Goal: Information Seeking & Learning: Learn about a topic

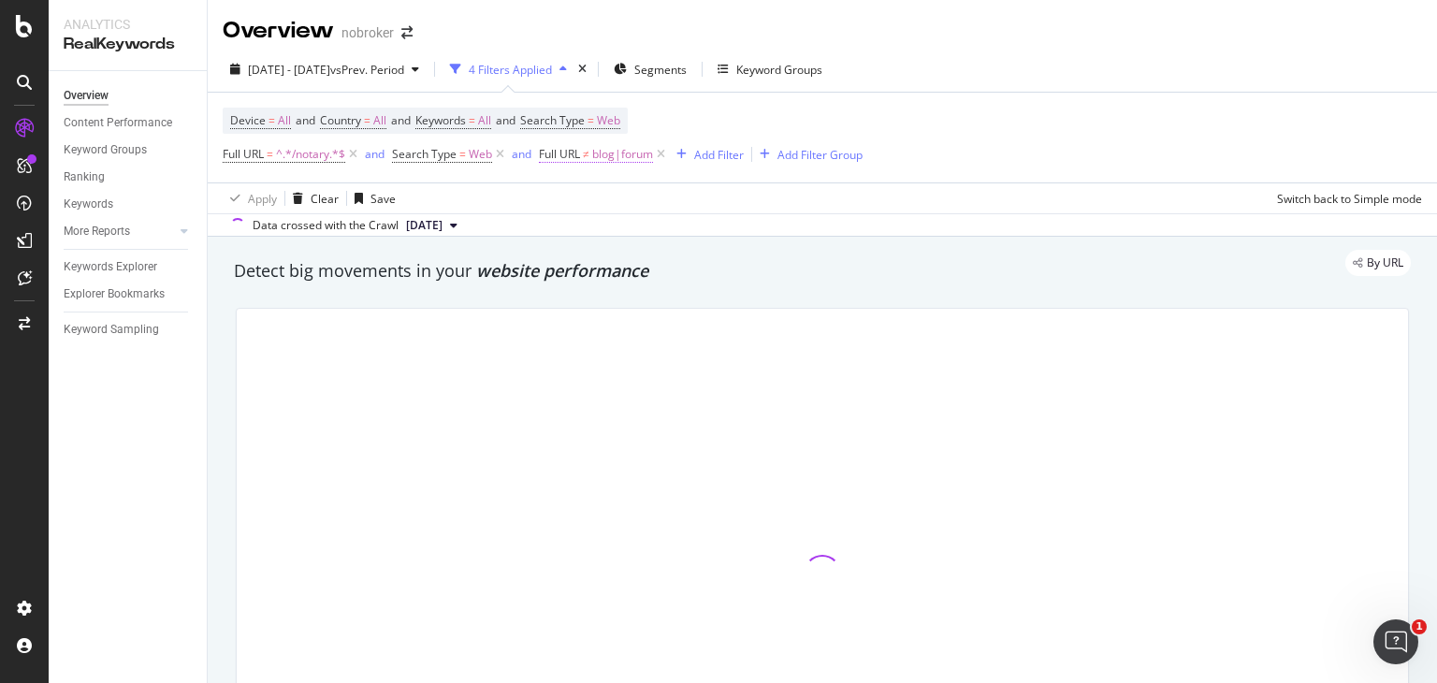
click at [613, 151] on span "blog|forum" at bounding box center [622, 154] width 61 height 26
click at [646, 224] on input "blog|forum" at bounding box center [646, 232] width 177 height 30
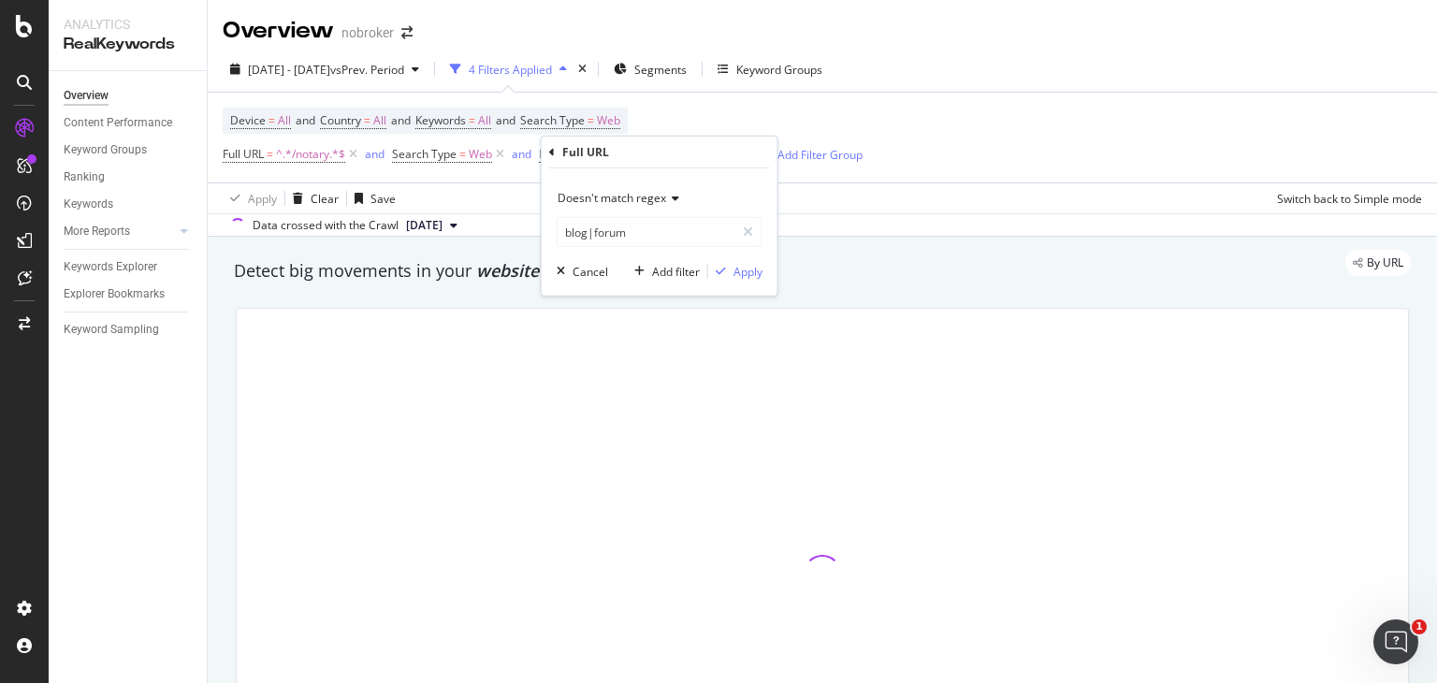
click at [646, 224] on input "blog|forum" at bounding box center [646, 232] width 177 height 30
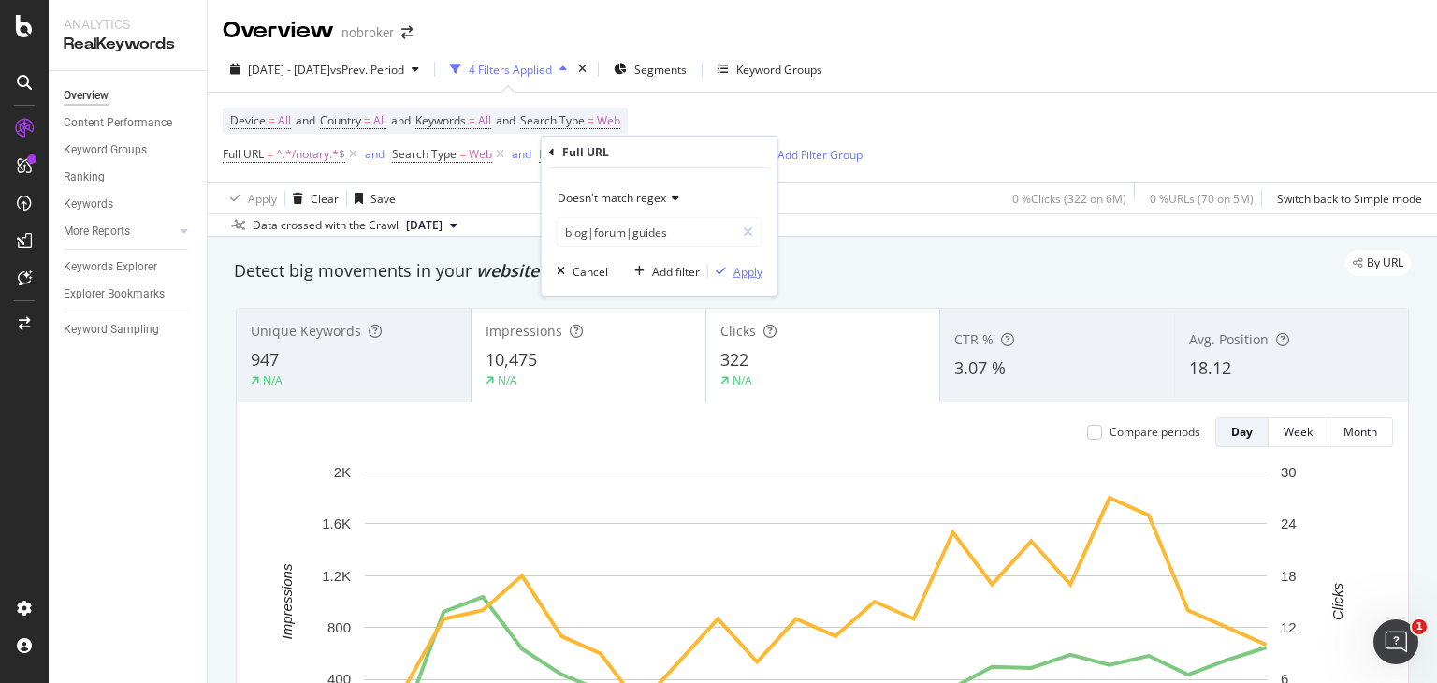
type input "blog|forum|guides"
click at [747, 270] on div "Apply" at bounding box center [748, 271] width 29 height 16
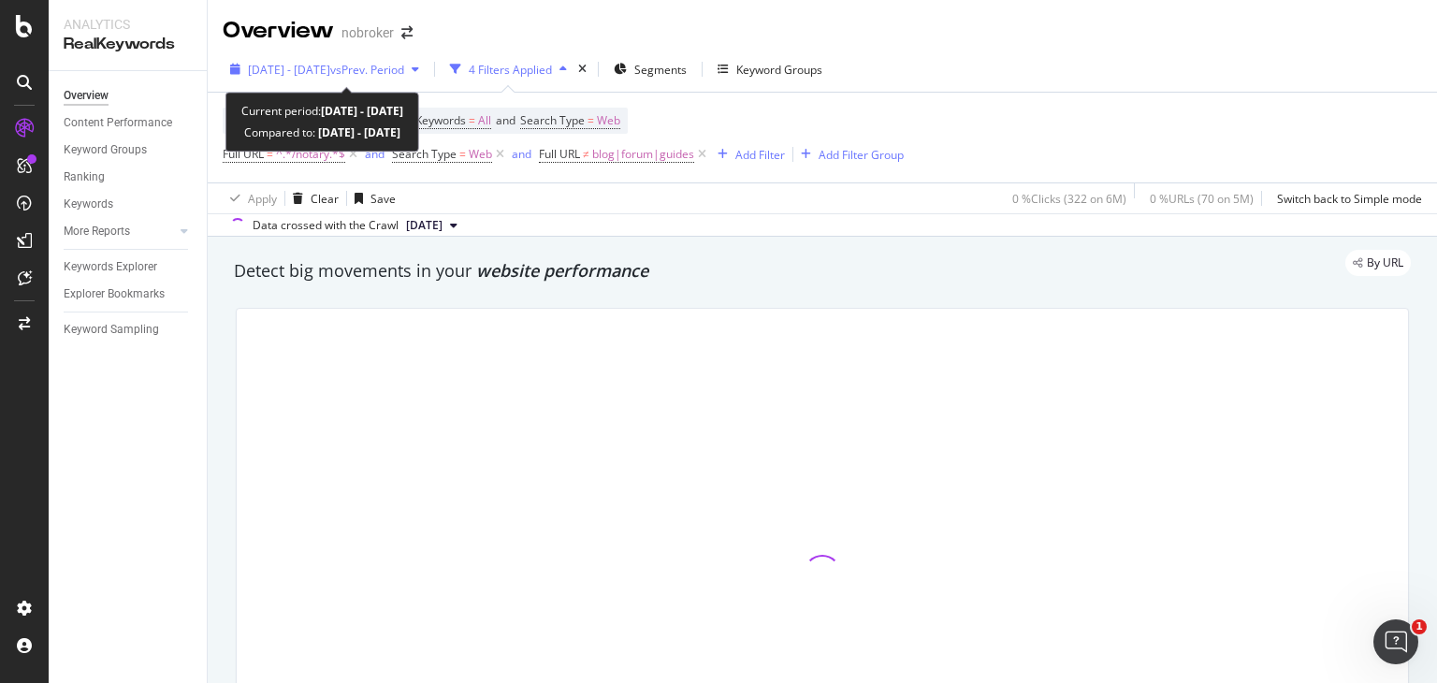
click at [383, 68] on span "vs Prev. Period" at bounding box center [367, 70] width 74 height 16
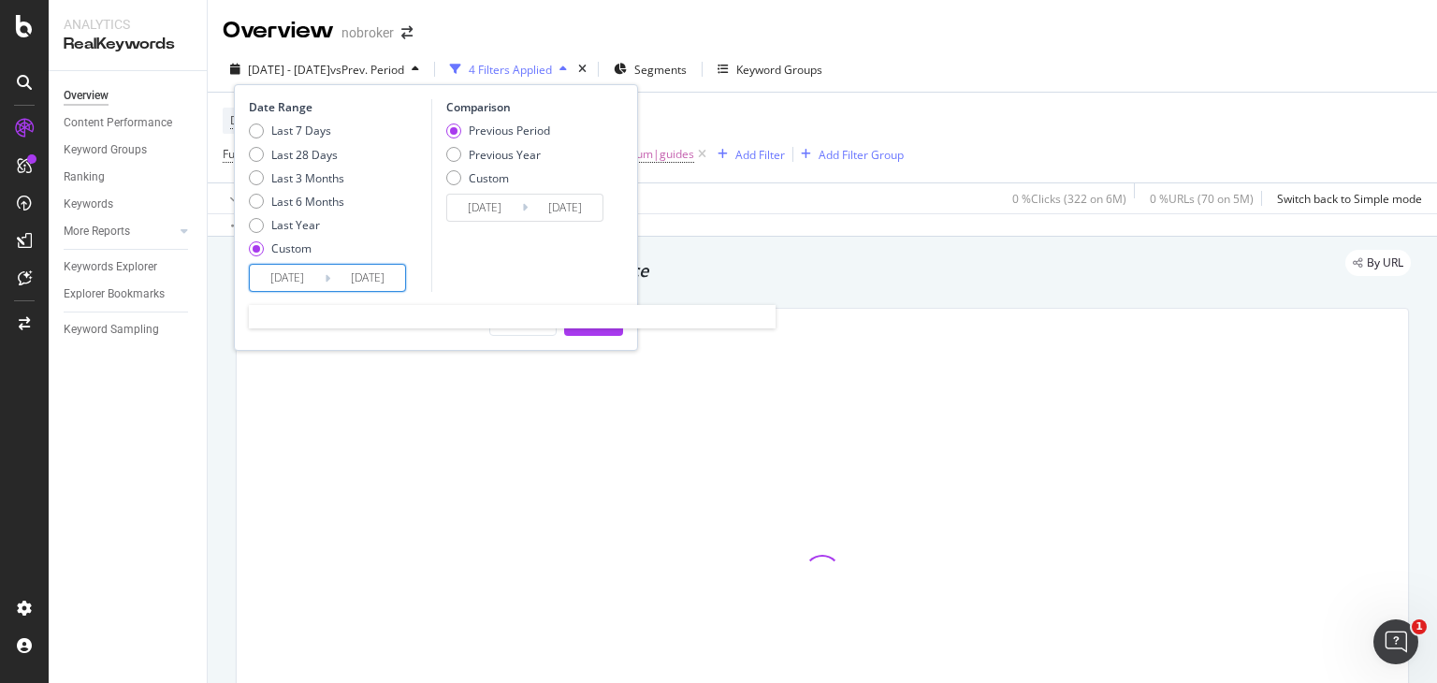
click at [294, 278] on input "[DATE]" at bounding box center [287, 278] width 75 height 26
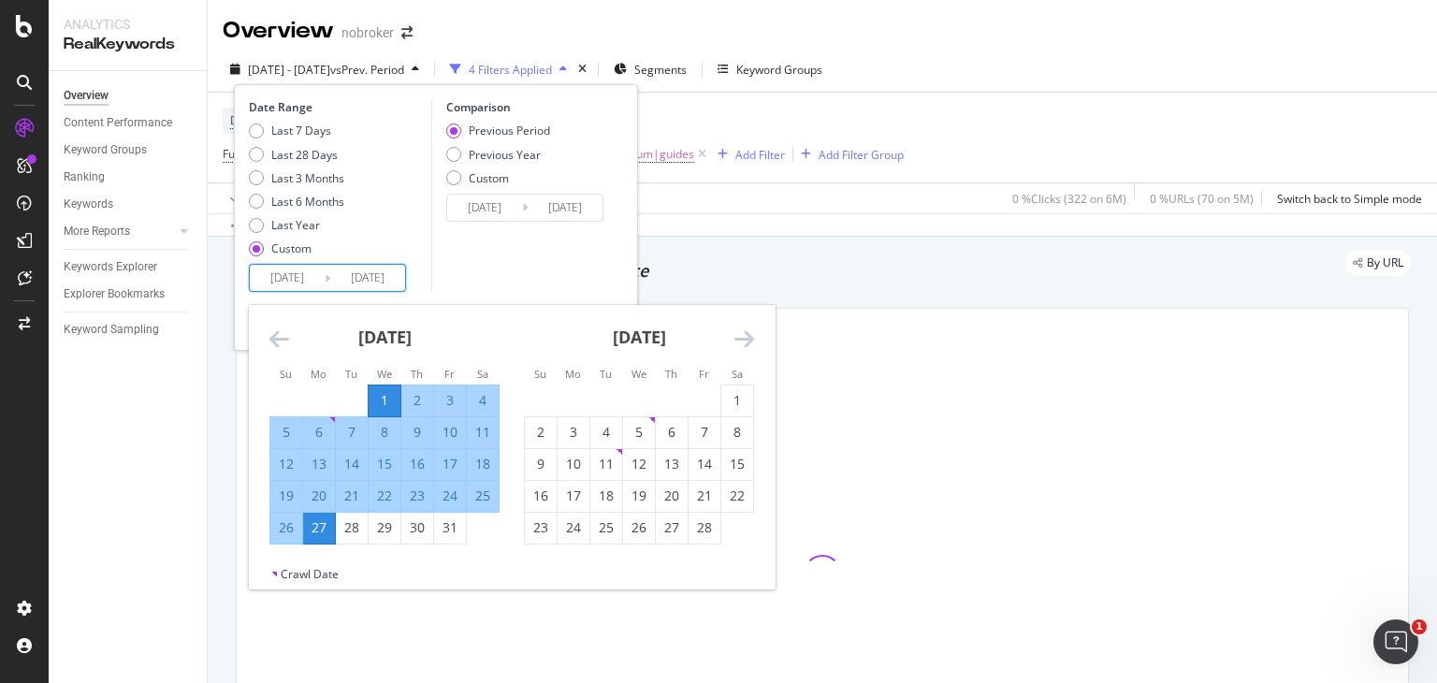
click at [745, 334] on icon "Move forward to switch to the next month." at bounding box center [744, 338] width 20 height 22
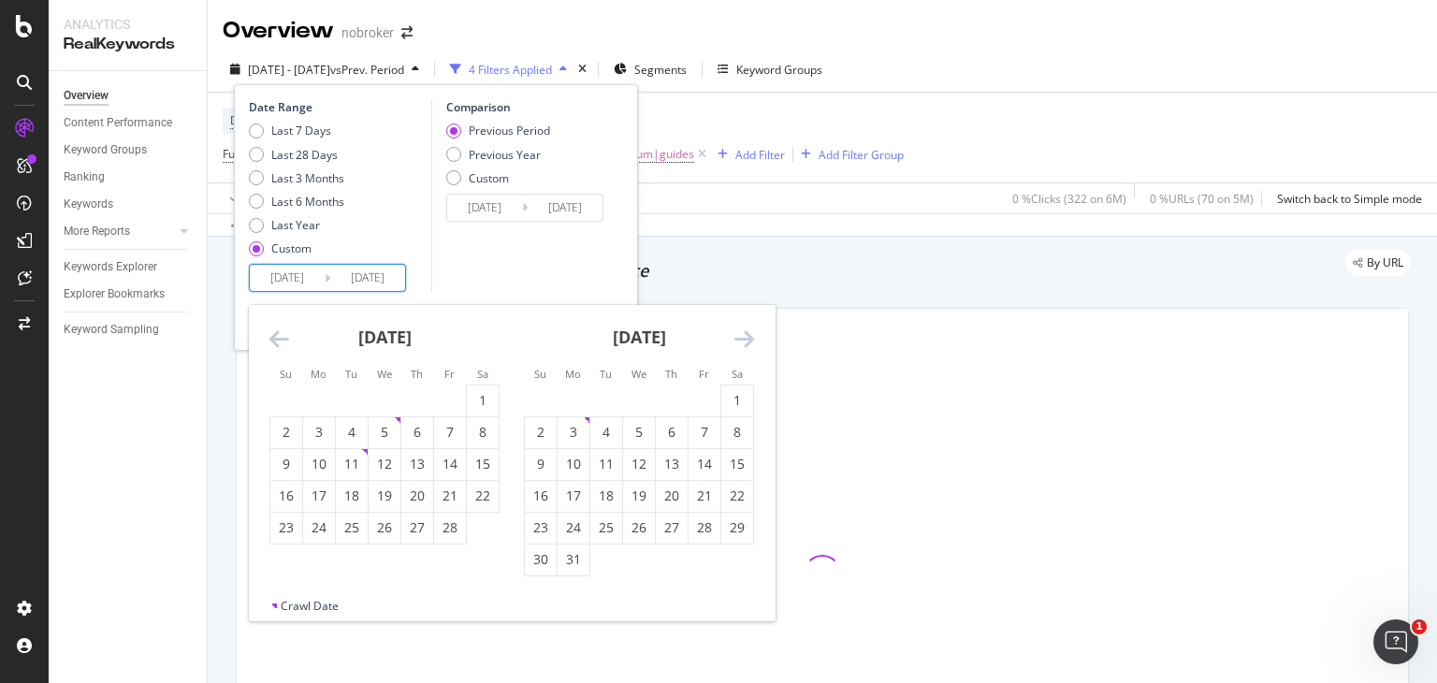
click at [745, 334] on icon "Move forward to switch to the next month." at bounding box center [744, 338] width 20 height 22
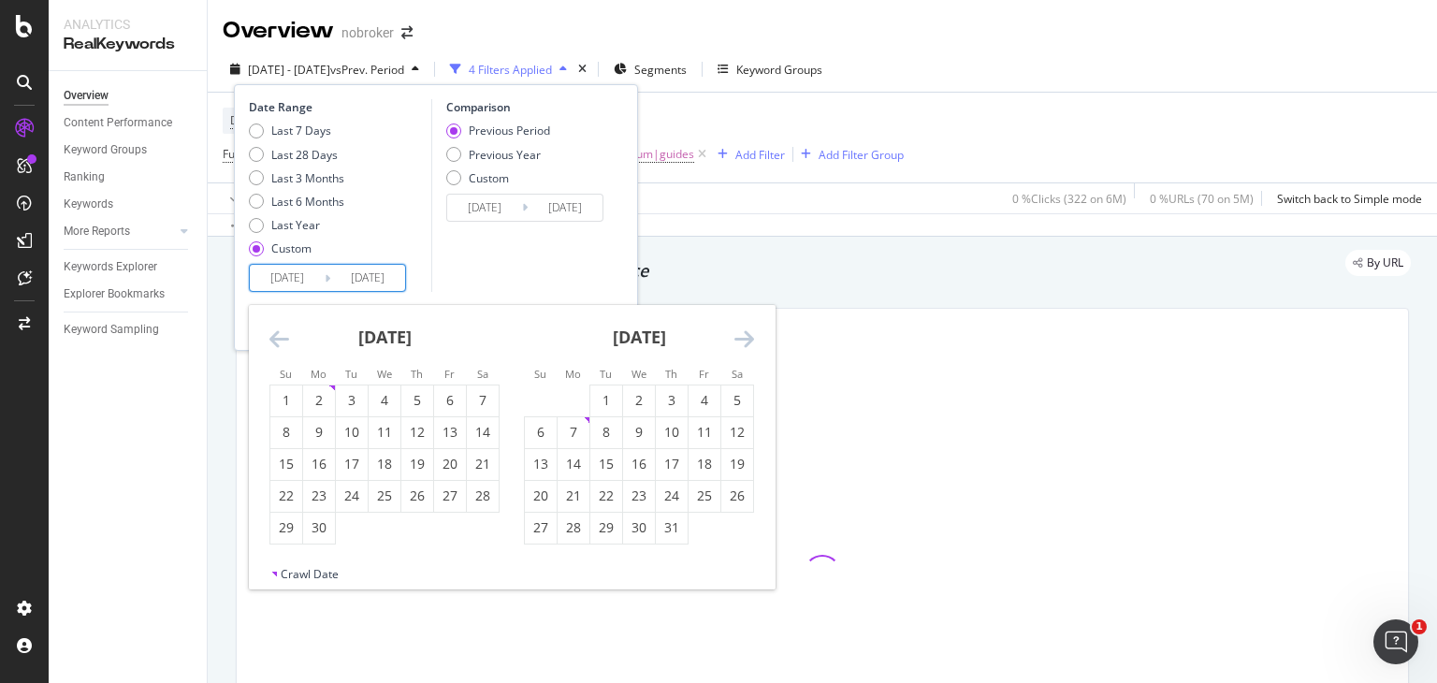
click at [745, 334] on icon "Move forward to switch to the next month." at bounding box center [744, 338] width 20 height 22
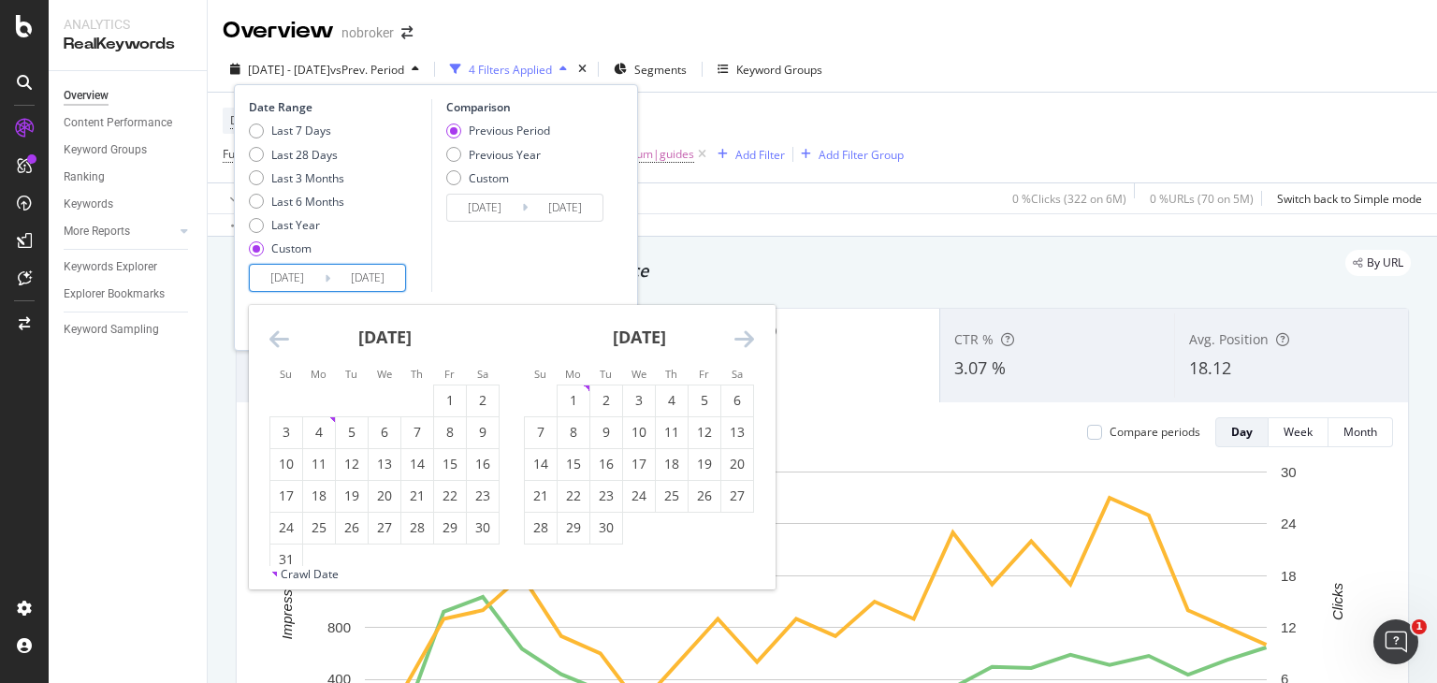
click at [745, 334] on icon "Move forward to switch to the next month." at bounding box center [744, 338] width 20 height 22
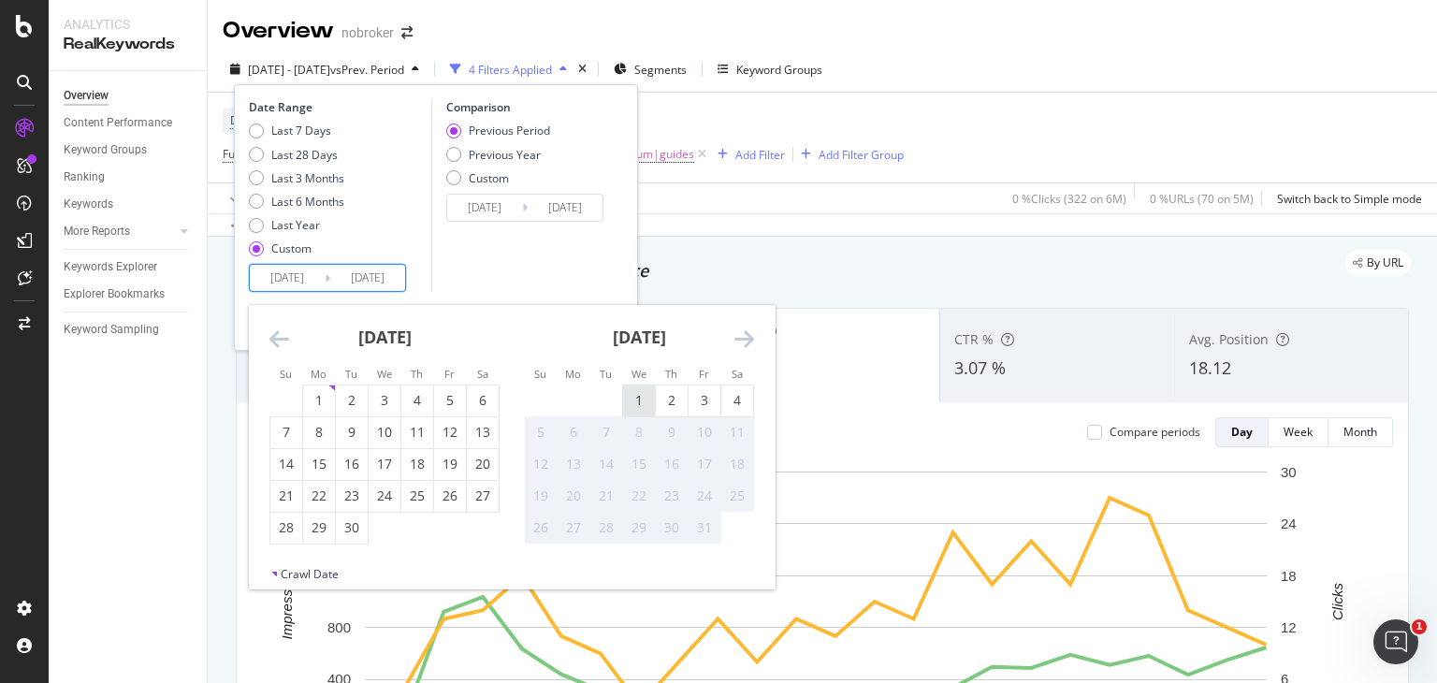
click at [634, 401] on div "1" at bounding box center [639, 400] width 32 height 19
type input "[DATE]"
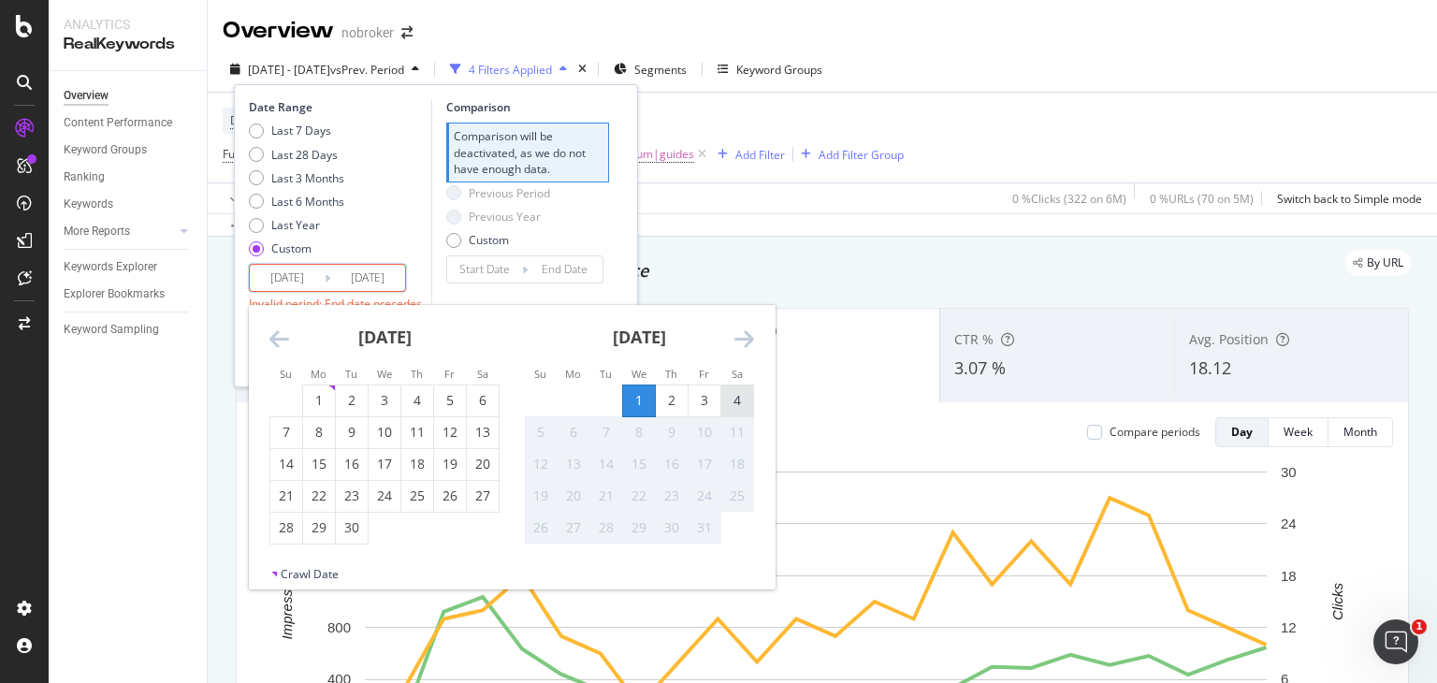
click at [745, 398] on div "4" at bounding box center [737, 400] width 32 height 19
type input "[DATE]"
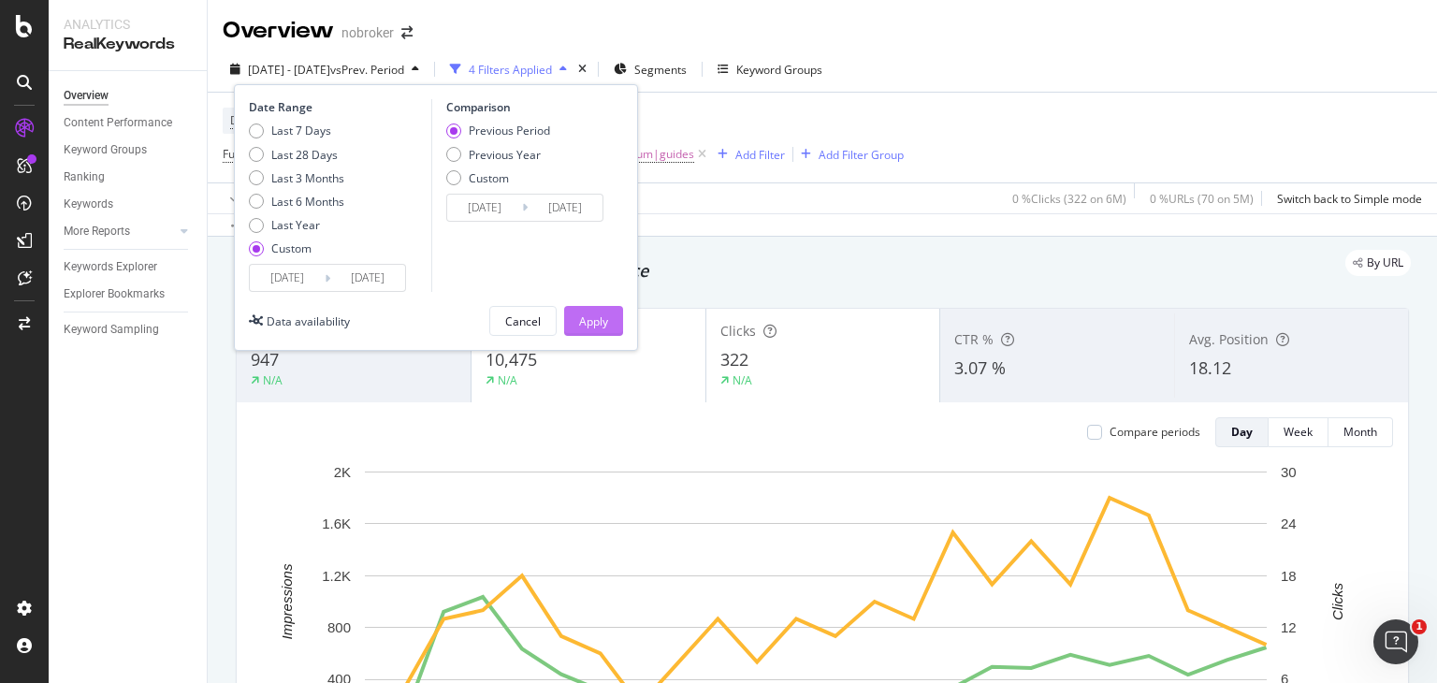
click at [589, 315] on div "Apply" at bounding box center [593, 321] width 29 height 16
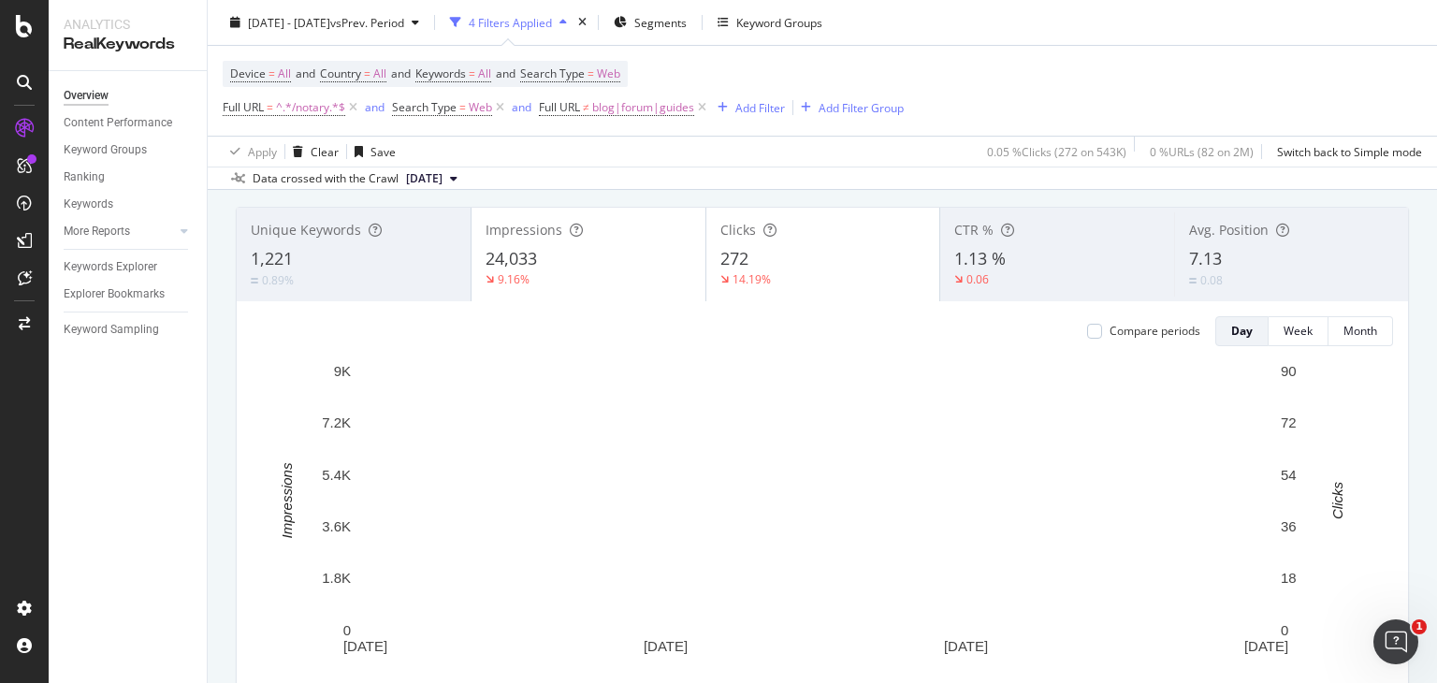
scroll to position [33, 0]
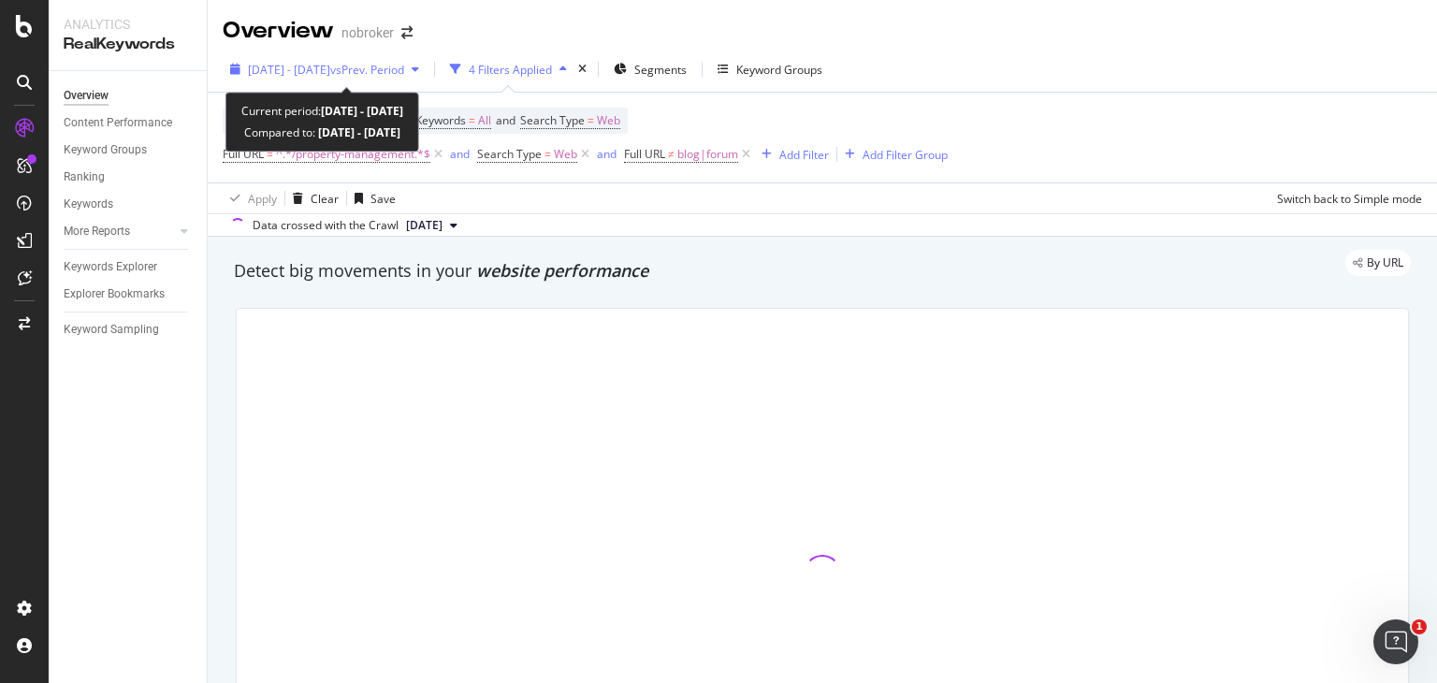
click at [384, 62] on span "vs Prev. Period" at bounding box center [367, 70] width 74 height 16
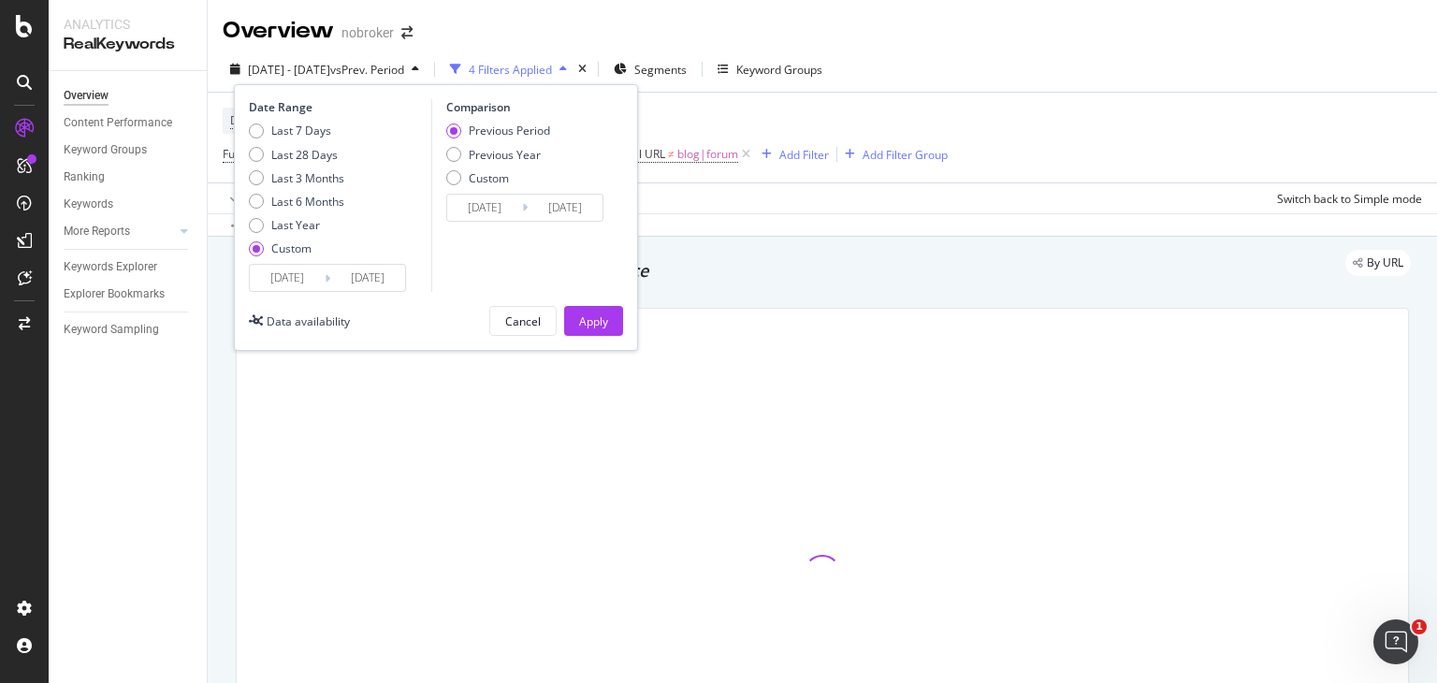
click at [283, 283] on input "[DATE]" at bounding box center [287, 278] width 75 height 26
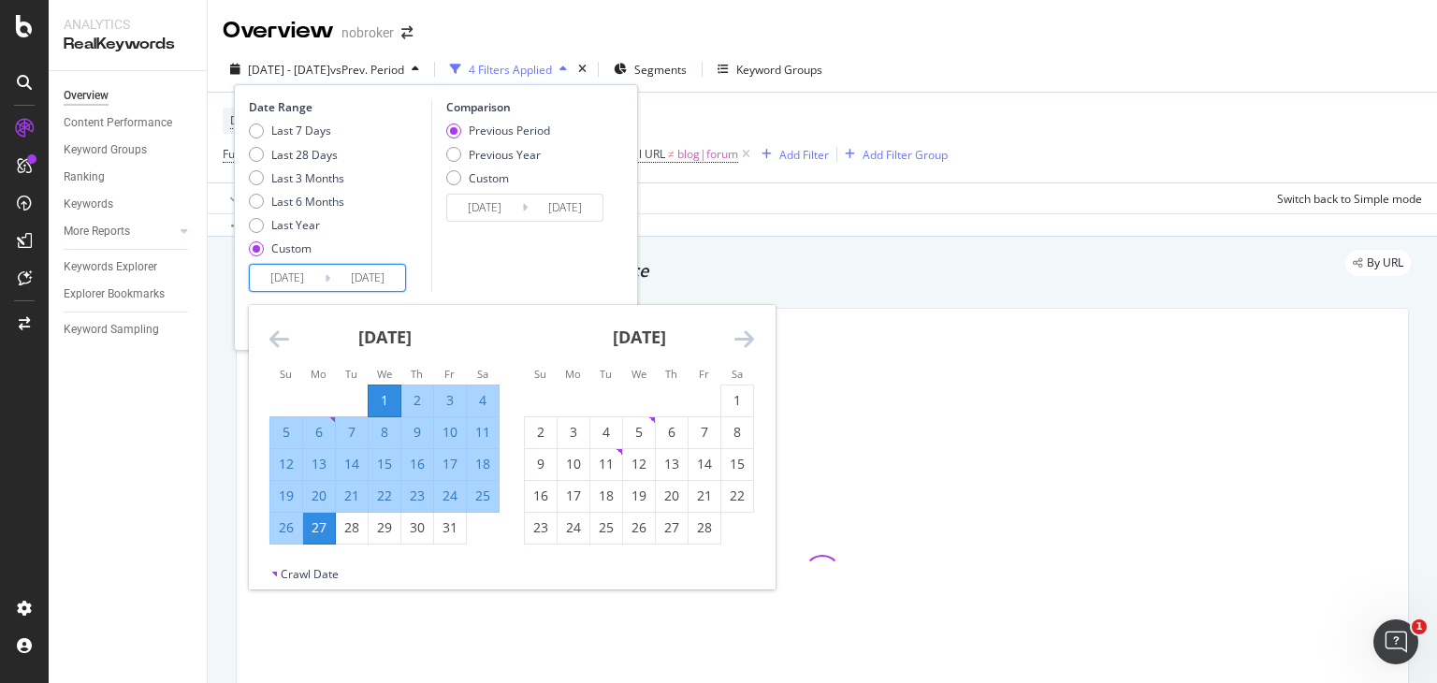
click at [739, 333] on icon "Move forward to switch to the next month." at bounding box center [744, 338] width 20 height 22
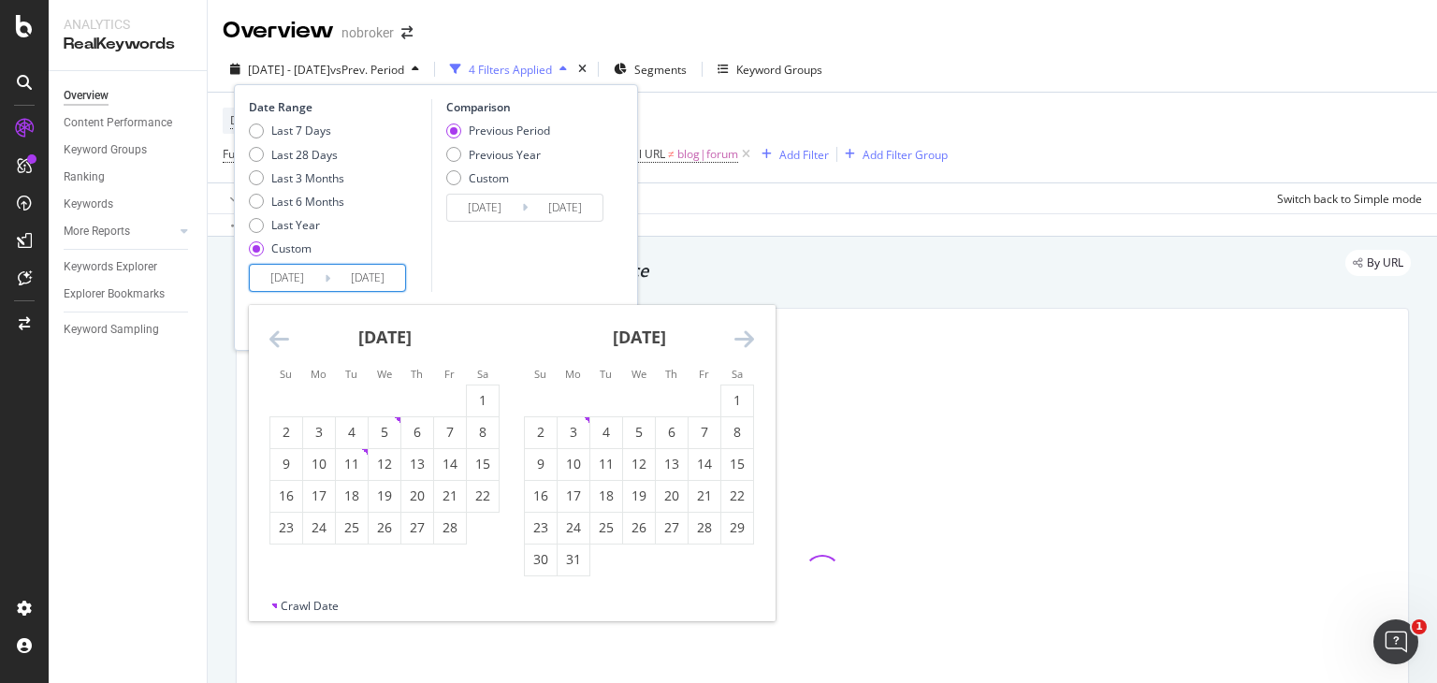
click at [739, 333] on icon "Move forward to switch to the next month." at bounding box center [744, 338] width 20 height 22
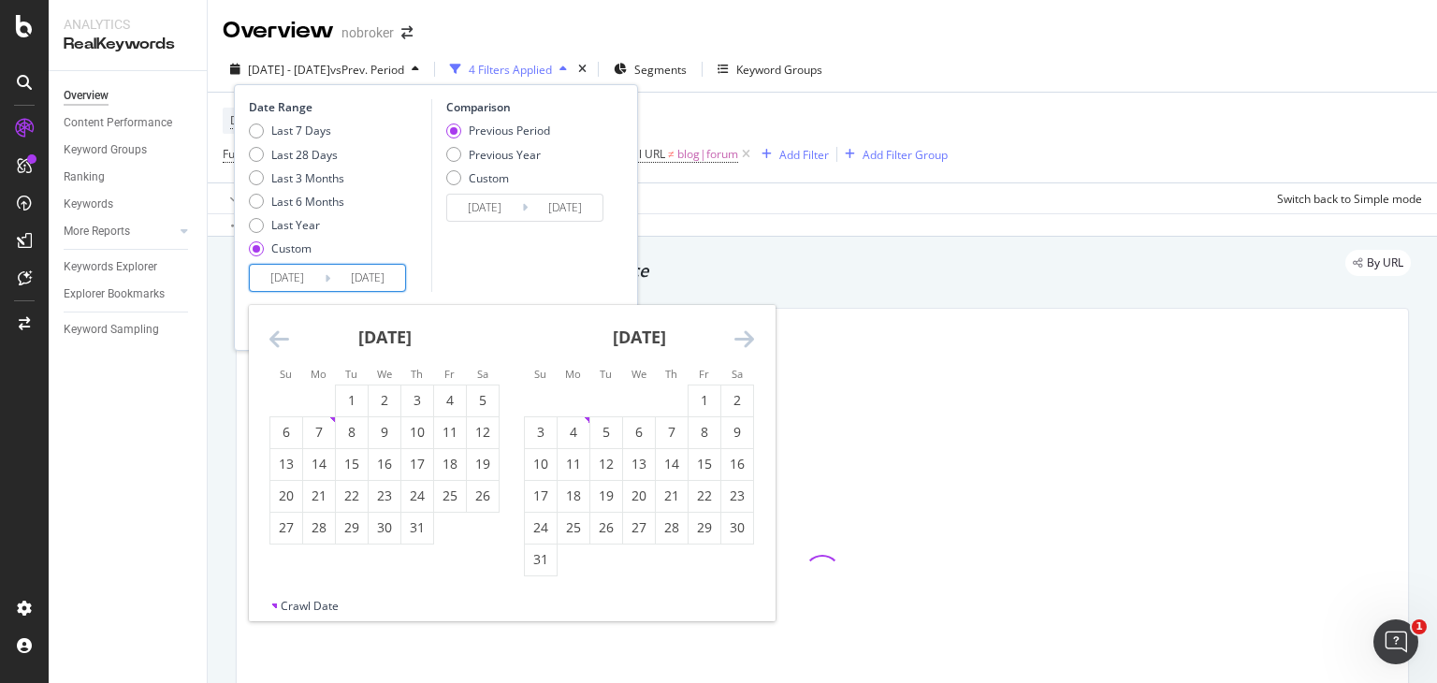
click at [739, 333] on icon "Move forward to switch to the next month." at bounding box center [744, 338] width 20 height 22
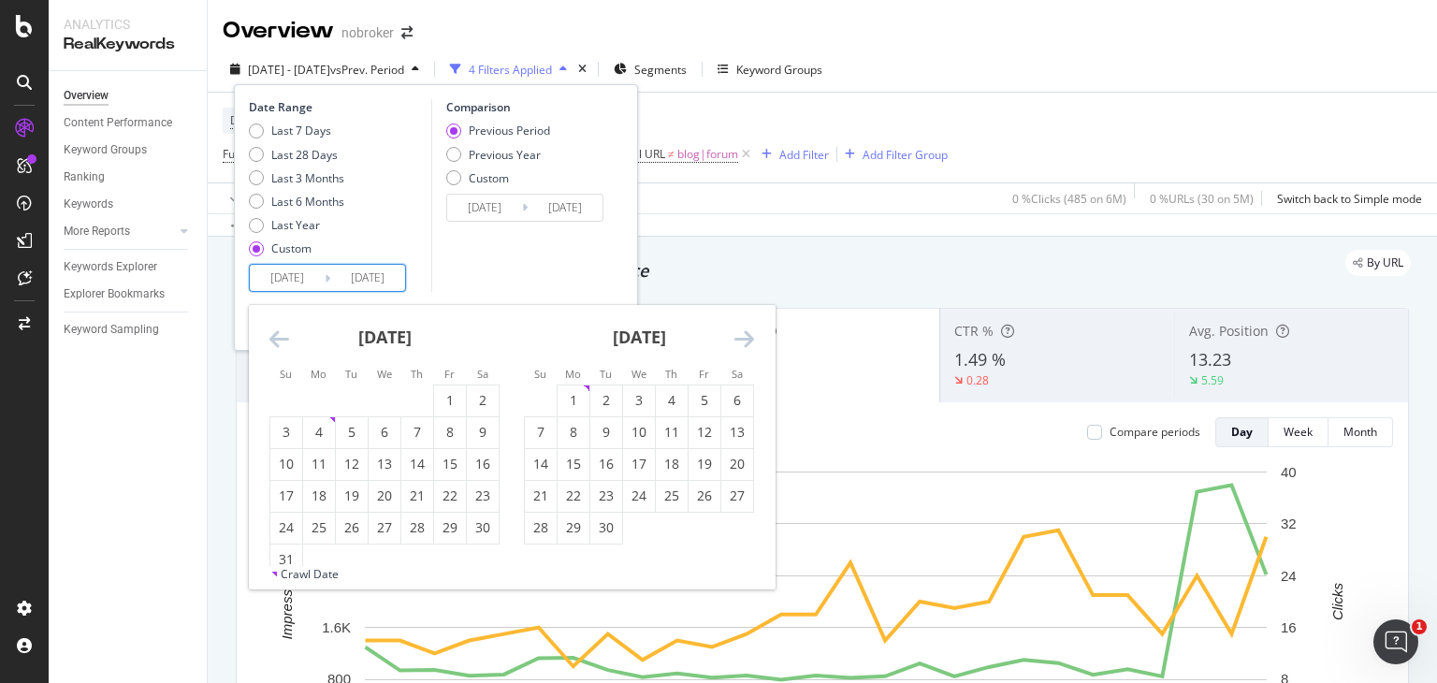
click at [744, 332] on icon "Move forward to switch to the next month." at bounding box center [744, 338] width 20 height 22
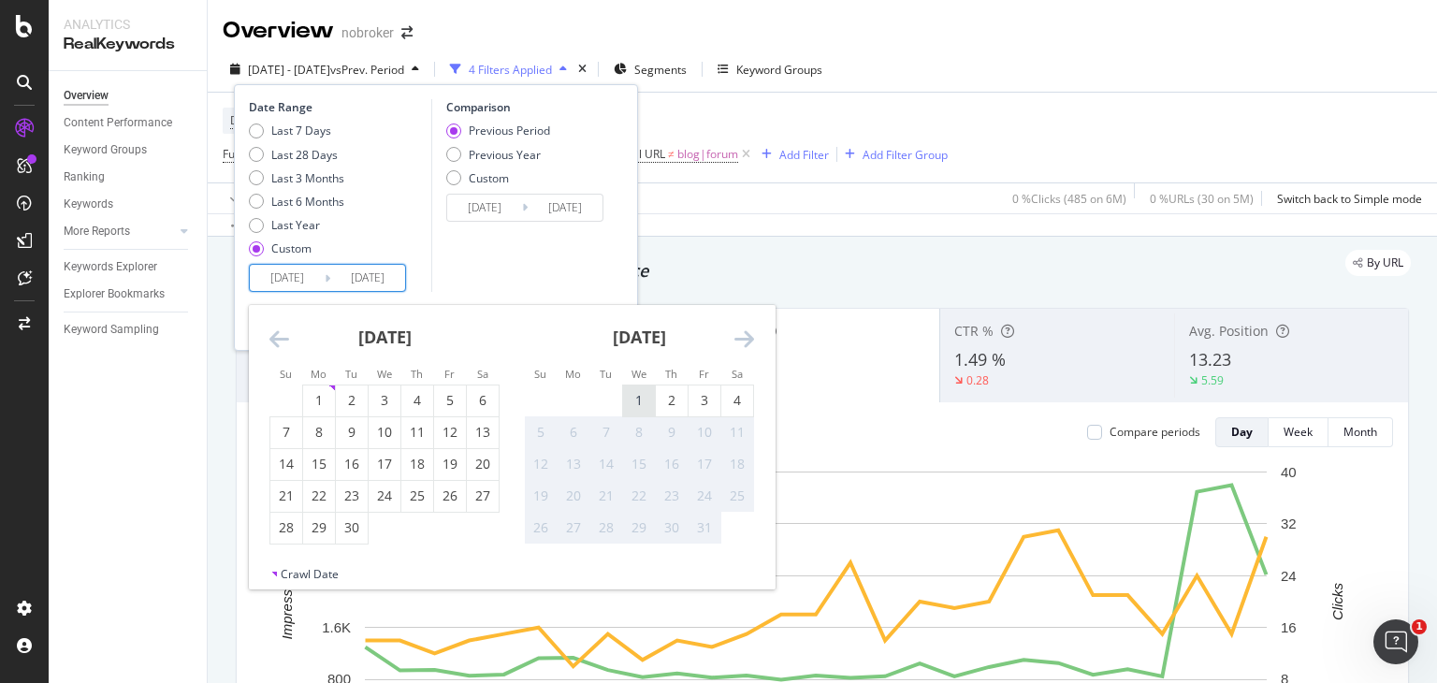
click at [643, 386] on div "1" at bounding box center [639, 400] width 32 height 31
type input "[DATE]"
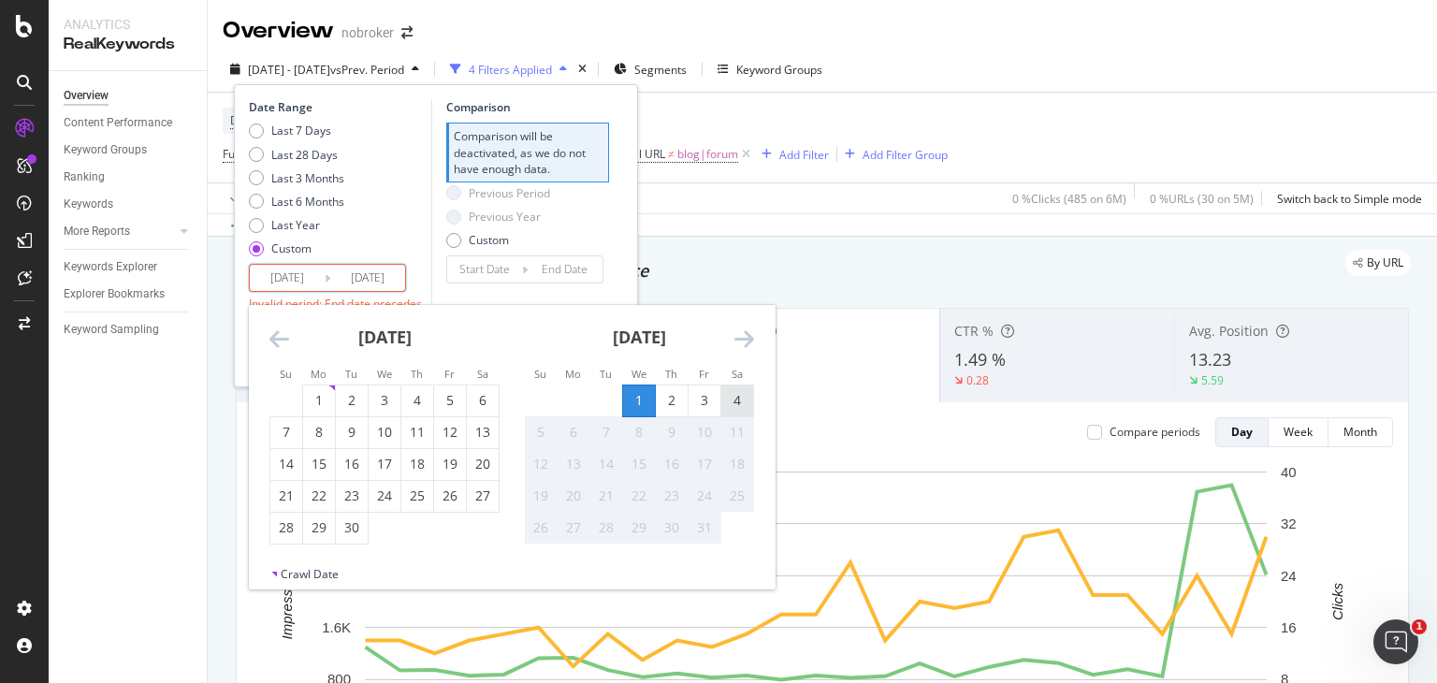
click at [745, 391] on div "4" at bounding box center [737, 400] width 32 height 19
type input "[DATE]"
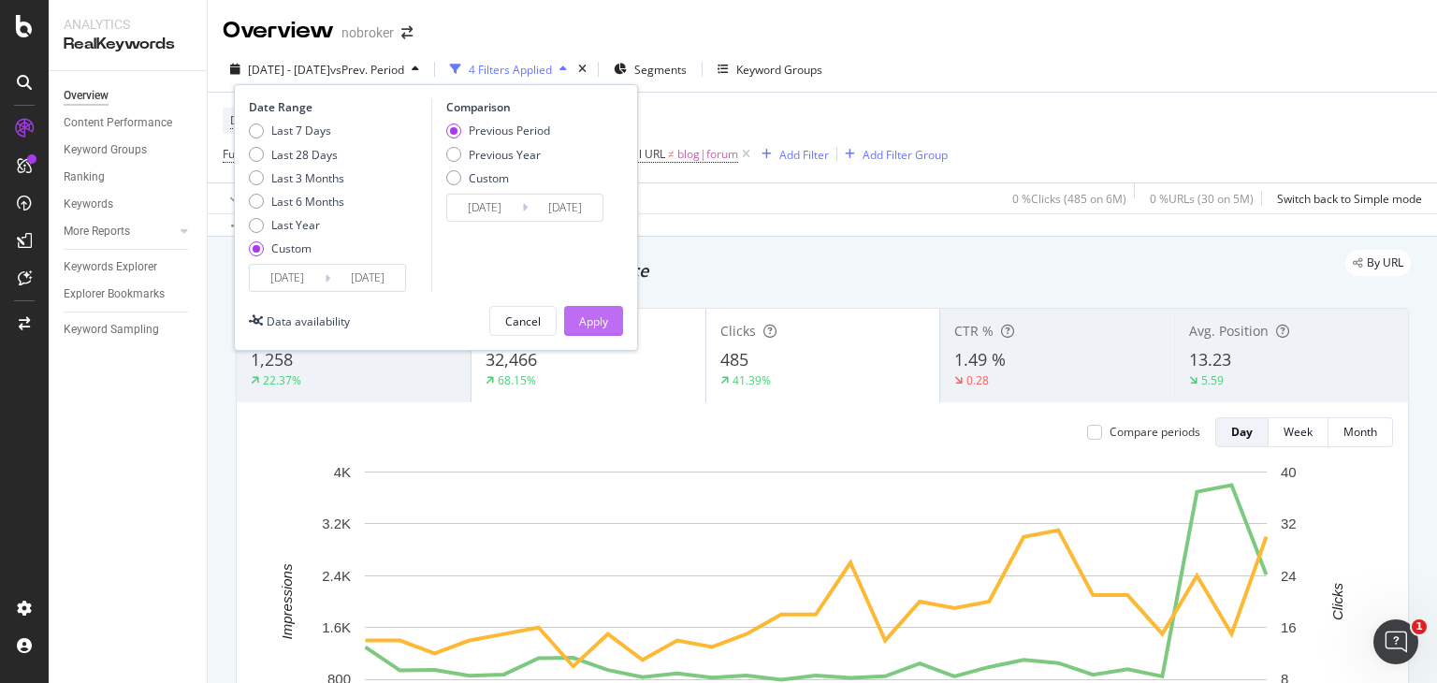
click at [599, 309] on div "Apply" at bounding box center [593, 321] width 29 height 28
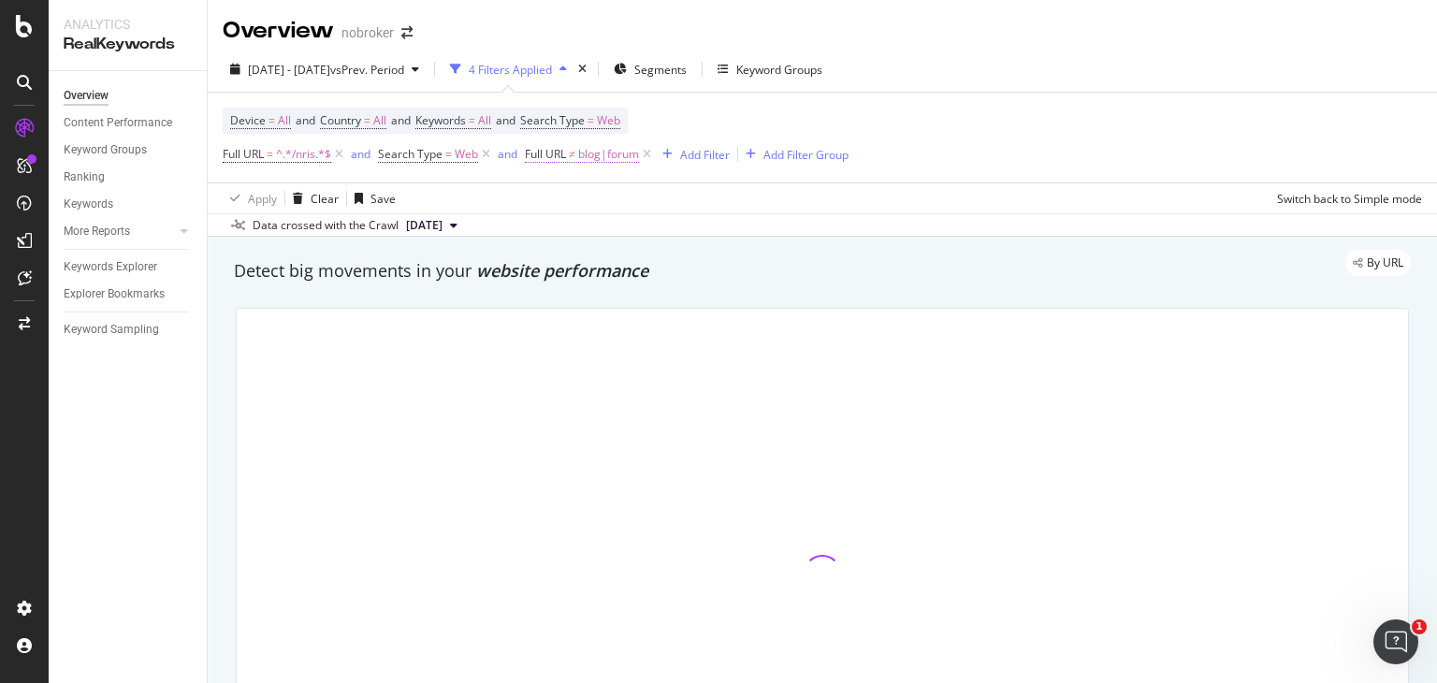
click at [606, 153] on span "blog|forum" at bounding box center [608, 154] width 61 height 26
click at [635, 224] on input "blog|forum" at bounding box center [631, 232] width 177 height 30
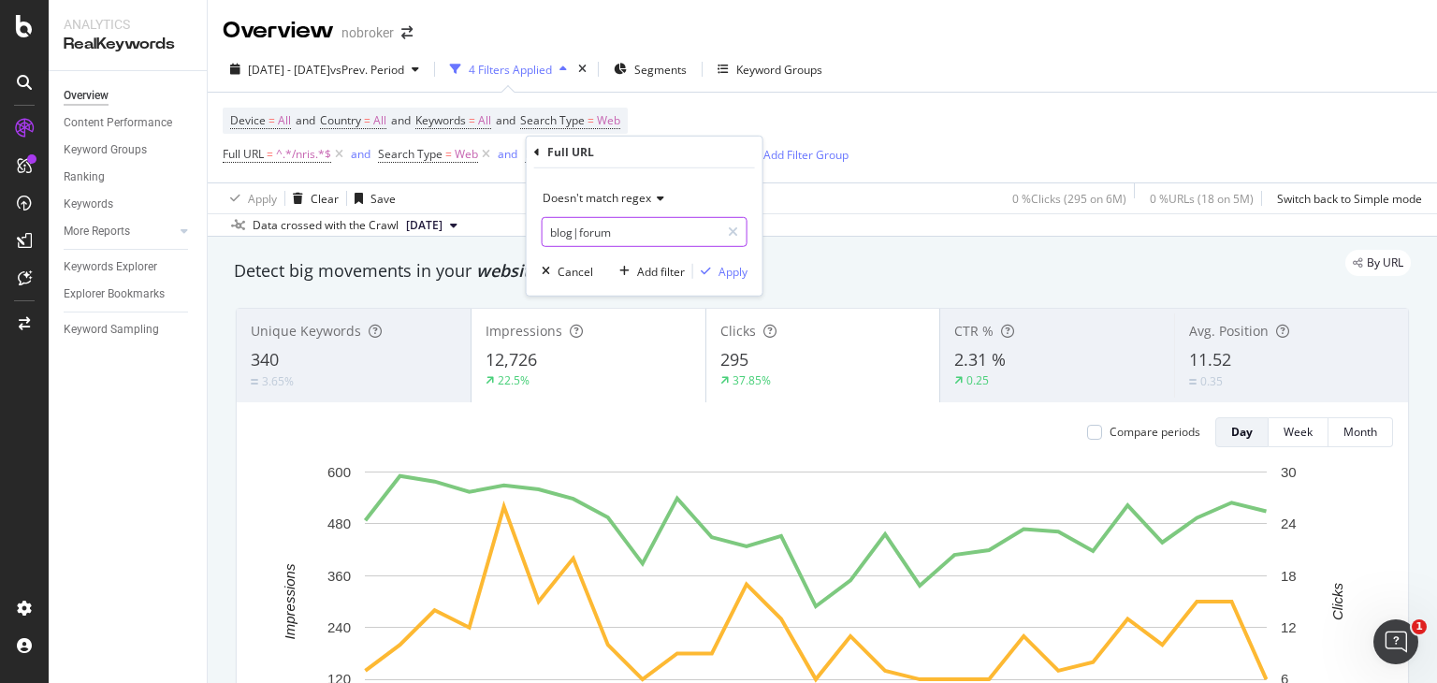
click at [625, 236] on input "blog|forum" at bounding box center [631, 232] width 177 height 30
click at [636, 236] on input "blog|forum" at bounding box center [631, 232] width 177 height 30
type input "blog|forum|nri-guides"
click at [715, 274] on div "button" at bounding box center [705, 271] width 25 height 11
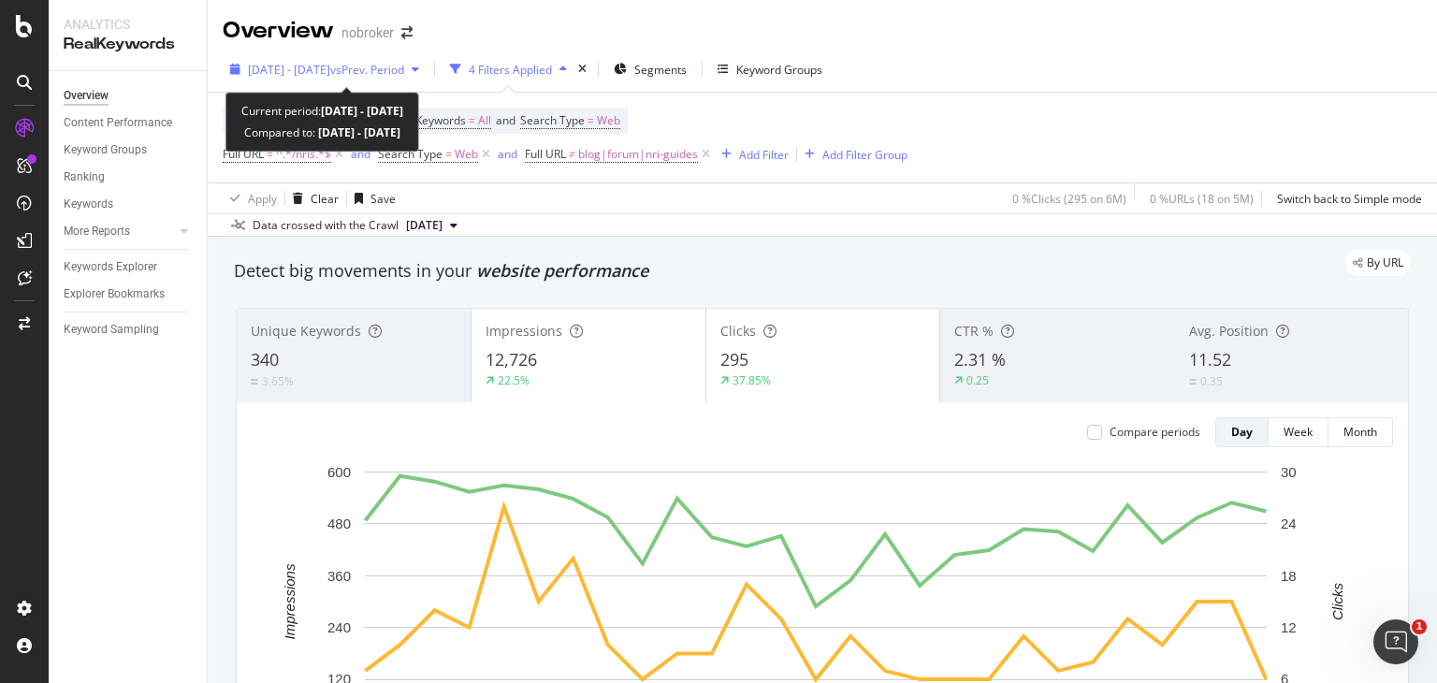
click at [316, 79] on div "[DATE] - [DATE] vs Prev. Period" at bounding box center [325, 69] width 204 height 28
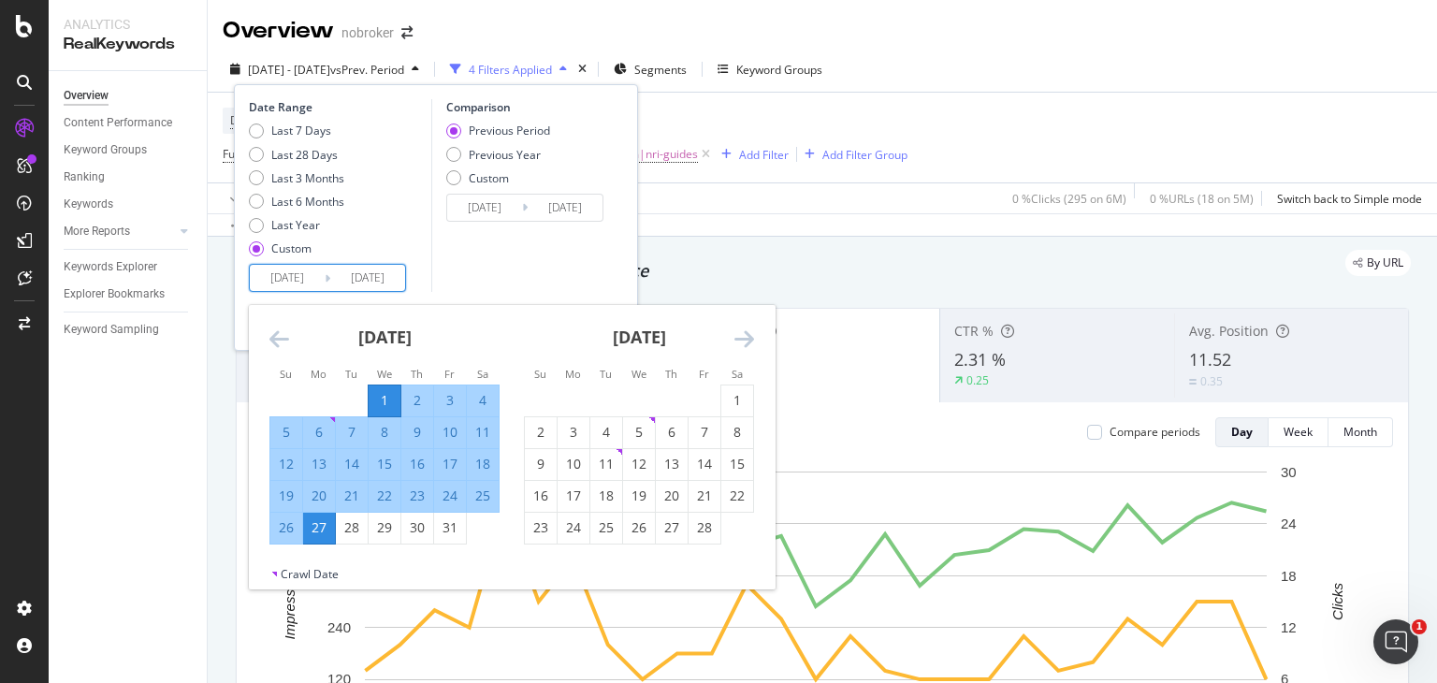
click at [288, 282] on input "[DATE]" at bounding box center [287, 278] width 75 height 26
click at [747, 334] on icon "Move forward to switch to the next month." at bounding box center [744, 338] width 20 height 22
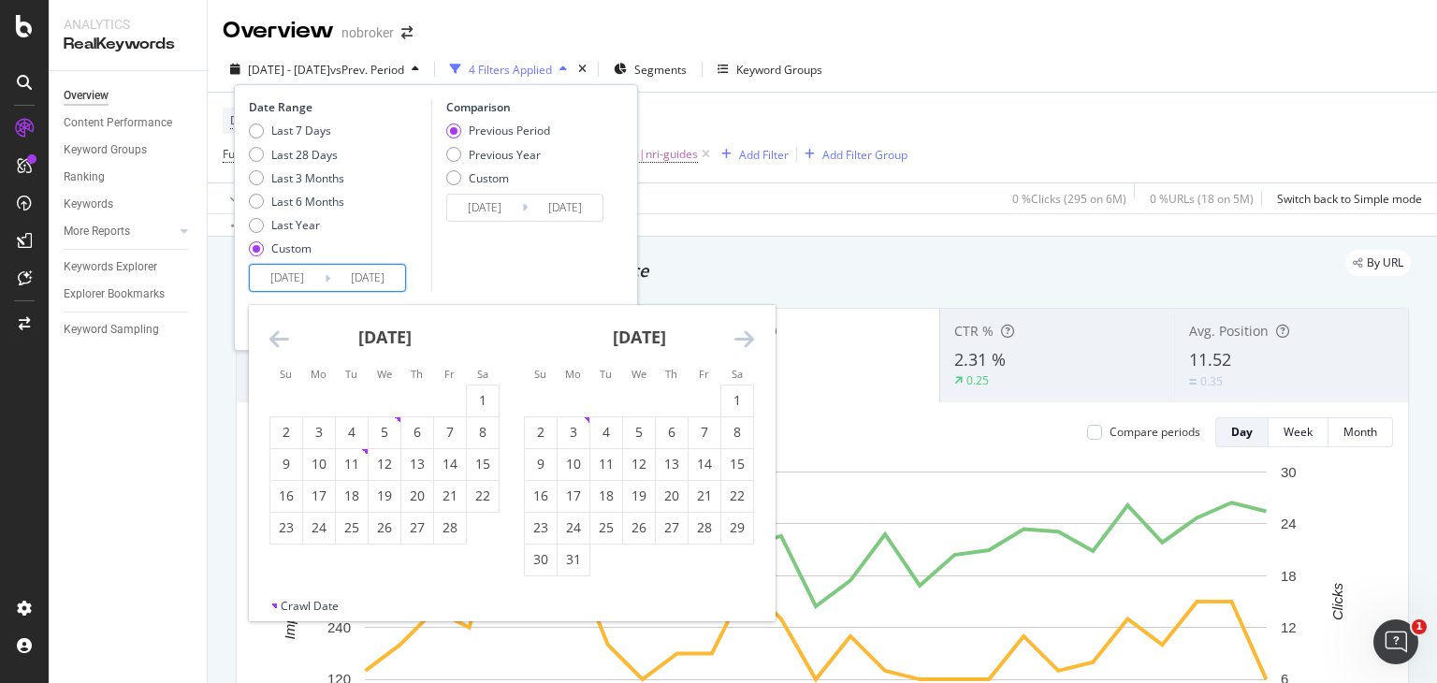
click at [747, 334] on icon "Move forward to switch to the next month." at bounding box center [744, 338] width 20 height 22
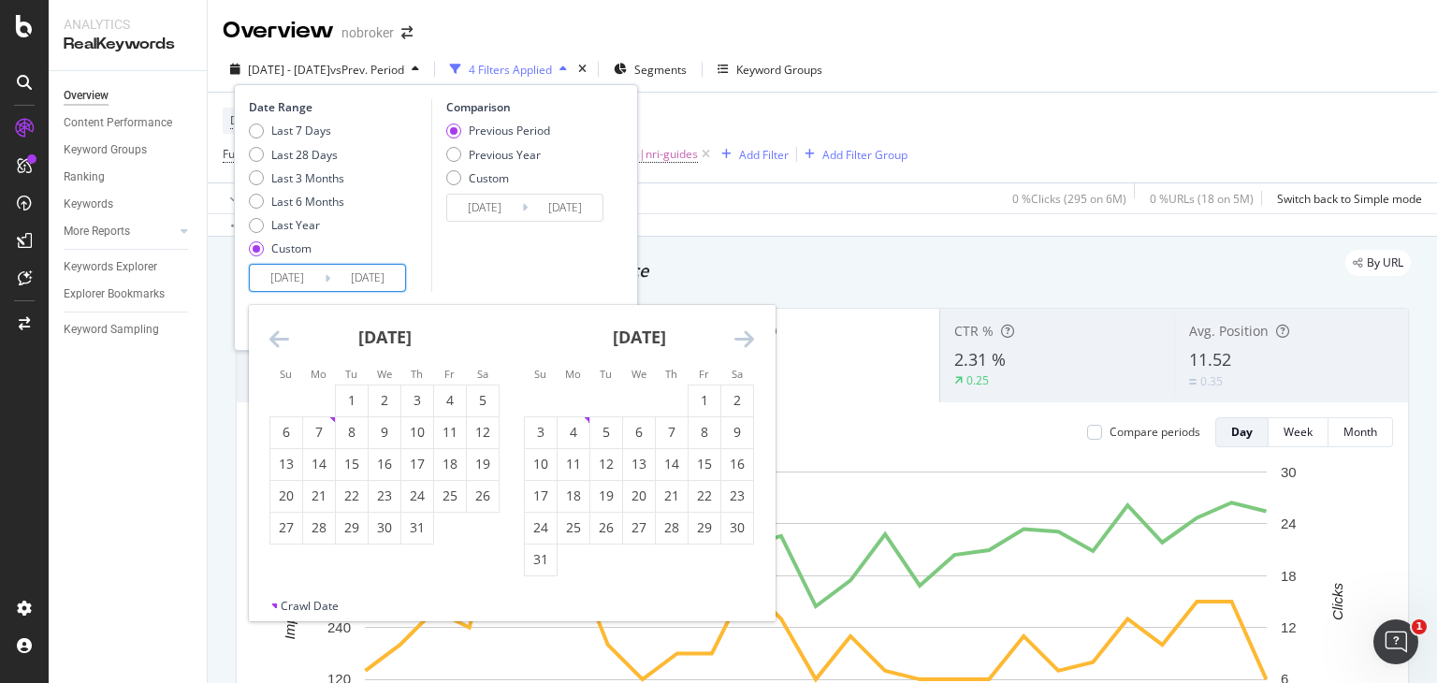
click at [747, 334] on icon "Move forward to switch to the next month." at bounding box center [744, 338] width 20 height 22
click at [756, 337] on div "September 2025 1 2 3 4 5 6 7 8 9 10 11 12 13 14 15 16 17 18 19 20 21 22 23 24 2…" at bounding box center [639, 425] width 254 height 240
click at [742, 338] on icon "Move forward to switch to the next month." at bounding box center [744, 338] width 20 height 22
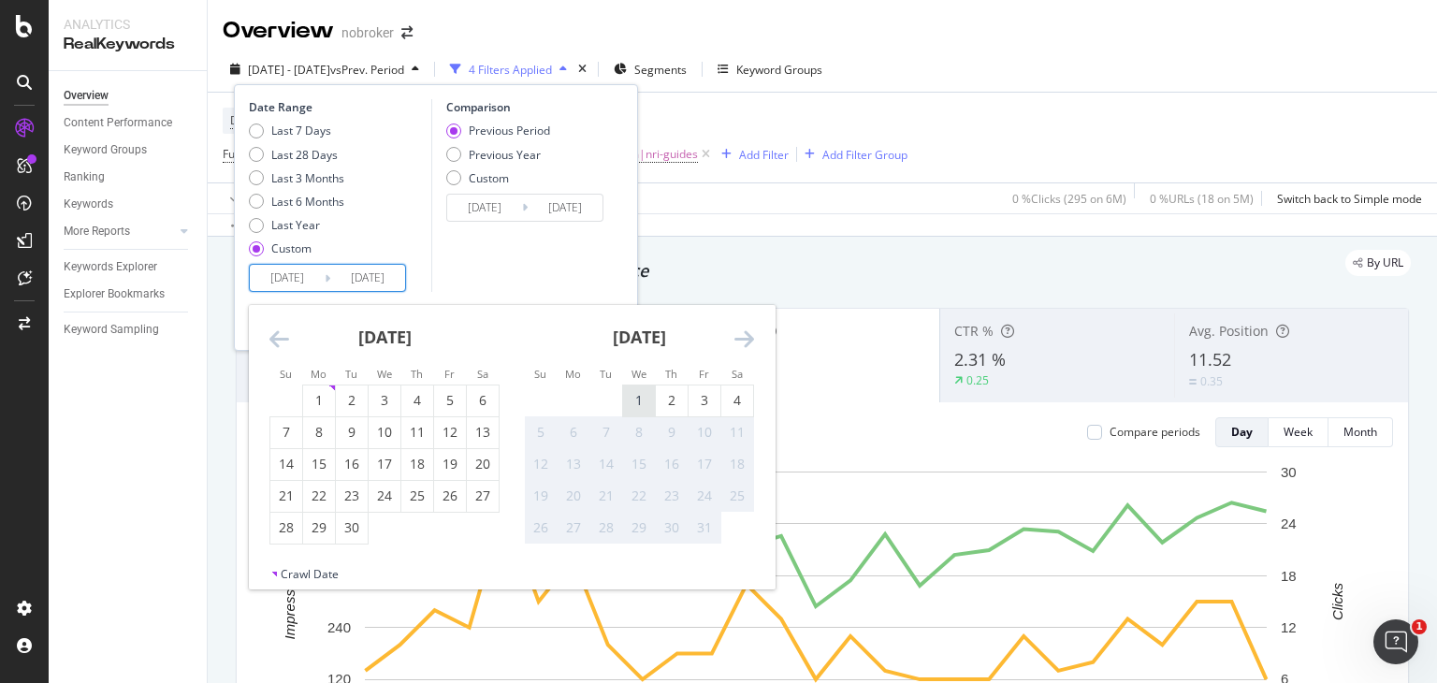
click at [631, 407] on div "1" at bounding box center [639, 400] width 32 height 19
type input "[DATE]"
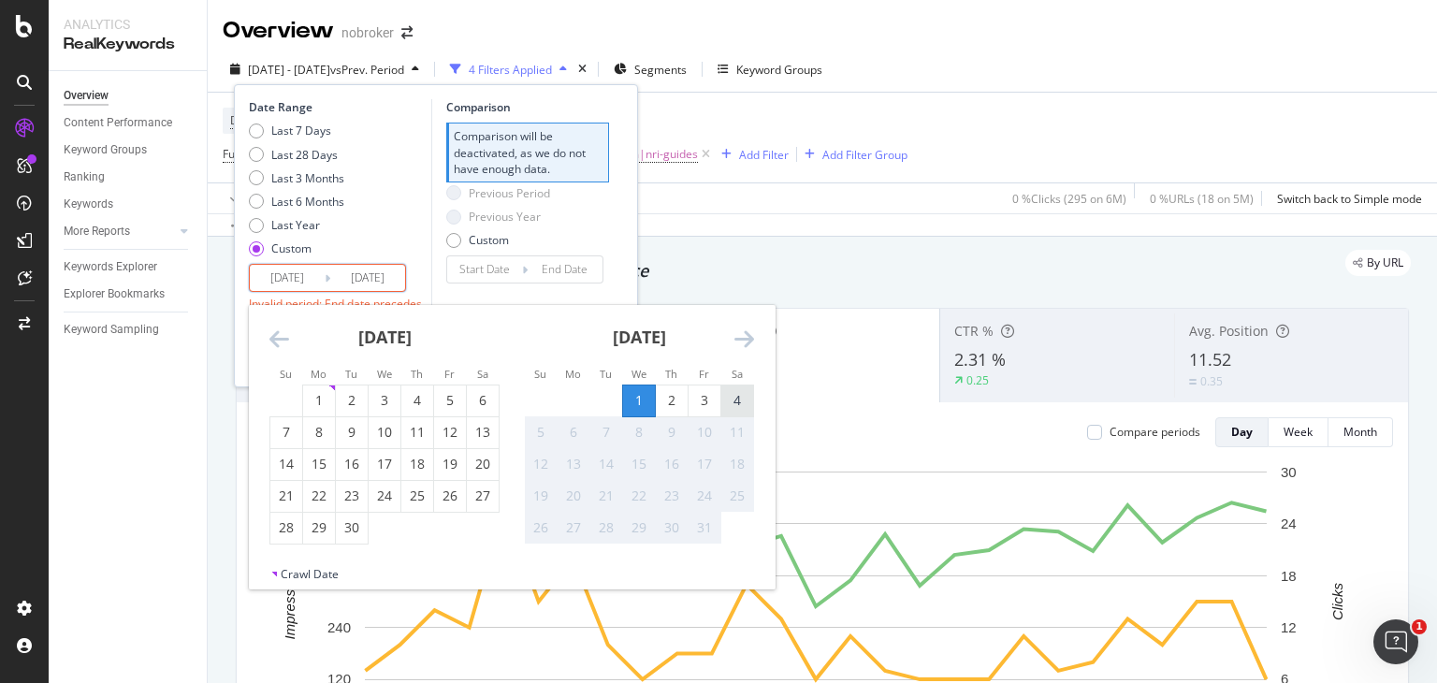
click at [736, 394] on div "4" at bounding box center [737, 400] width 32 height 19
type input "[DATE]"
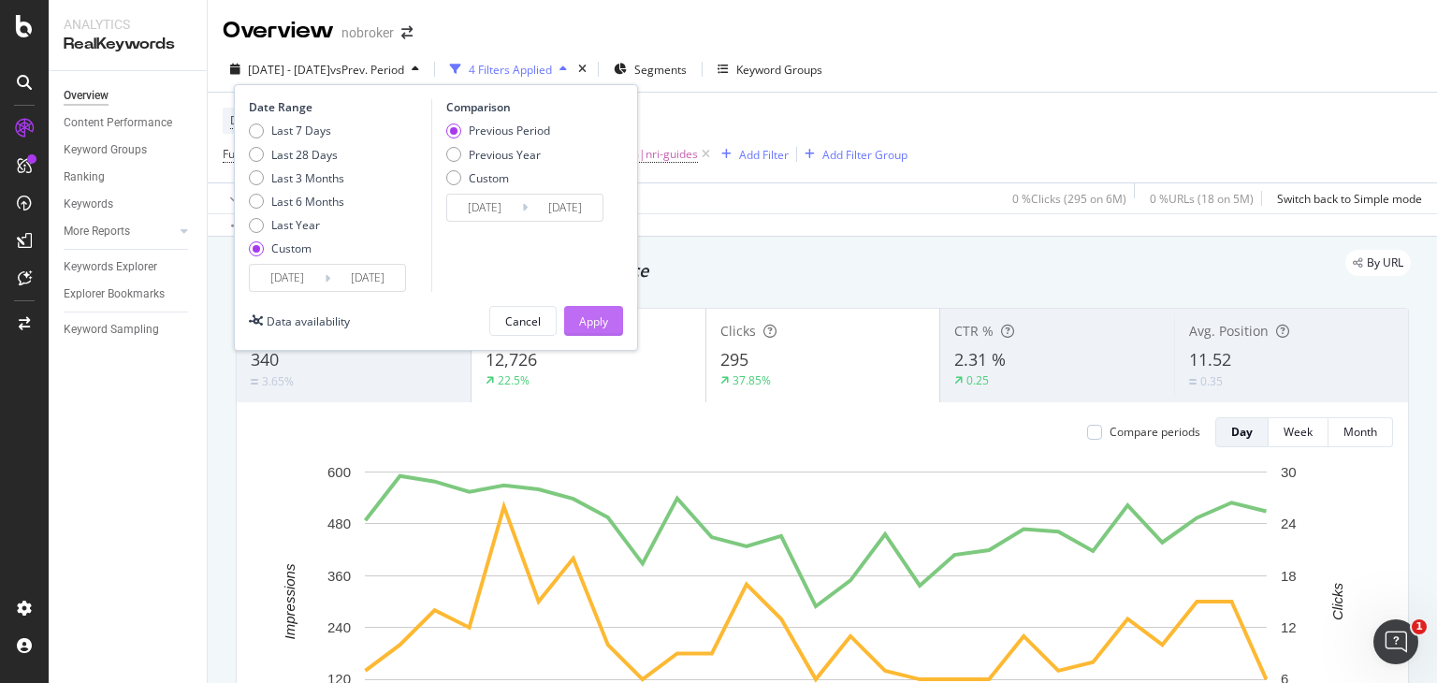
click at [597, 323] on div "Apply" at bounding box center [593, 321] width 29 height 16
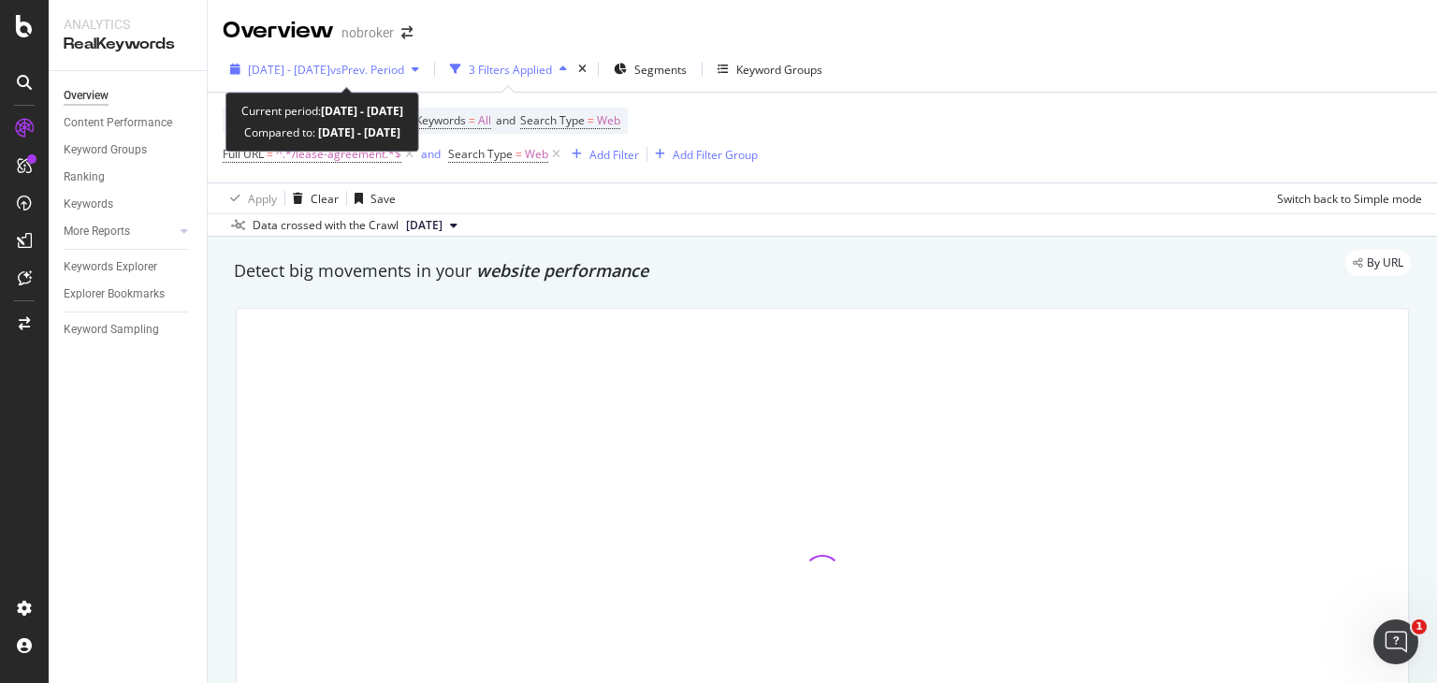
click at [381, 62] on span "vs Prev. Period" at bounding box center [367, 70] width 74 height 16
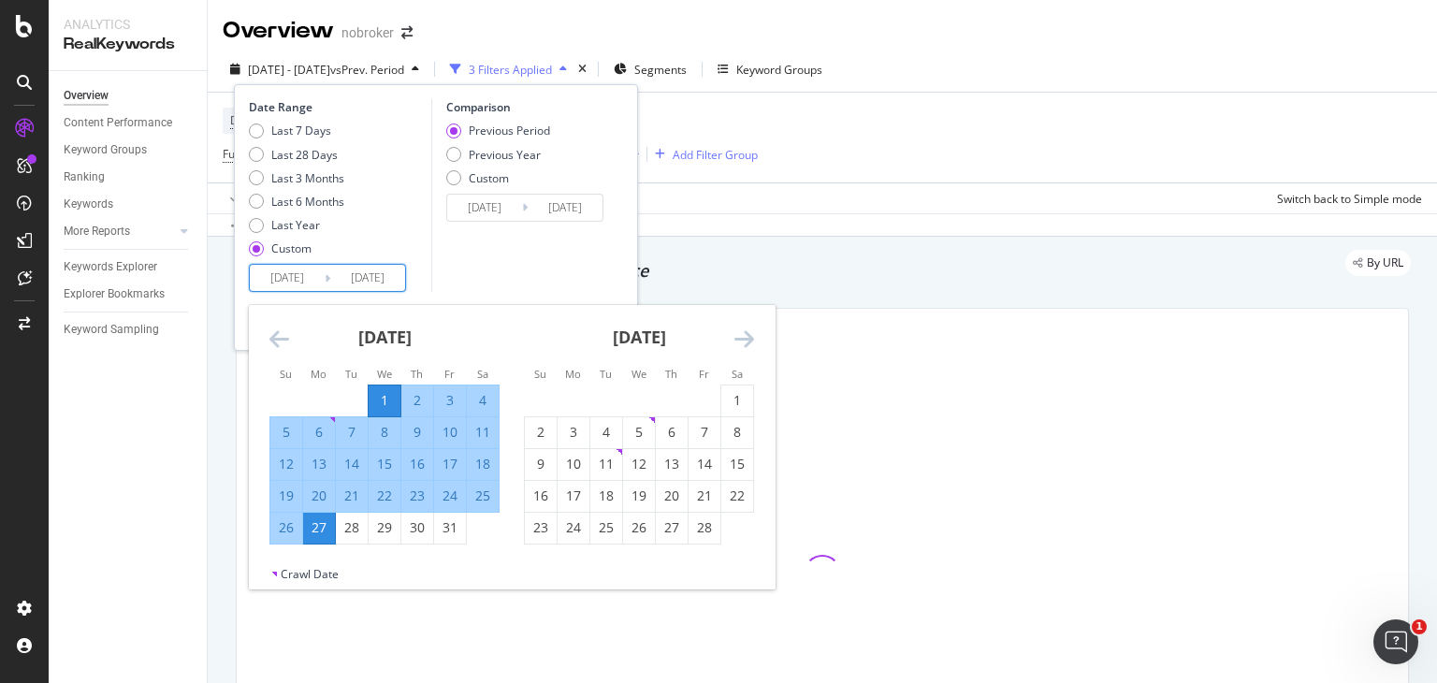
click at [288, 271] on input "2025/01/01" at bounding box center [287, 278] width 75 height 26
click at [738, 334] on icon "Move forward to switch to the next month." at bounding box center [744, 338] width 20 height 22
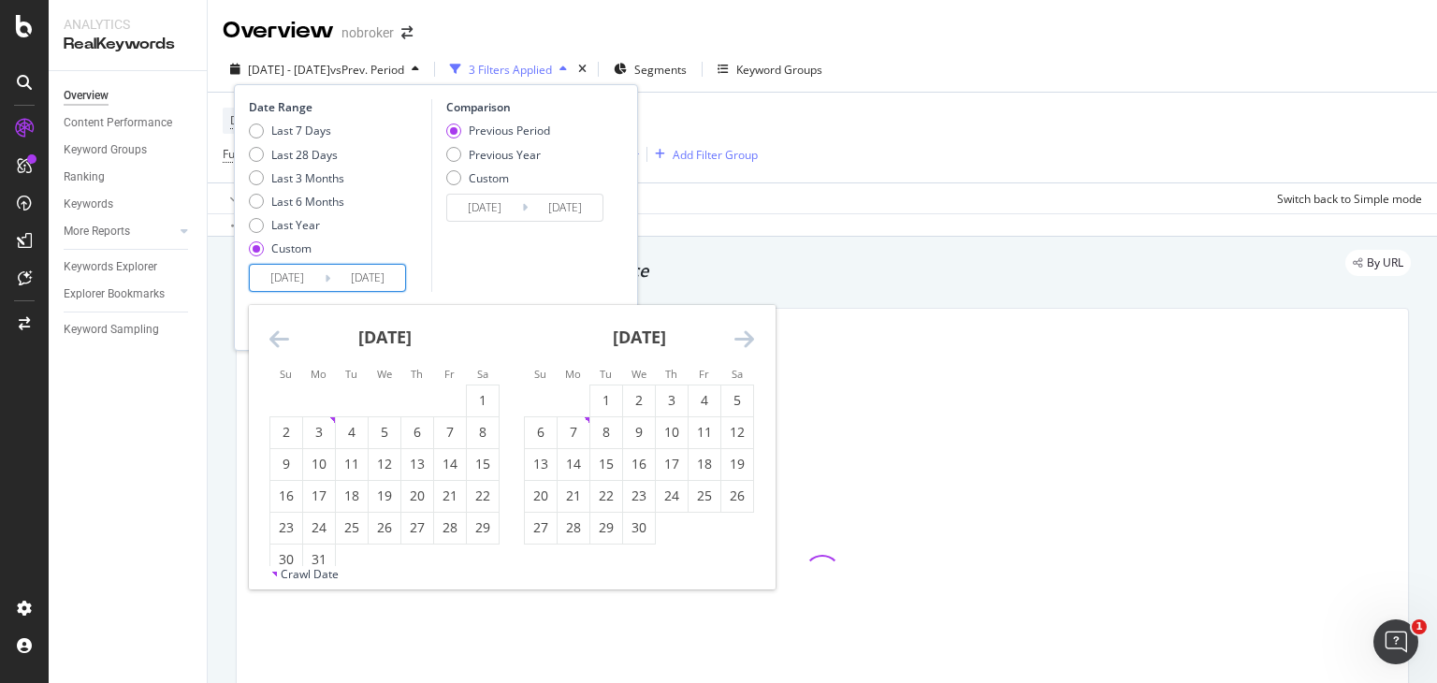
click at [738, 334] on icon "Move forward to switch to the next month." at bounding box center [744, 338] width 20 height 22
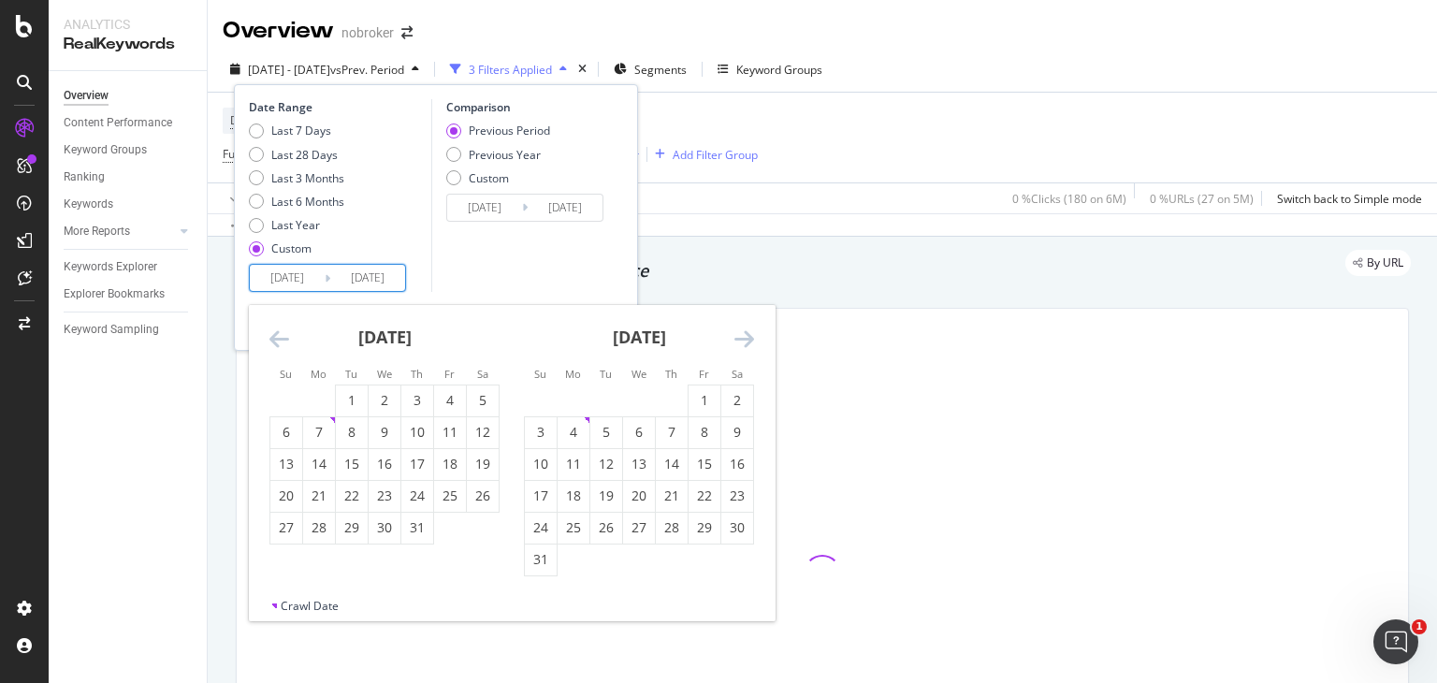
click at [749, 336] on icon "Move forward to switch to the next month." at bounding box center [744, 338] width 20 height 22
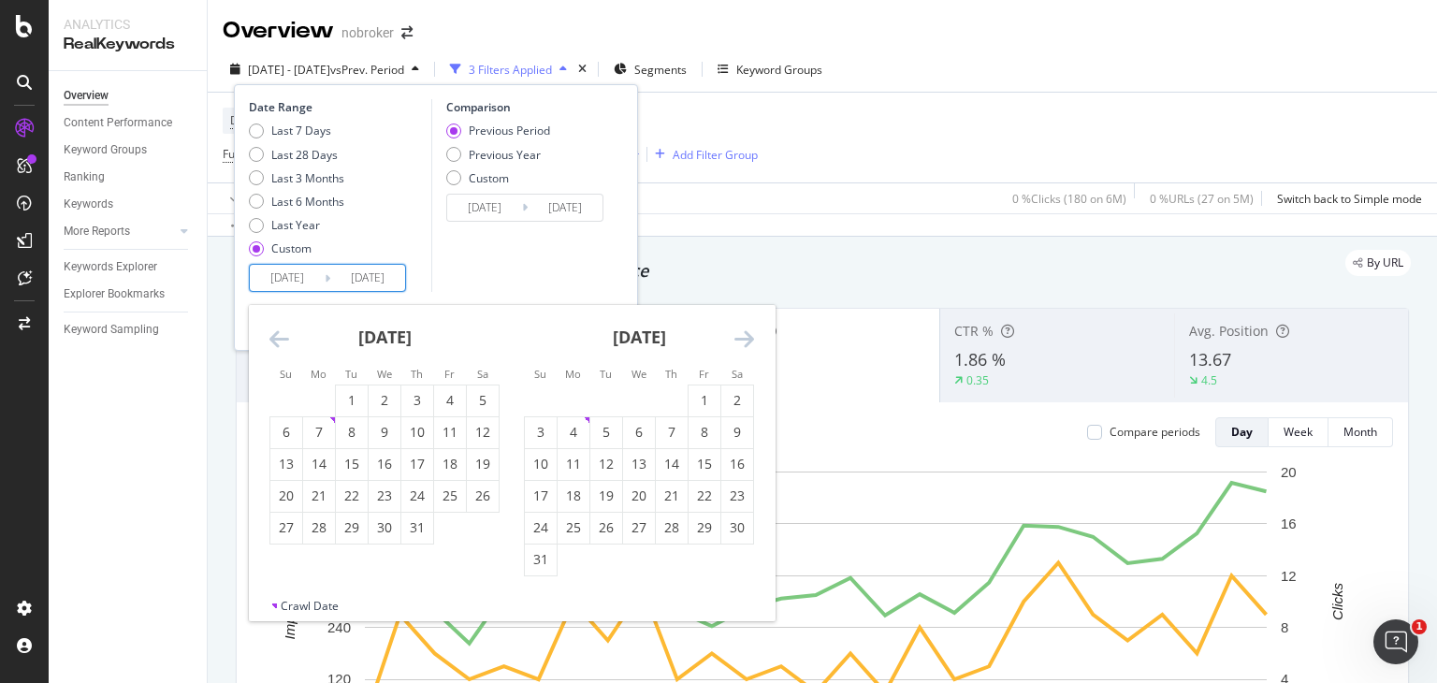
click at [749, 336] on icon "Move forward to switch to the next month." at bounding box center [744, 338] width 20 height 22
click at [742, 335] on icon "Move forward to switch to the next month." at bounding box center [744, 338] width 20 height 22
click at [745, 332] on icon "Move forward to switch to the next month." at bounding box center [744, 338] width 20 height 22
click at [749, 336] on icon "Move forward to switch to the next month." at bounding box center [744, 338] width 20 height 22
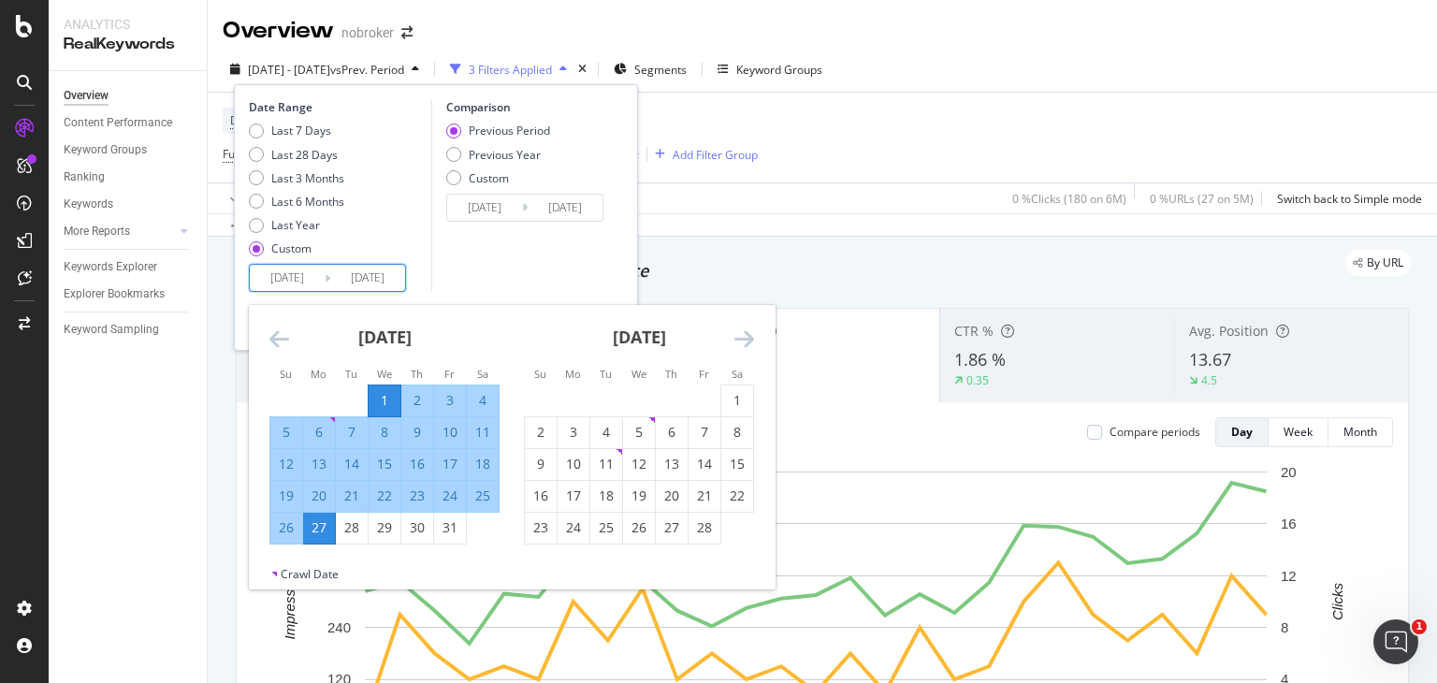
click at [279, 273] on input "2025/01/01" at bounding box center [287, 278] width 75 height 26
click at [739, 340] on icon "Move forward to switch to the next month." at bounding box center [744, 338] width 20 height 22
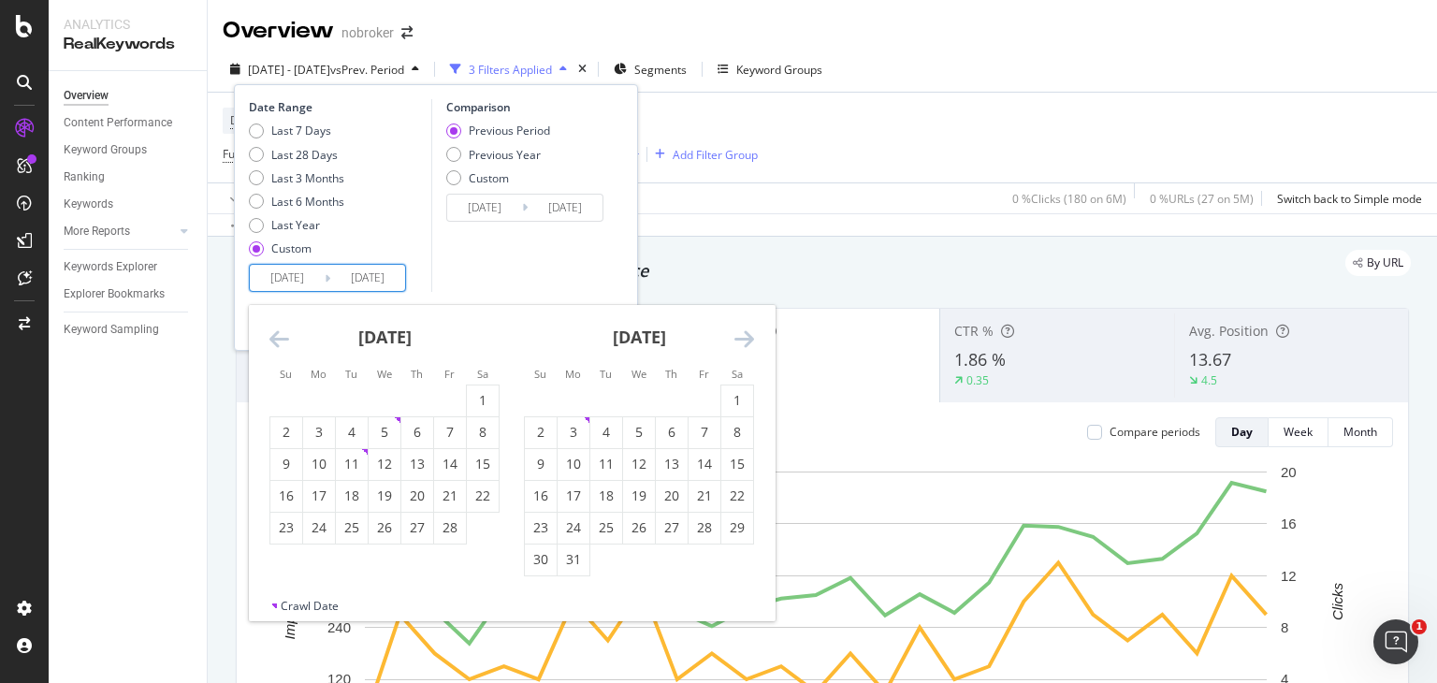
click at [739, 340] on icon "Move forward to switch to the next month." at bounding box center [744, 338] width 20 height 22
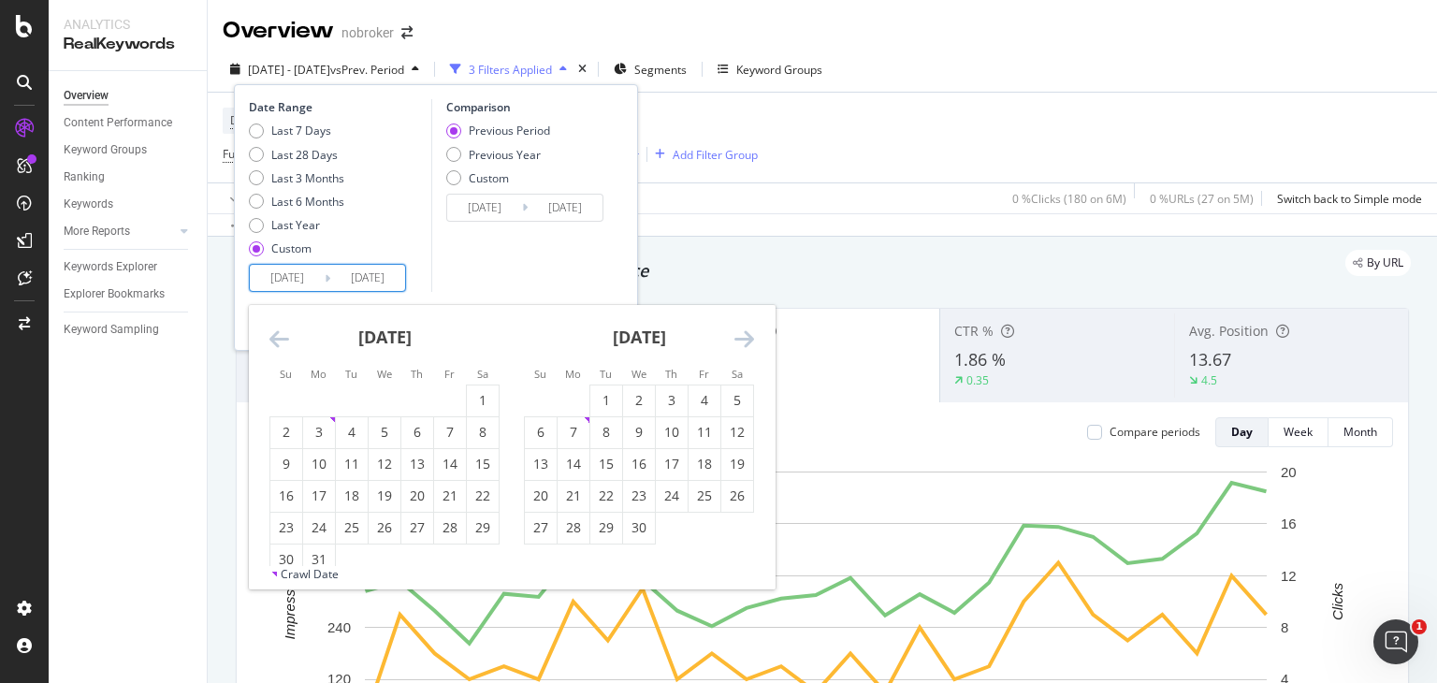
click at [739, 340] on icon "Move forward to switch to the next month." at bounding box center [744, 338] width 20 height 22
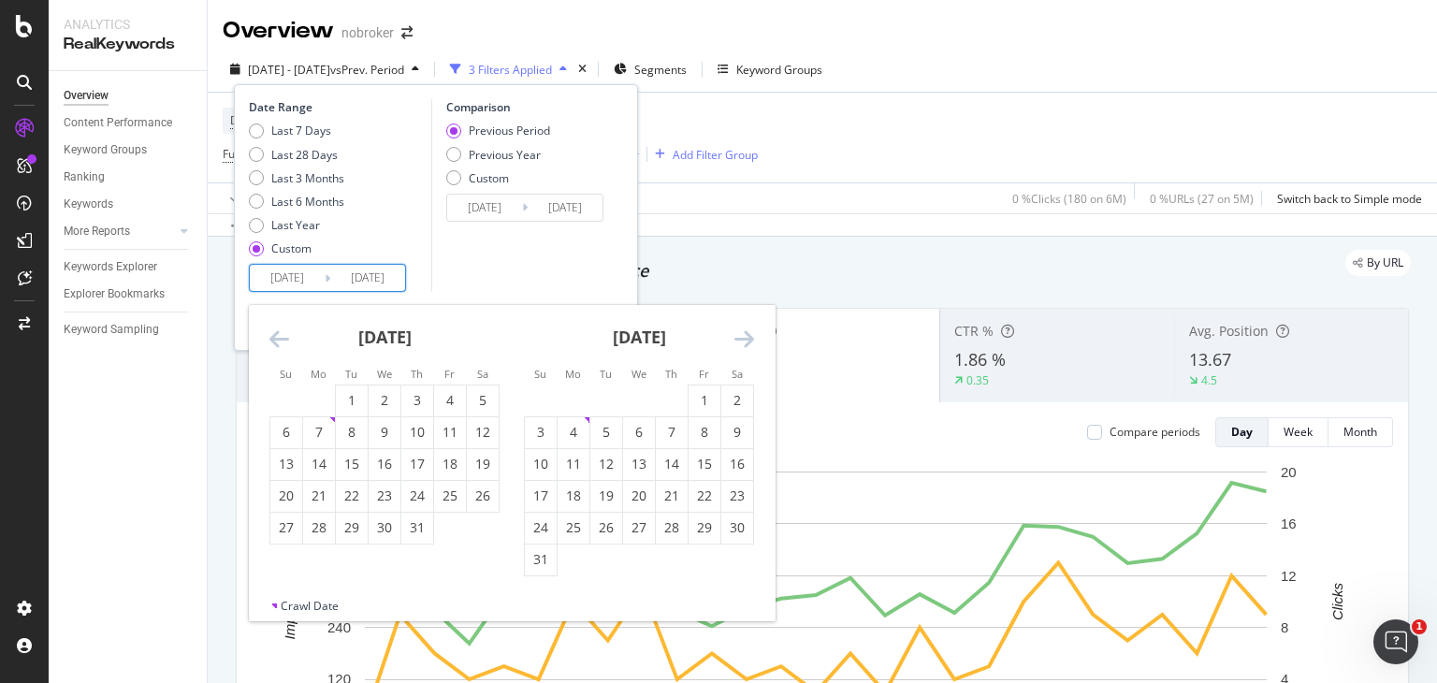
click at [739, 340] on icon "Move forward to switch to the next month." at bounding box center [744, 338] width 20 height 22
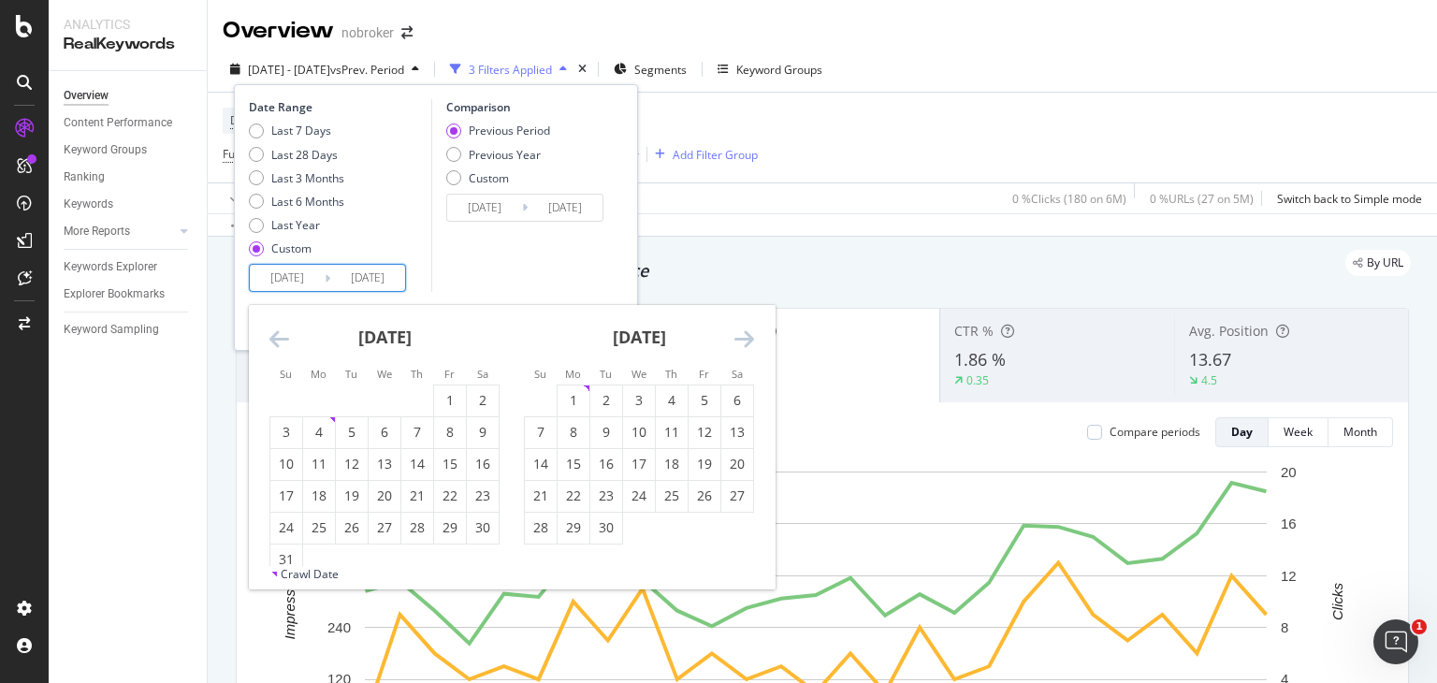
click at [739, 340] on icon "Move forward to switch to the next month." at bounding box center [744, 338] width 20 height 22
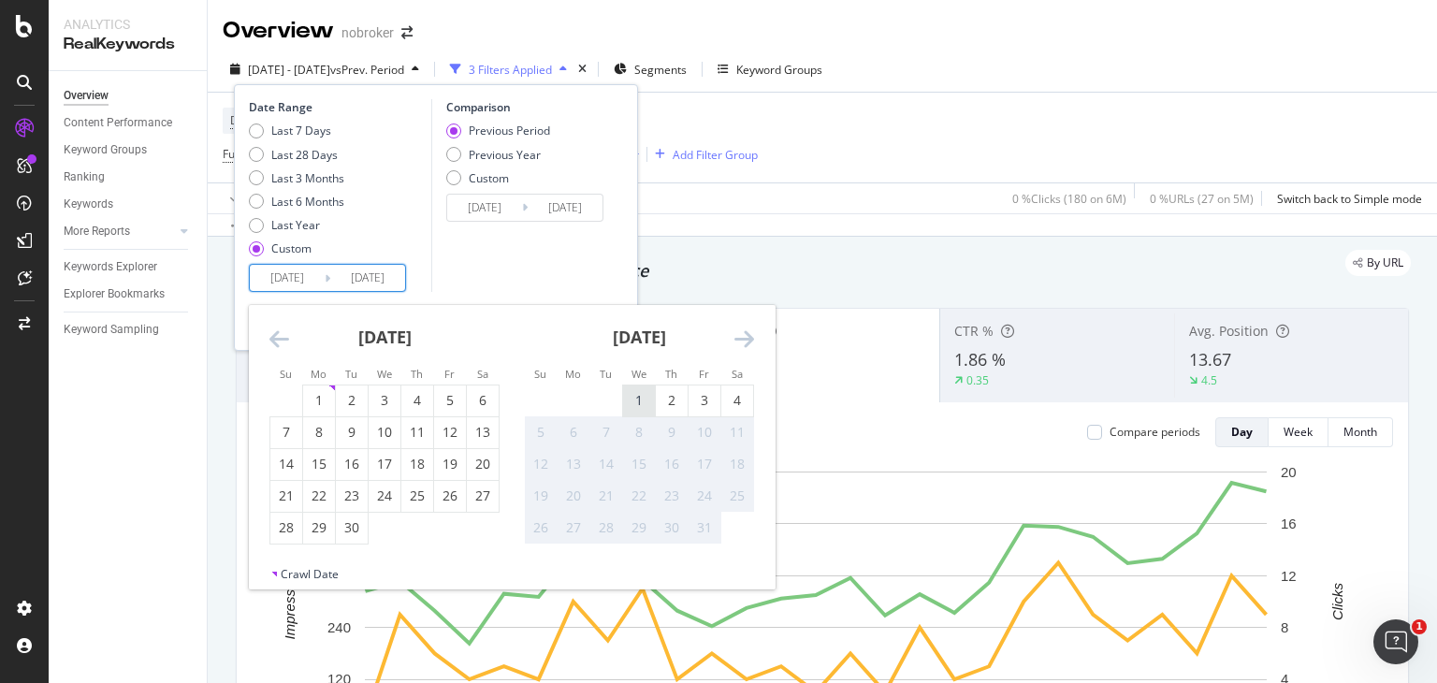
click at [632, 400] on div "1" at bounding box center [639, 400] width 32 height 19
type input "[DATE]"
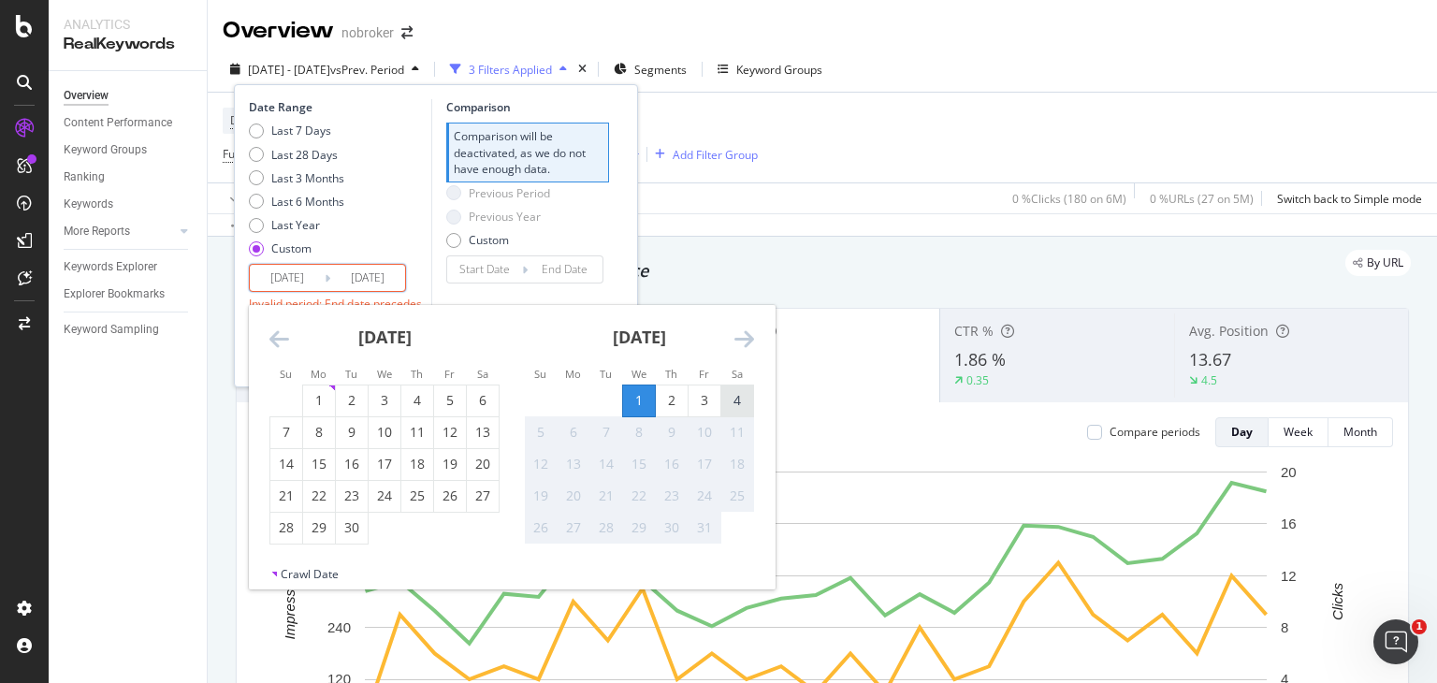
click at [737, 393] on div "4" at bounding box center [737, 400] width 32 height 19
type input "[DATE]"
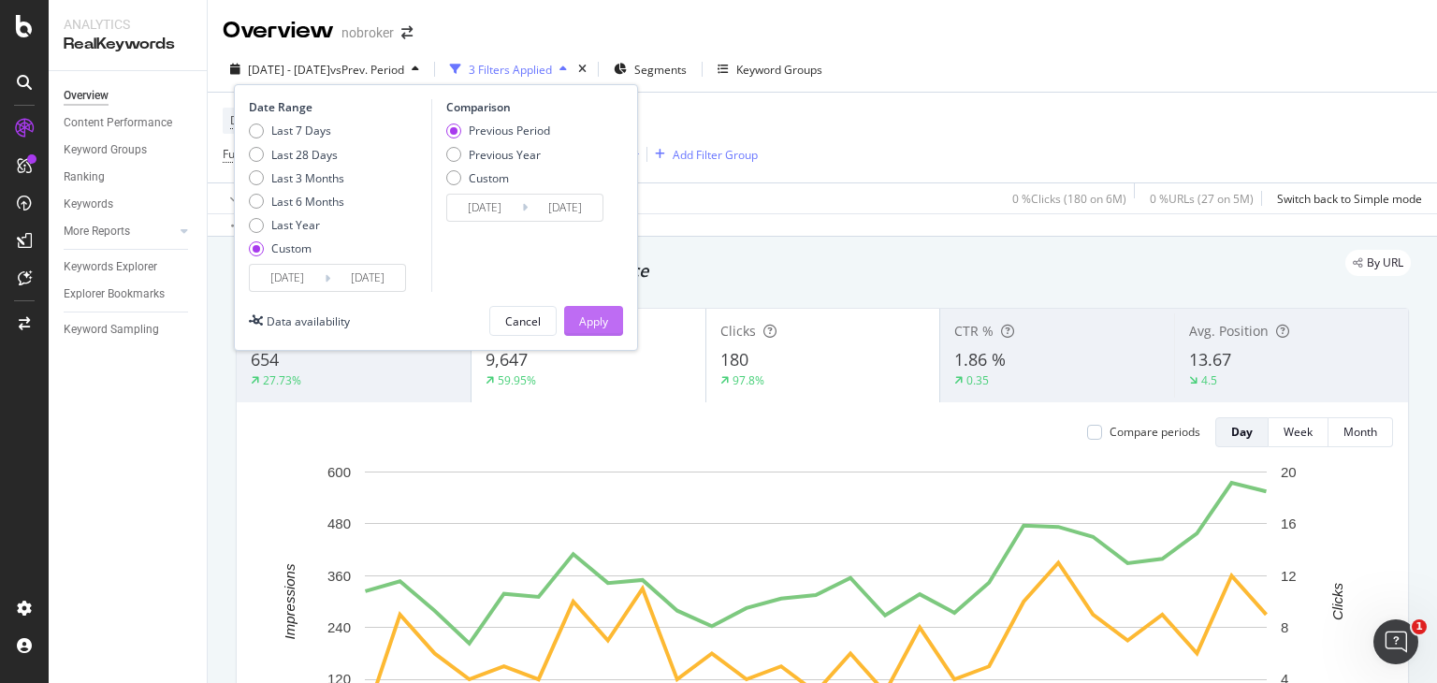
click at [594, 318] on div "Apply" at bounding box center [593, 321] width 29 height 16
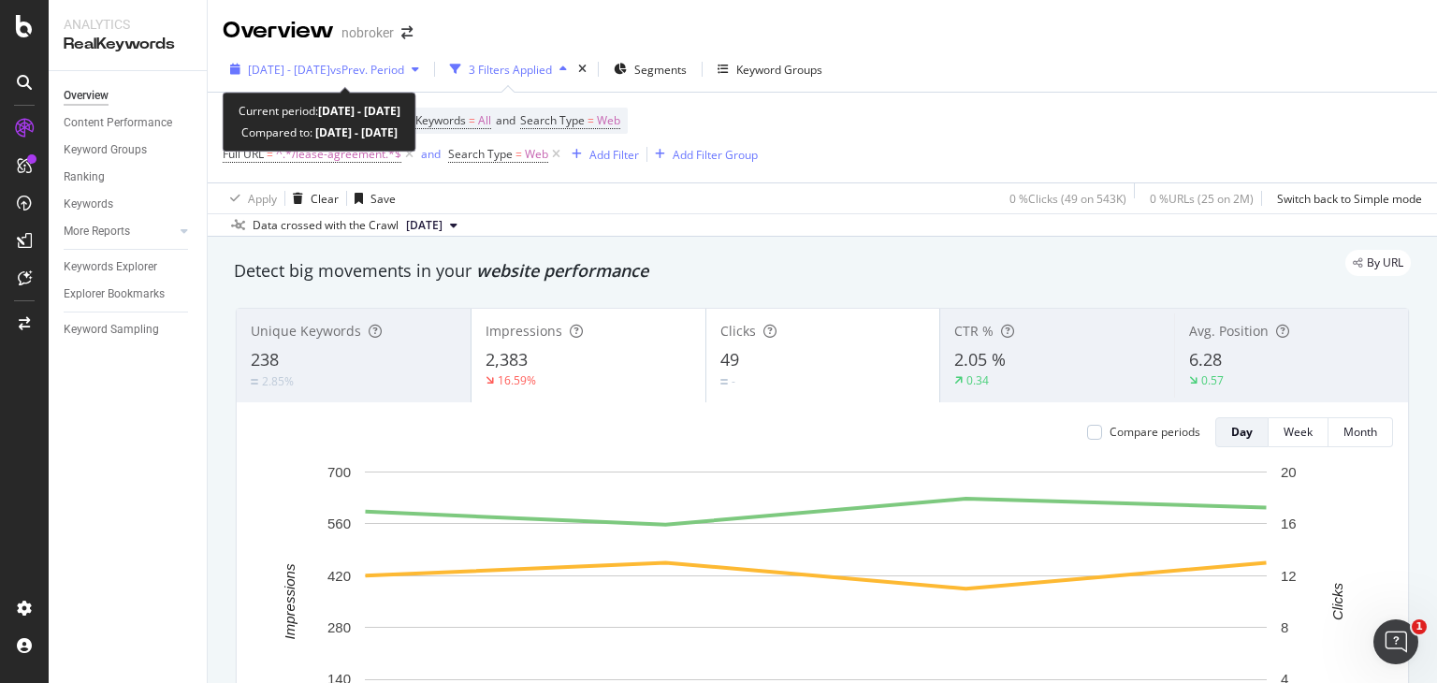
click at [382, 70] on span "vs Prev. Period" at bounding box center [367, 70] width 74 height 16
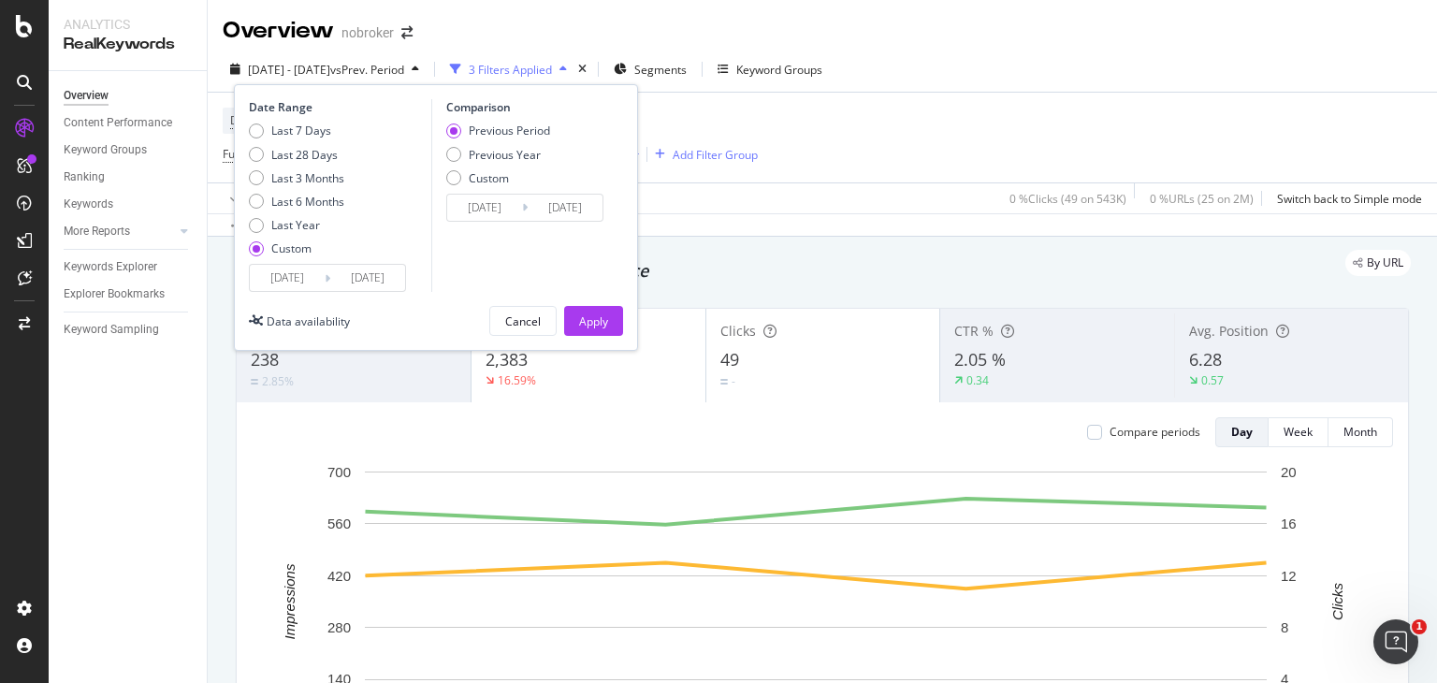
click at [286, 276] on input "[DATE]" at bounding box center [287, 278] width 75 height 26
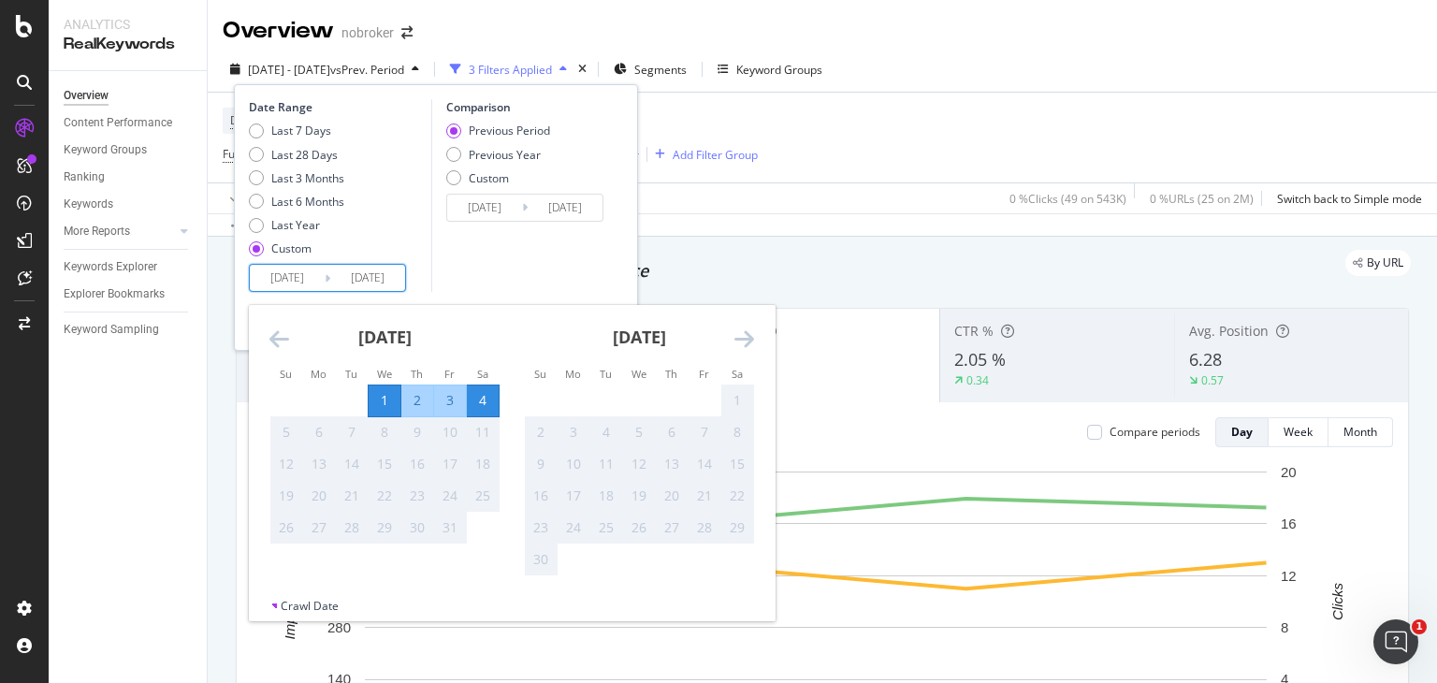
click at [283, 334] on icon "Move backward to switch to the previous month." at bounding box center [279, 338] width 20 height 22
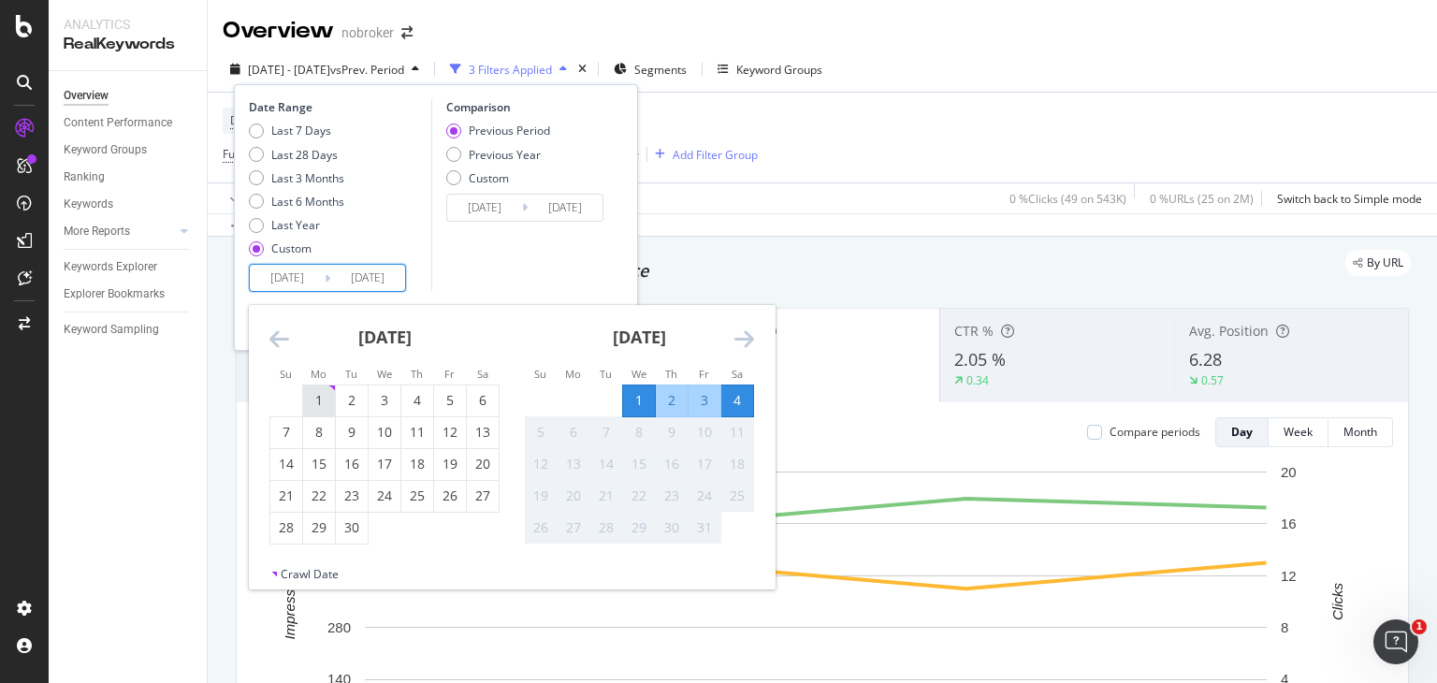
click at [303, 398] on div "1" at bounding box center [319, 400] width 32 height 19
type input "[DATE]"
type input "2025/07/29"
type input "[DATE]"
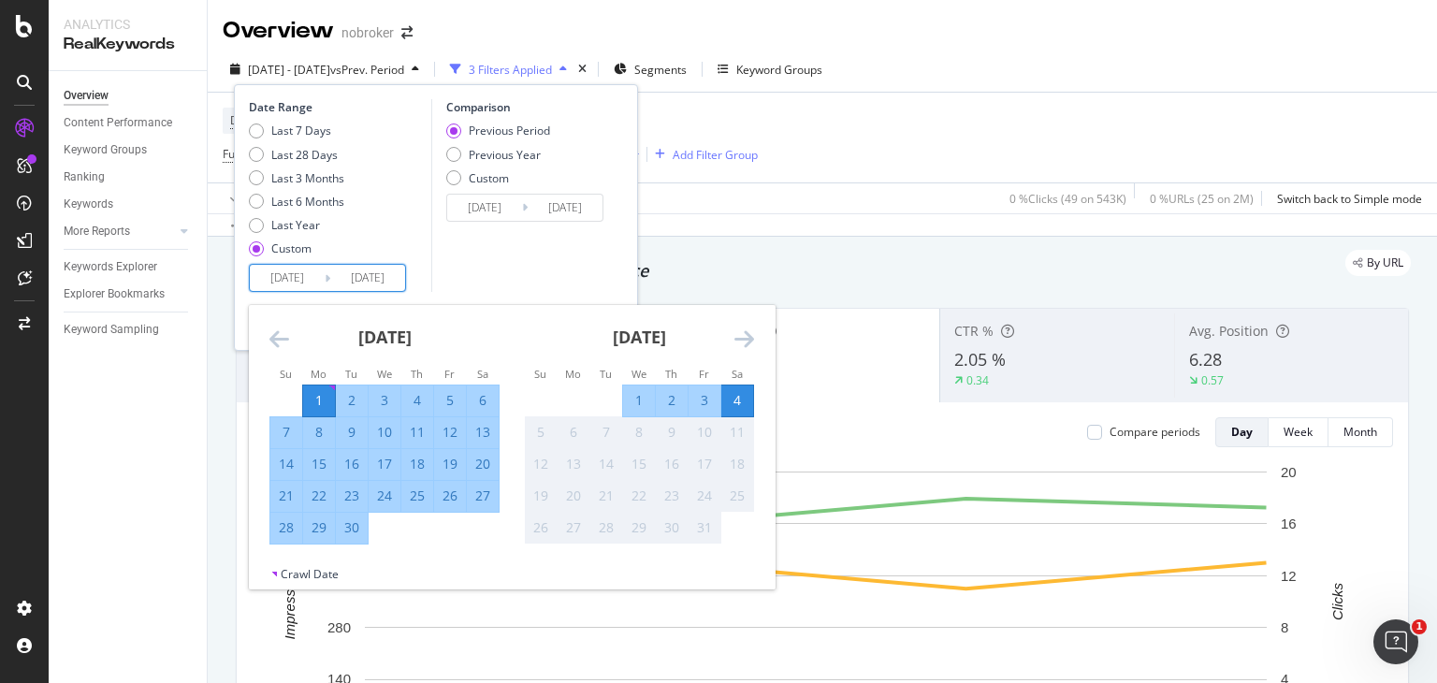
click at [348, 527] on div "30" at bounding box center [352, 527] width 32 height 19
type input "[DATE]"
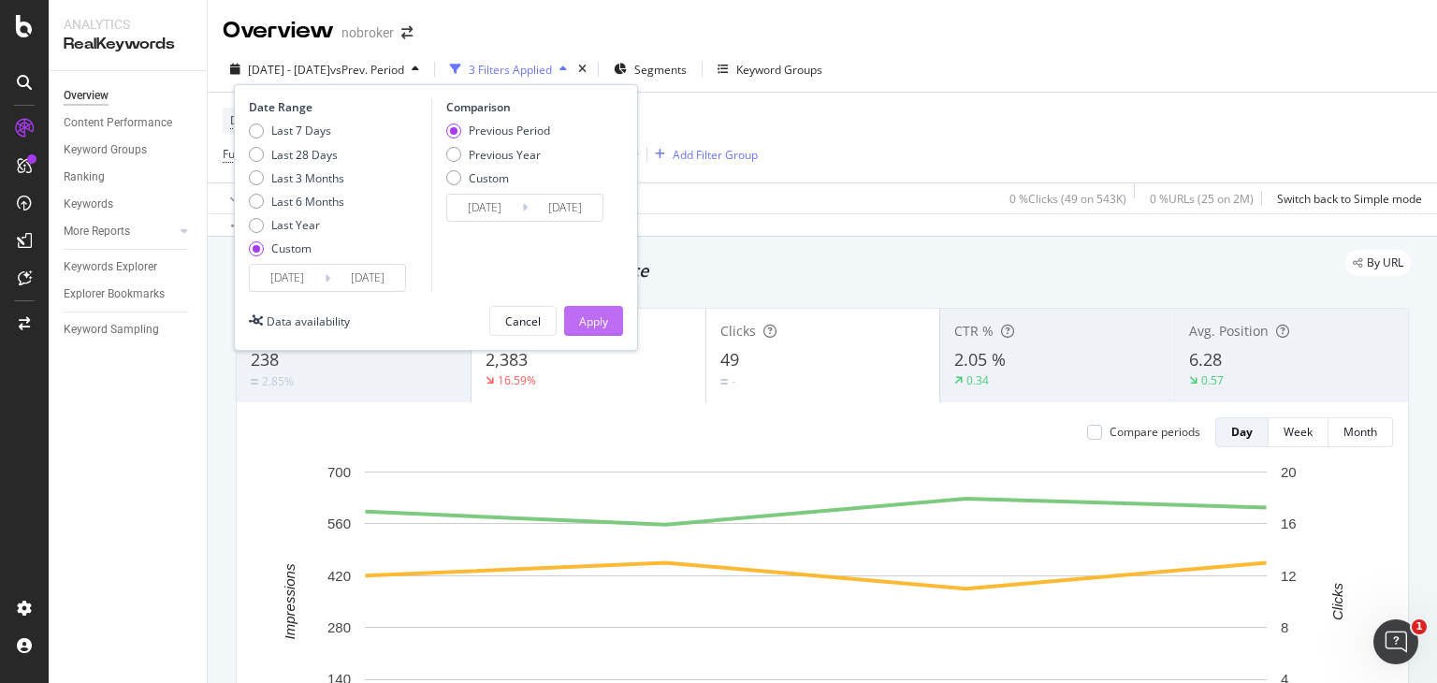
click at [600, 315] on div "Apply" at bounding box center [593, 321] width 29 height 16
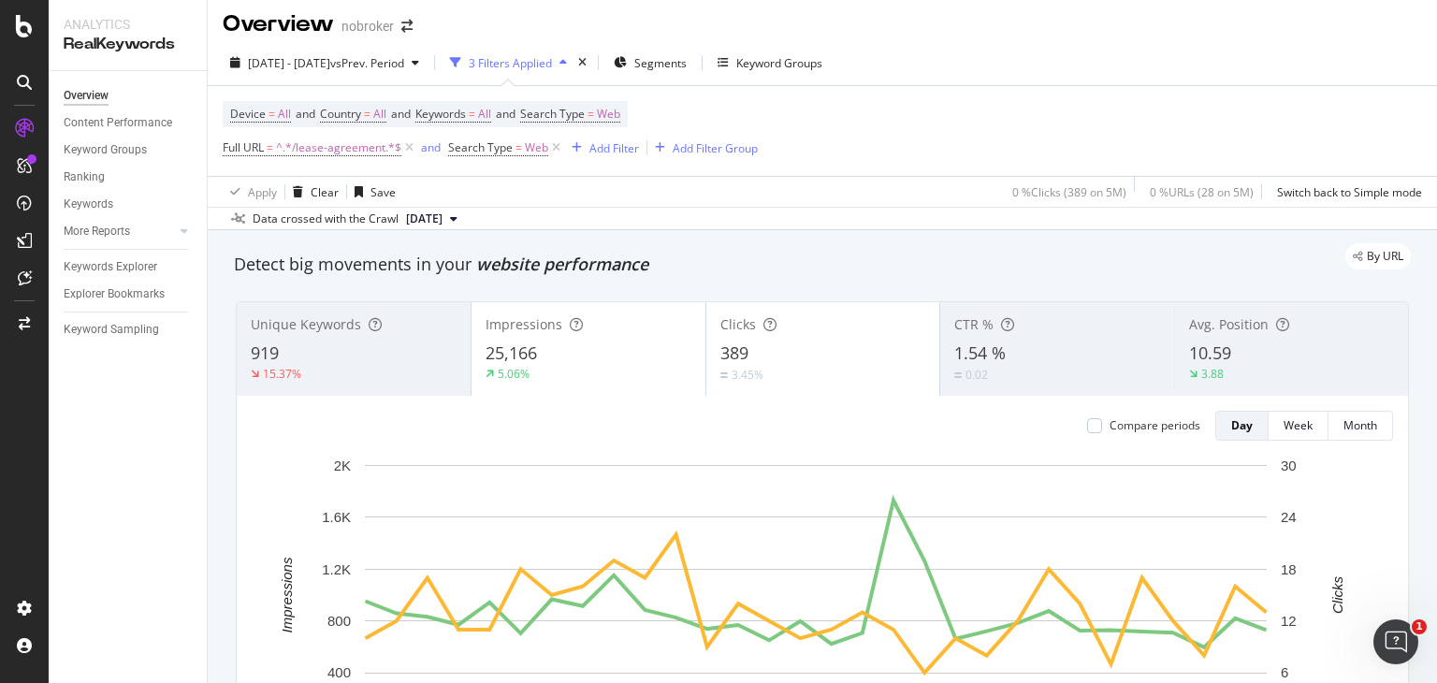
scroll to position [7, 0]
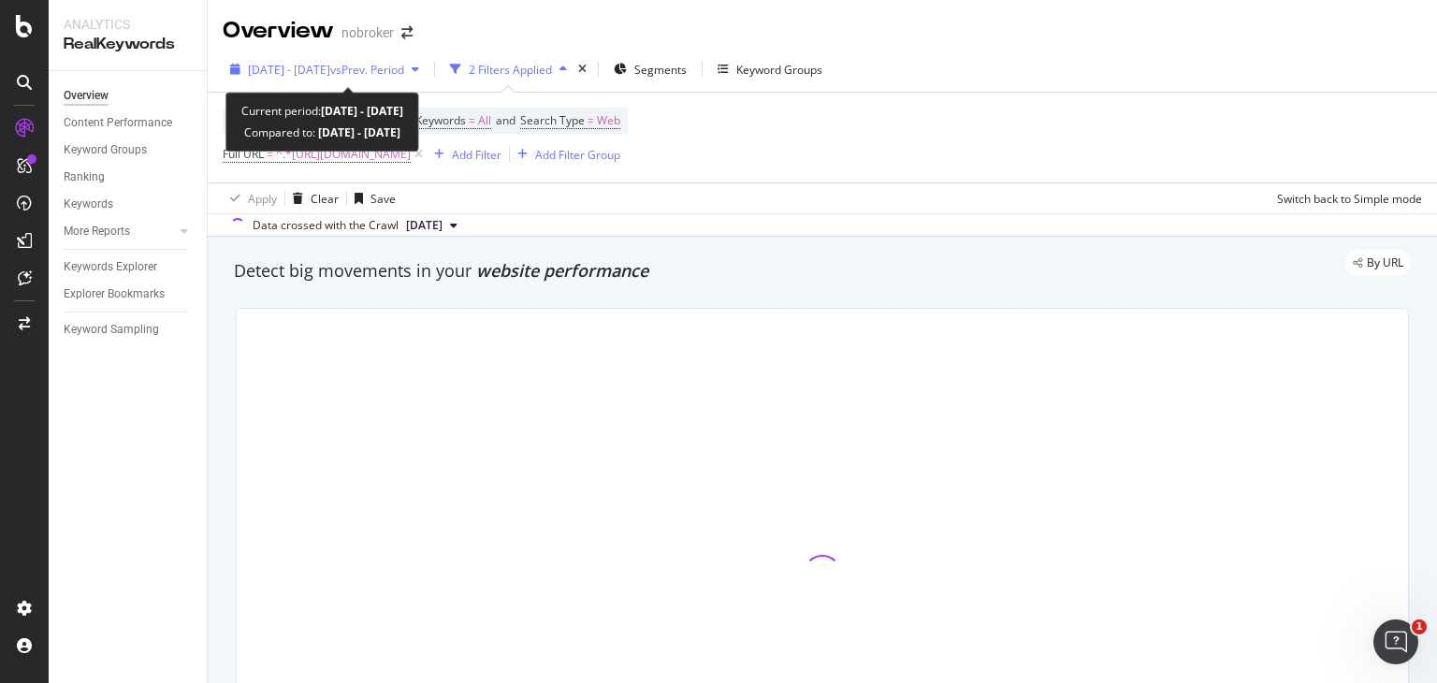
click at [330, 63] on span "[DATE] - [DATE]" at bounding box center [289, 70] width 82 height 16
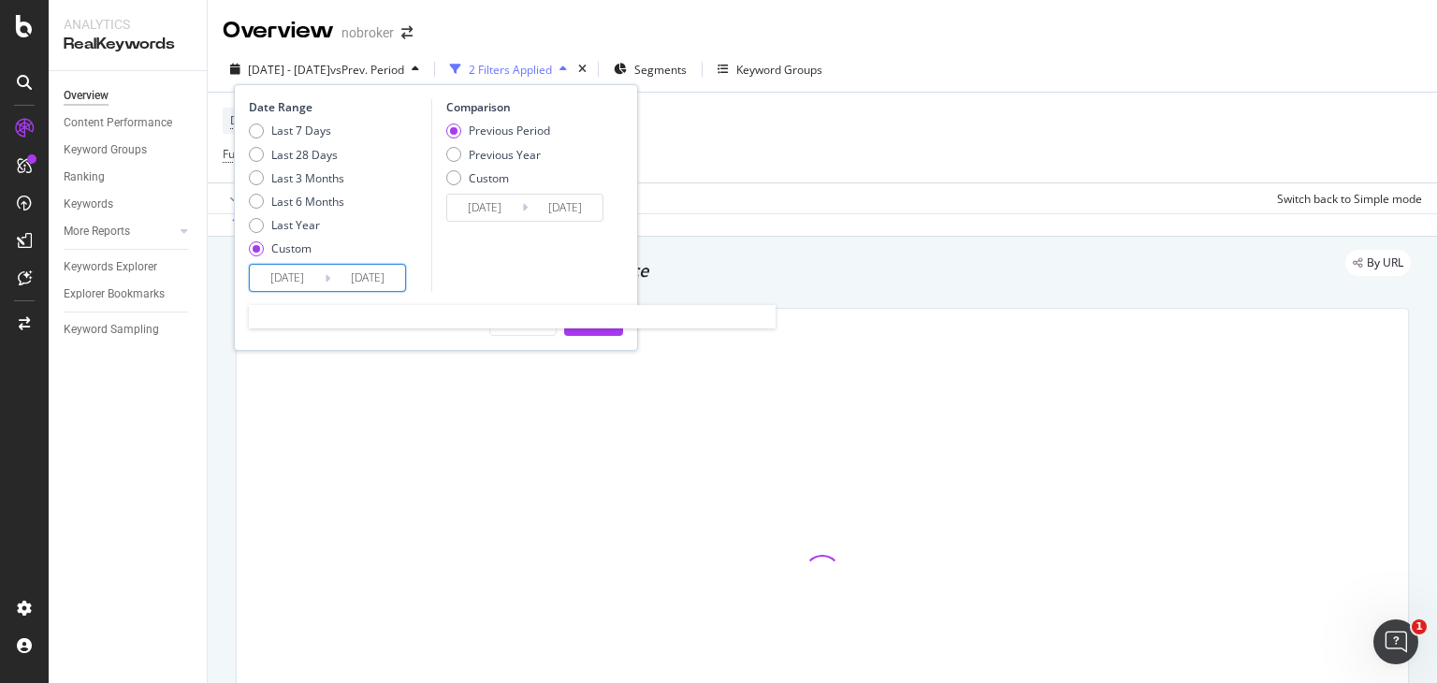
click at [288, 275] on input "[DATE]" at bounding box center [287, 278] width 75 height 26
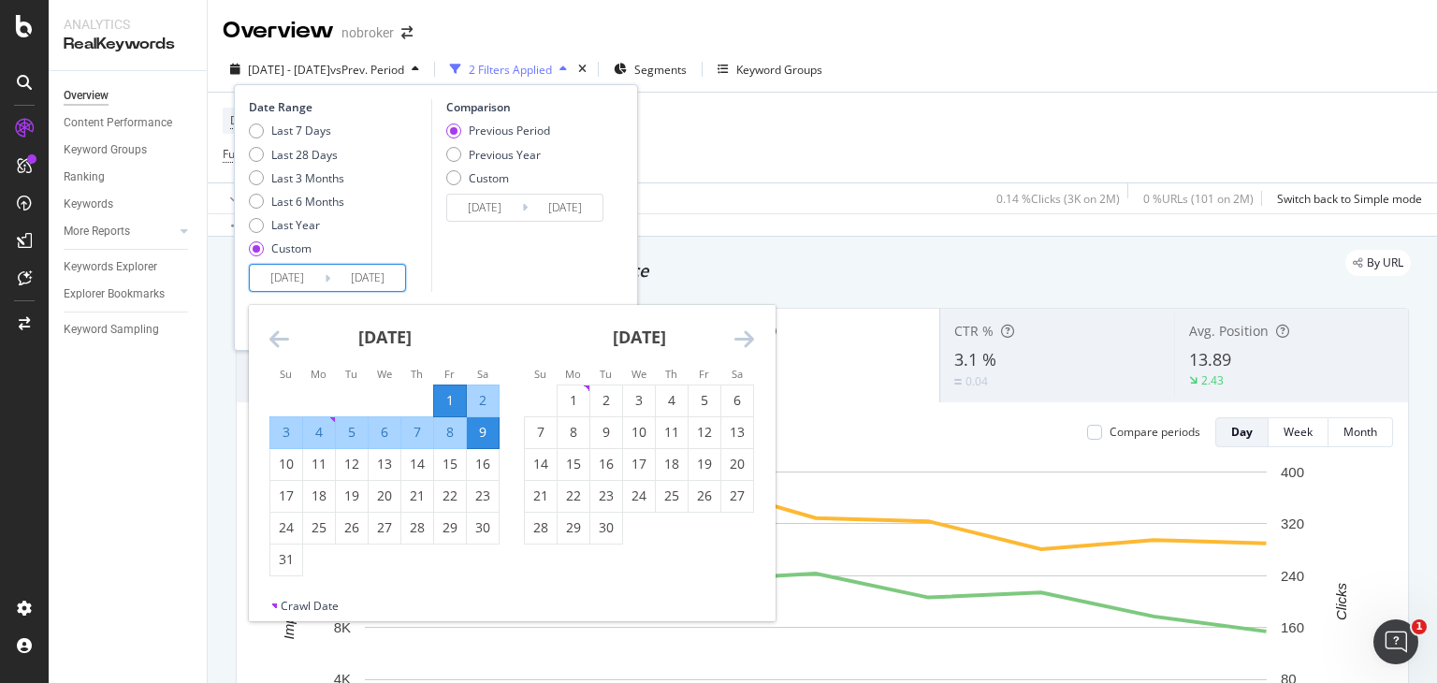
click at [746, 334] on icon "Move forward to switch to the next month." at bounding box center [744, 338] width 20 height 22
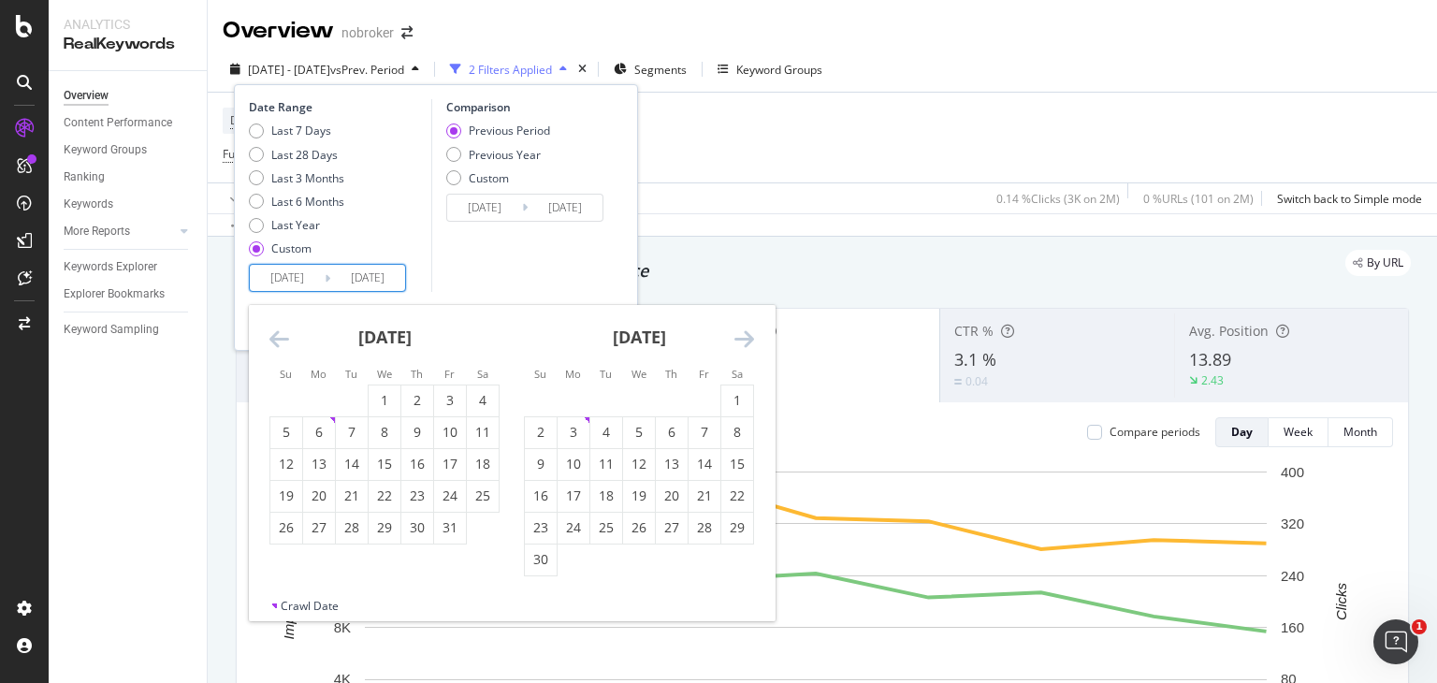
click at [746, 334] on icon "Move forward to switch to the next month." at bounding box center [744, 338] width 20 height 22
click at [543, 399] on div "1" at bounding box center [541, 400] width 32 height 19
type input "2024/09/01"
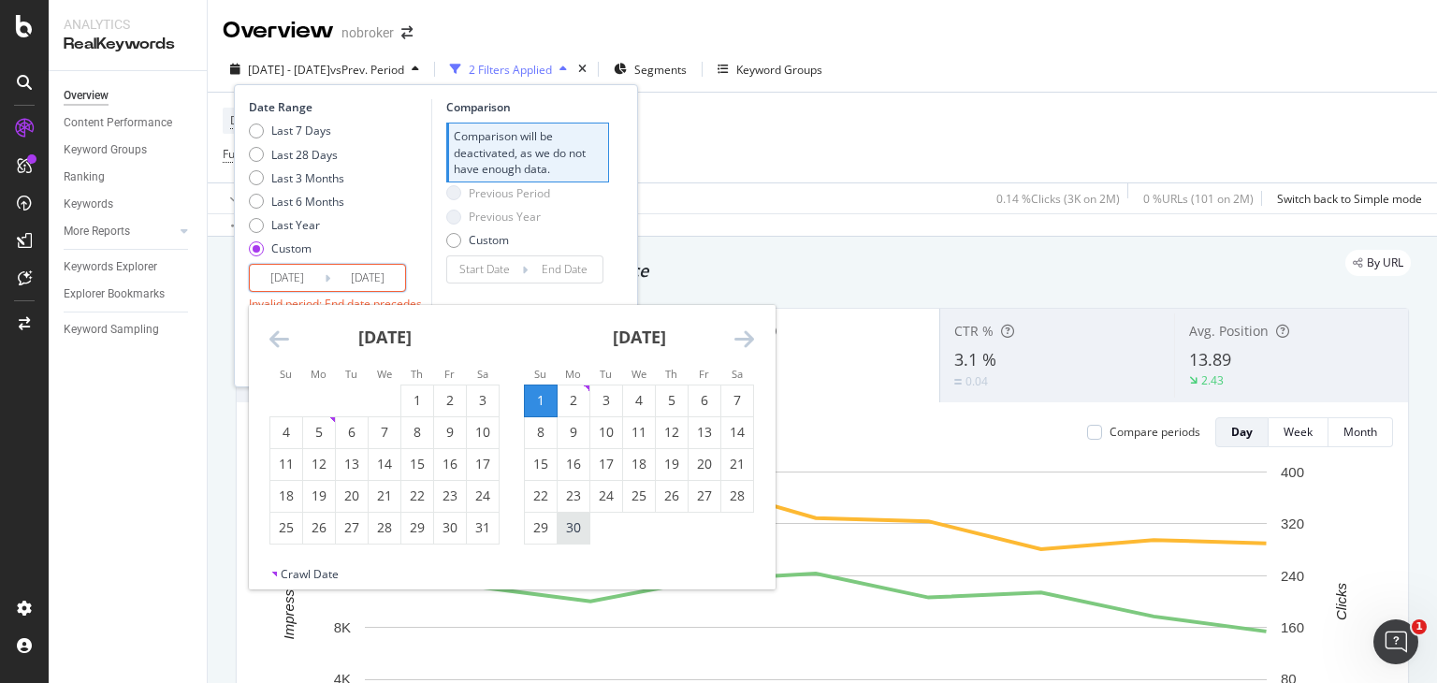
click at [572, 529] on div "30" at bounding box center [574, 527] width 32 height 19
type input "2024/09/30"
type input "2024/08/02"
type input "2024/08/31"
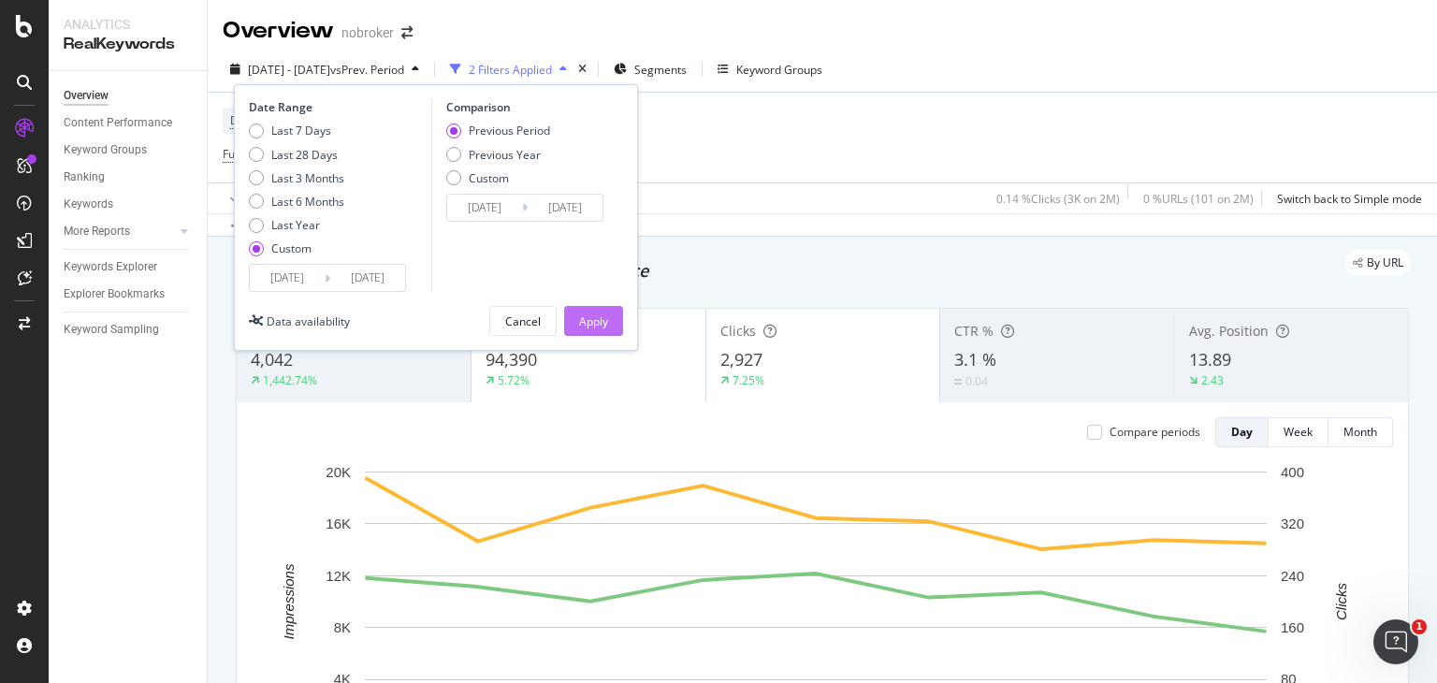
click at [600, 319] on div "Apply" at bounding box center [593, 321] width 29 height 16
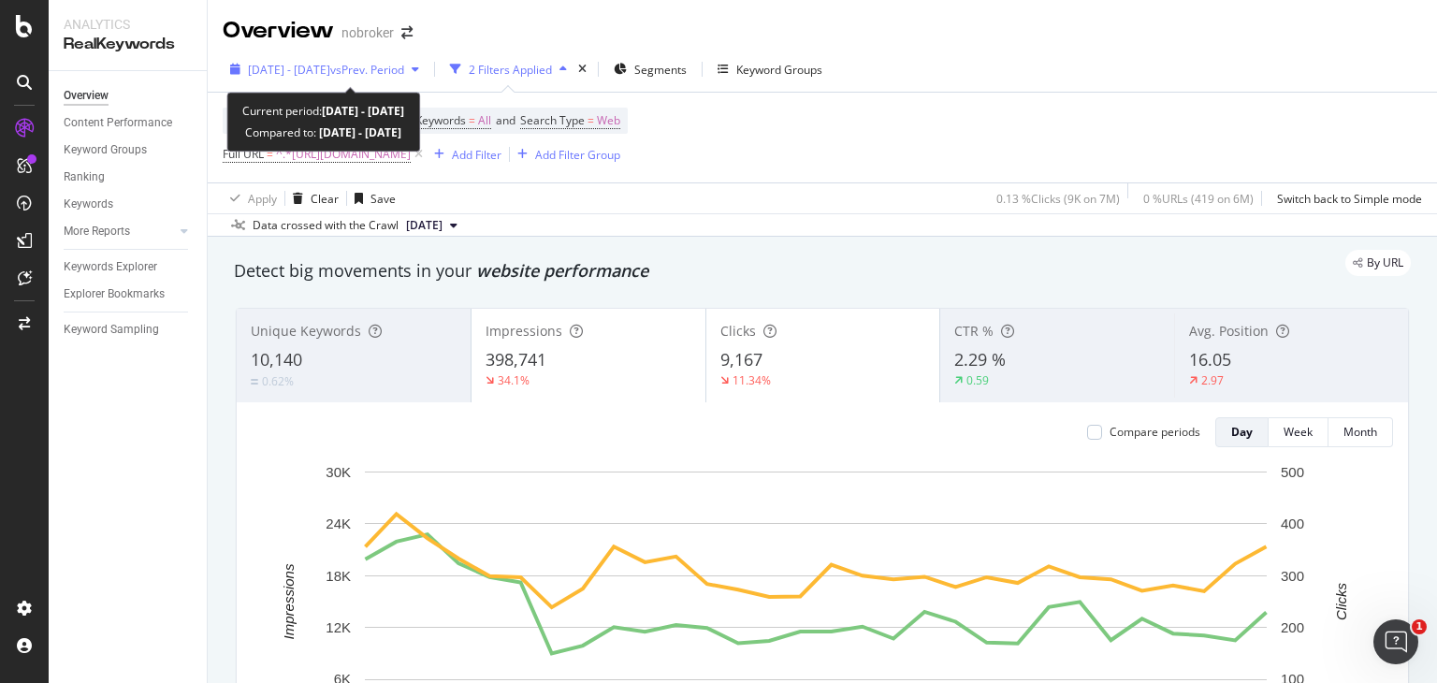
click at [330, 65] on span "2024 Sep. 1st - Sep. 30th" at bounding box center [289, 70] width 82 height 16
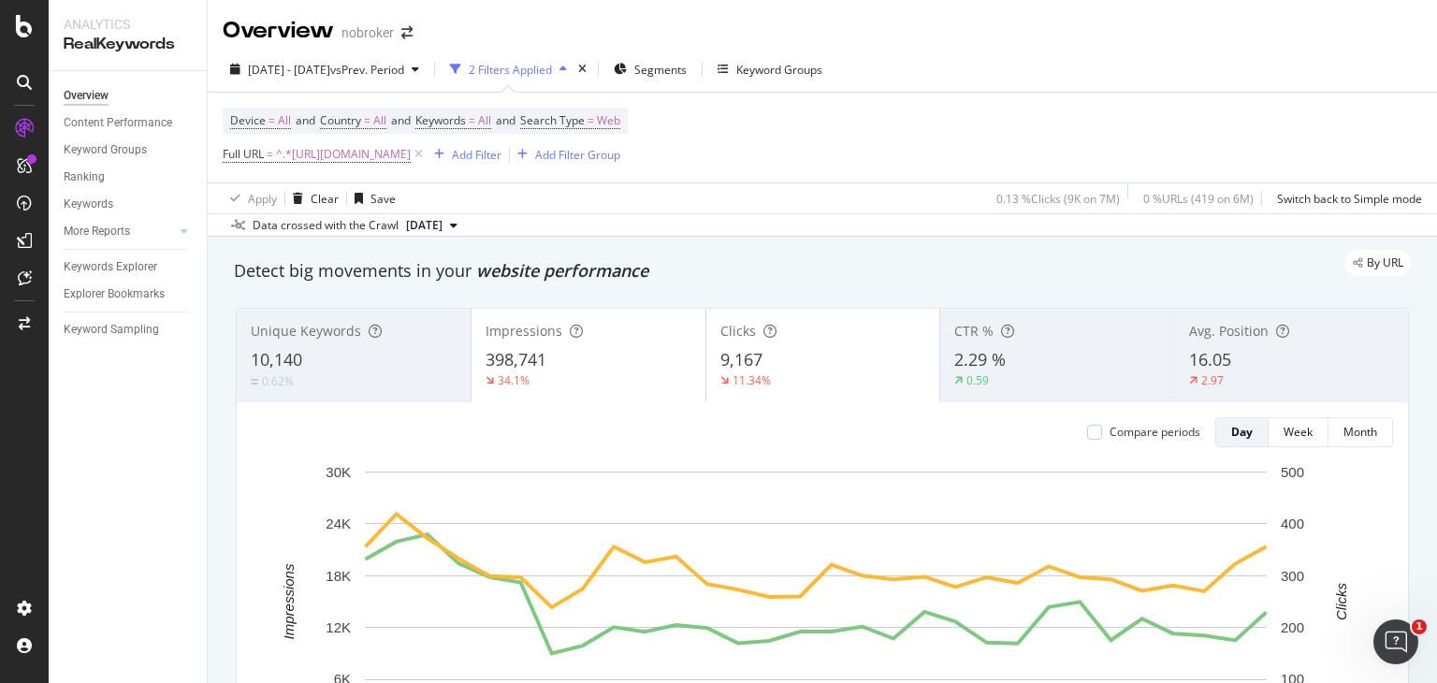
click at [737, 196] on div "Apply Clear Save 0.13 % Clicks ( 9K on 7M ) 0 % URLs ( 419 on 6M ) Switch back …" at bounding box center [822, 197] width 1229 height 31
click at [501, 151] on div "Add Filter" at bounding box center [477, 155] width 50 height 16
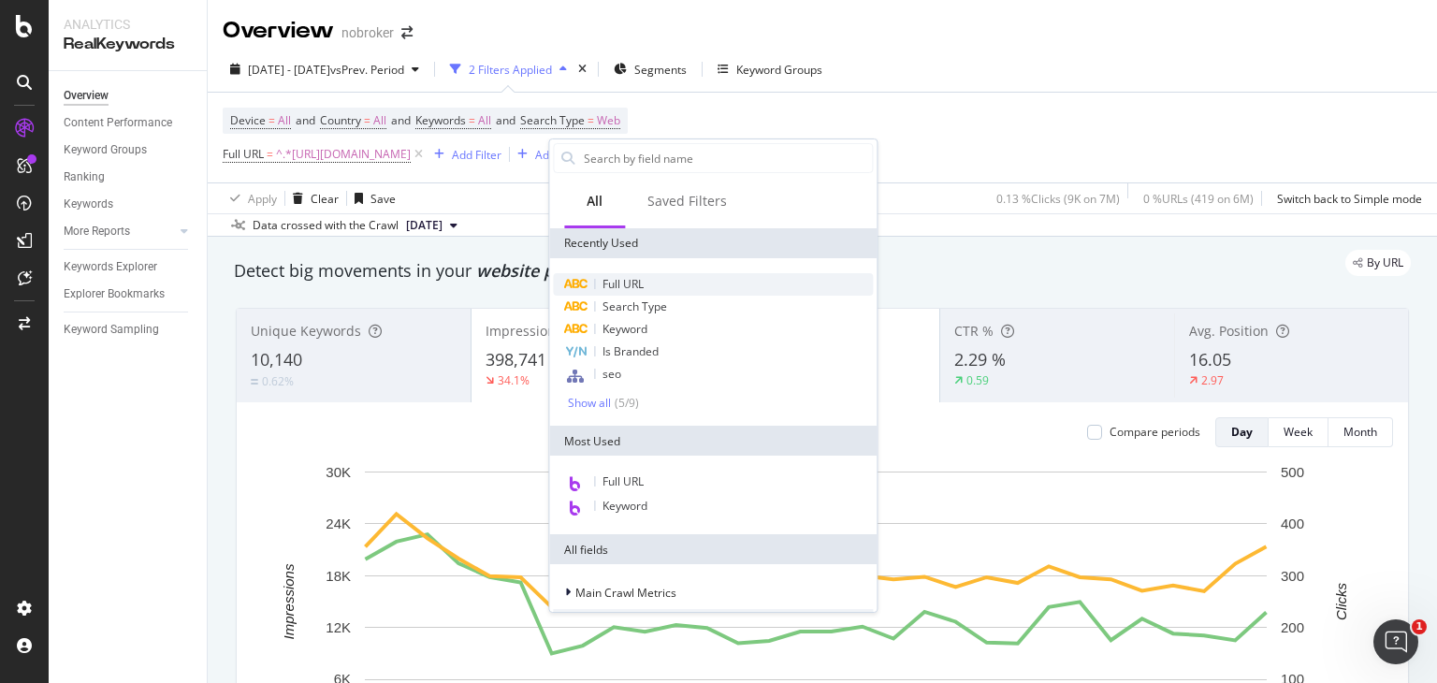
click at [654, 284] on div "Full URL" at bounding box center [713, 284] width 320 height 22
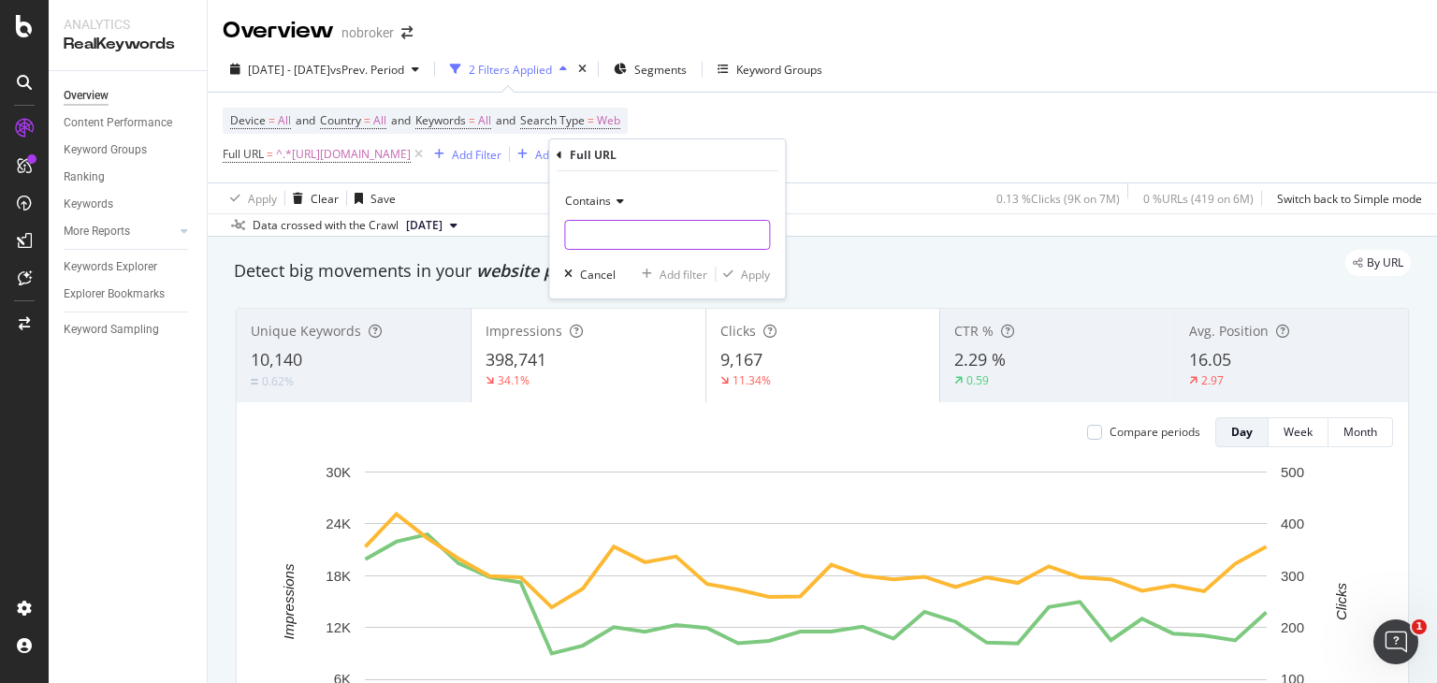
click at [588, 223] on input "text" at bounding box center [667, 235] width 204 height 30
type input "blog|forum"
click at [755, 267] on div "Apply" at bounding box center [755, 275] width 29 height 16
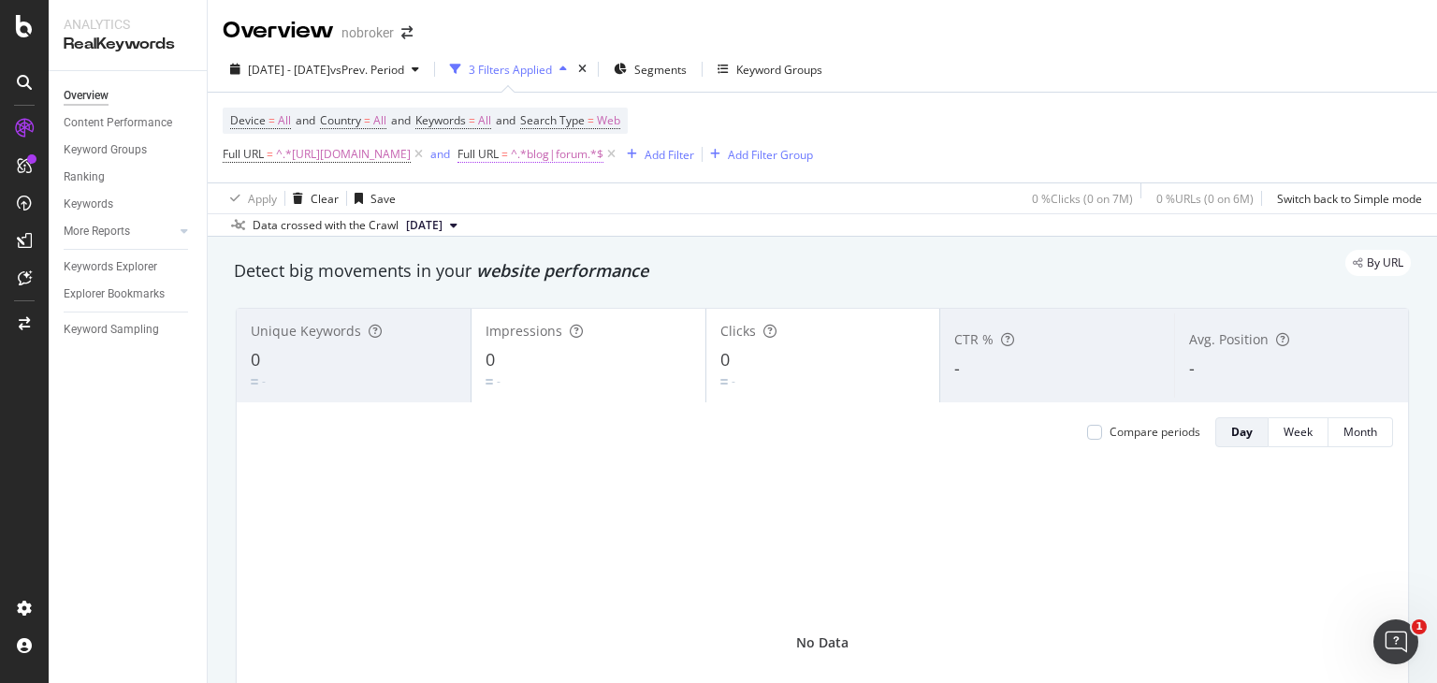
click at [603, 147] on span "^.*blog|forum.*$" at bounding box center [557, 154] width 93 height 26
click at [639, 190] on span "Contains" at bounding box center [620, 198] width 46 height 16
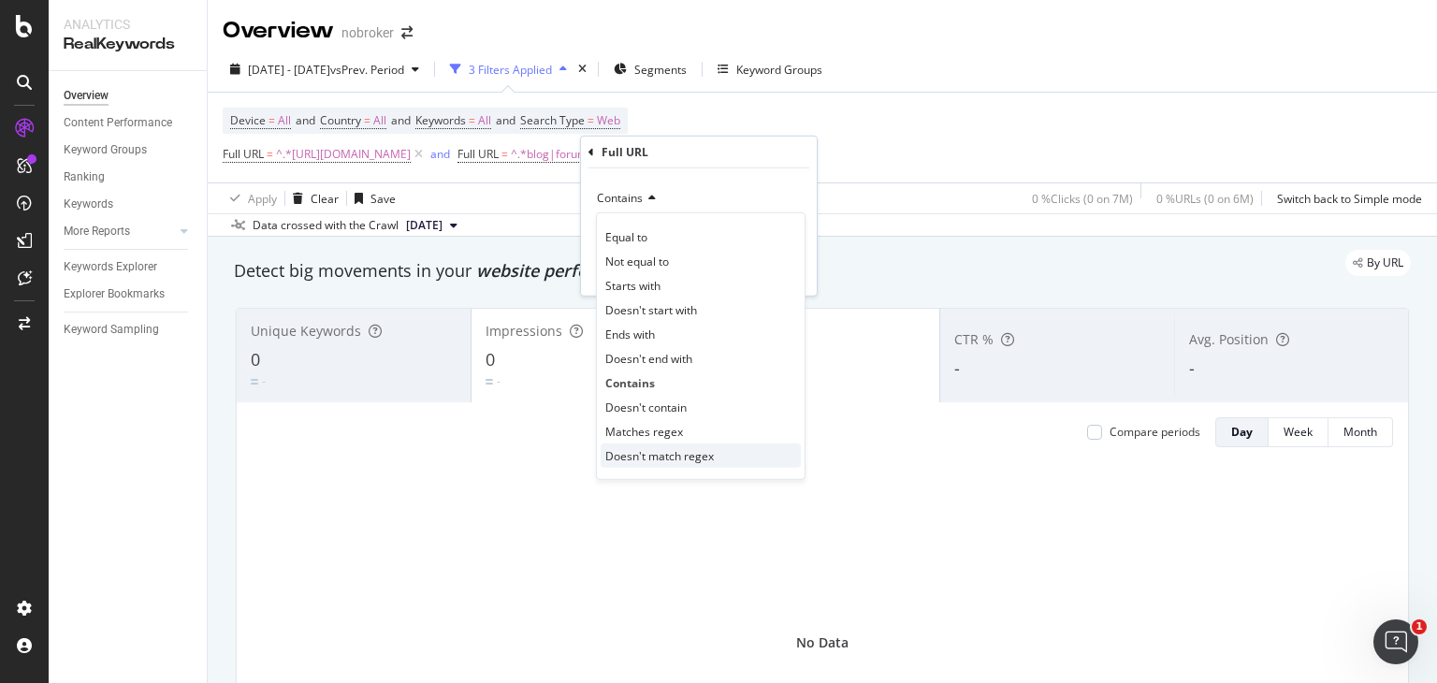
click at [655, 450] on span "Doesn't match regex" at bounding box center [659, 455] width 109 height 16
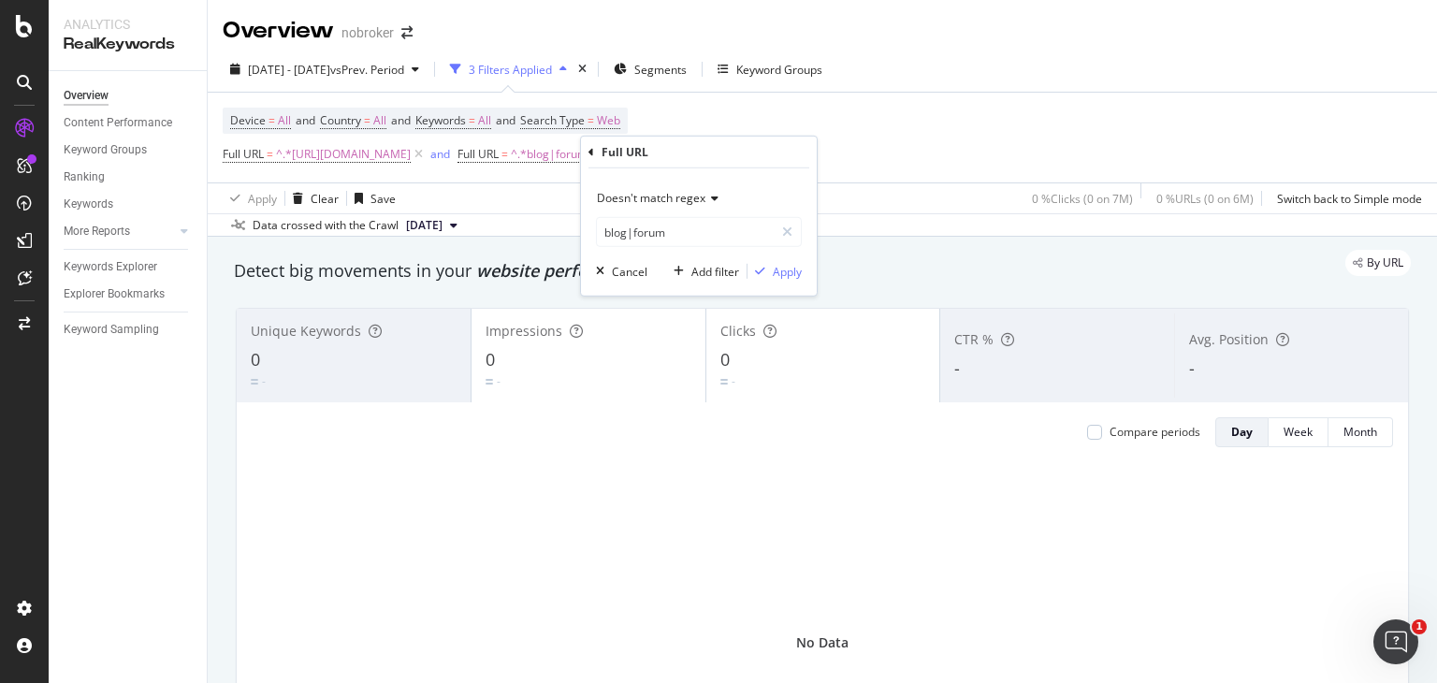
click at [653, 188] on div "Doesn't match regex" at bounding box center [699, 198] width 206 height 30
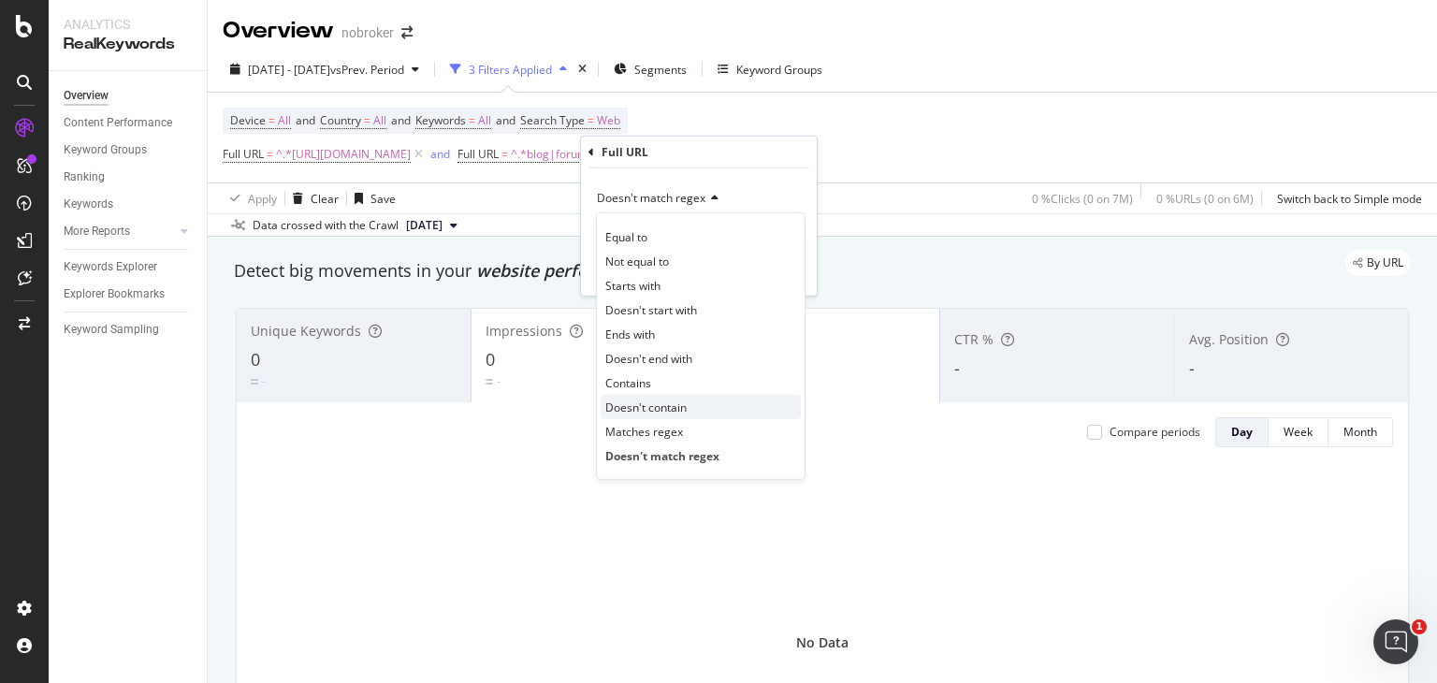
click at [640, 402] on span "Doesn't contain" at bounding box center [645, 407] width 81 height 16
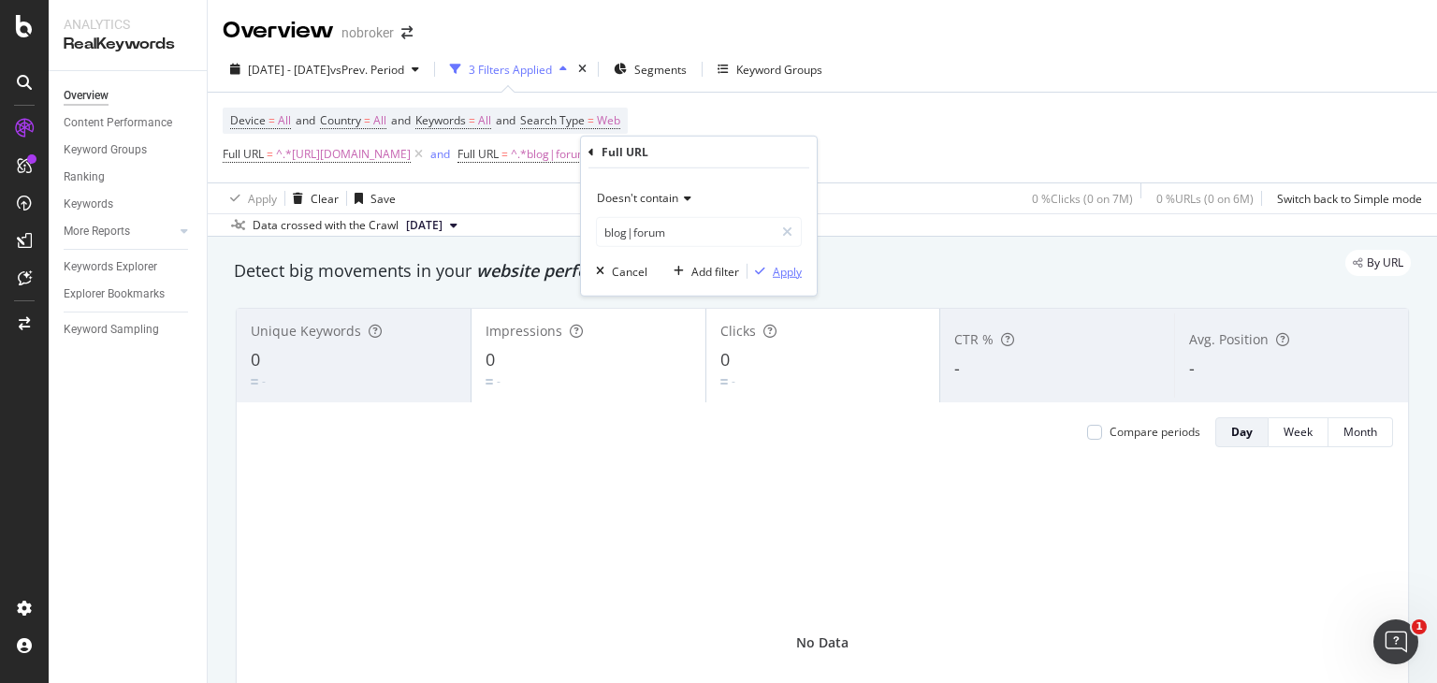
click at [774, 270] on div "Apply" at bounding box center [787, 271] width 29 height 16
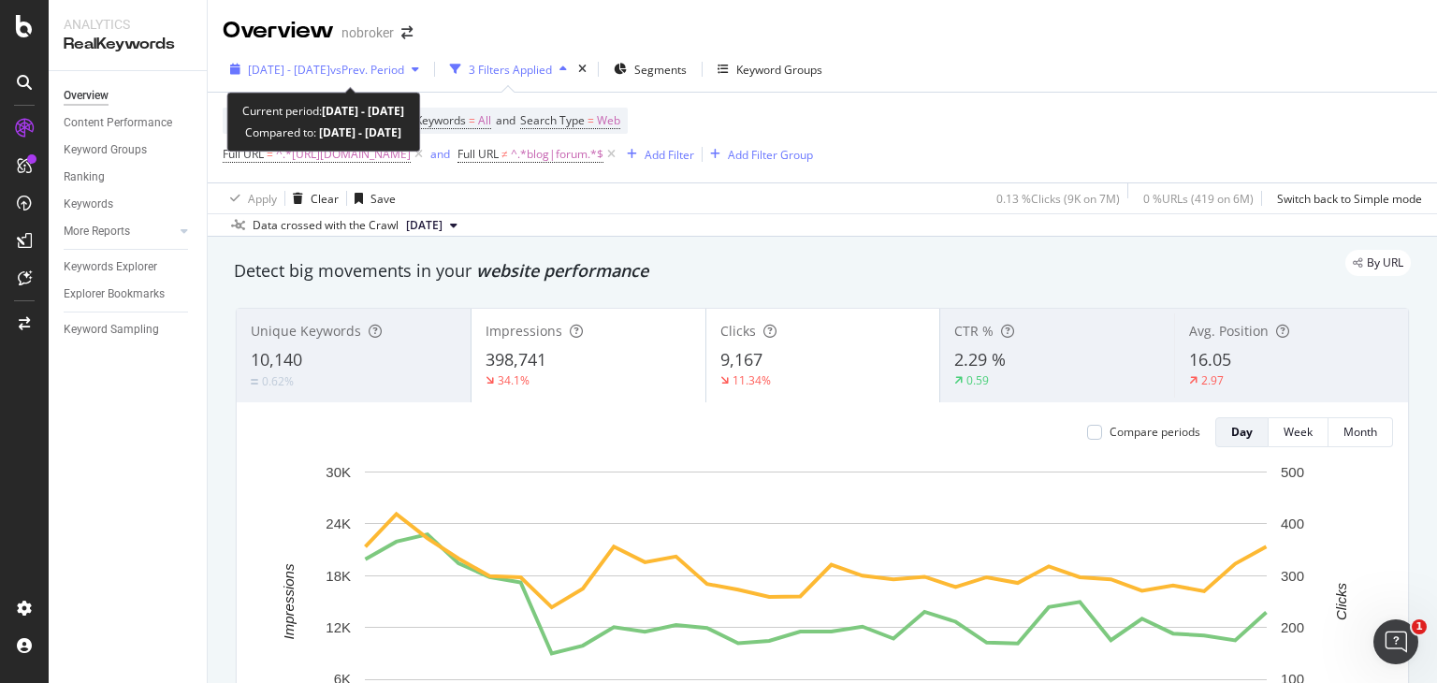
click at [393, 72] on span "vs Prev. Period" at bounding box center [367, 70] width 74 height 16
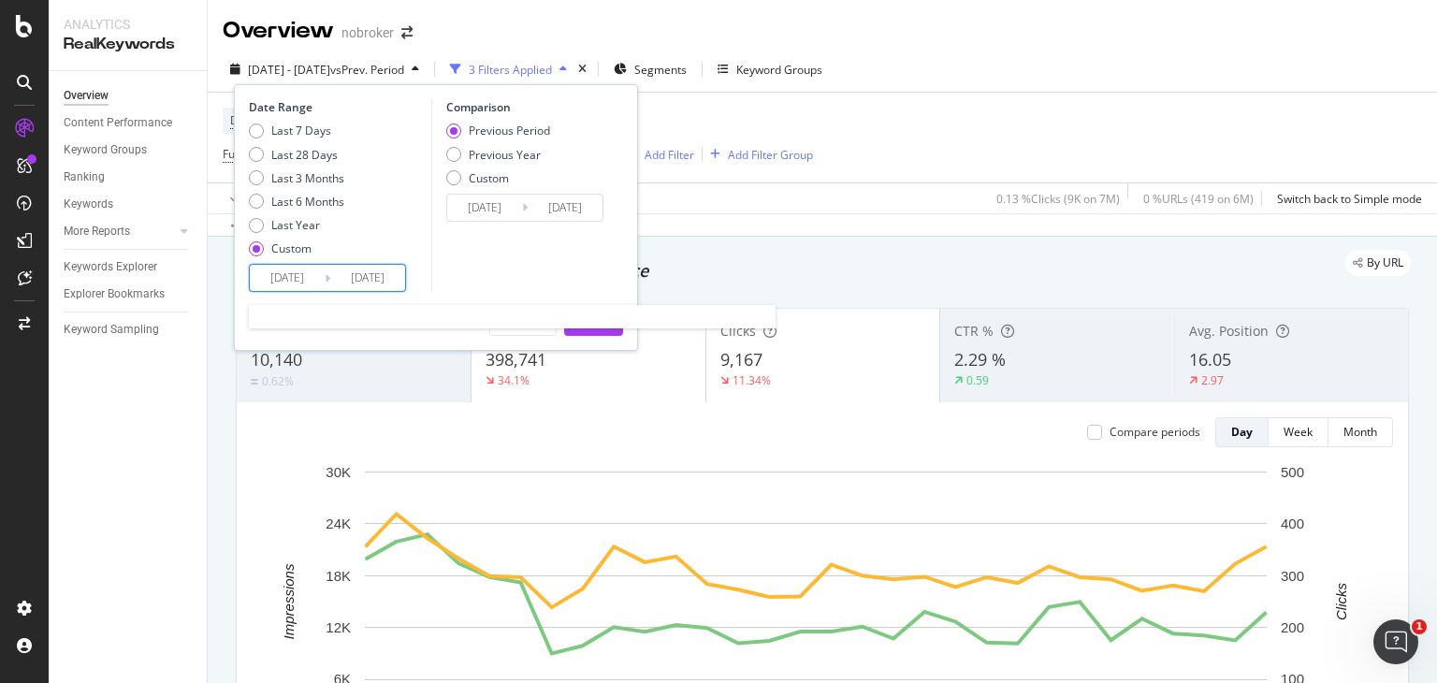
click at [271, 285] on input "2024/09/01" at bounding box center [287, 278] width 75 height 26
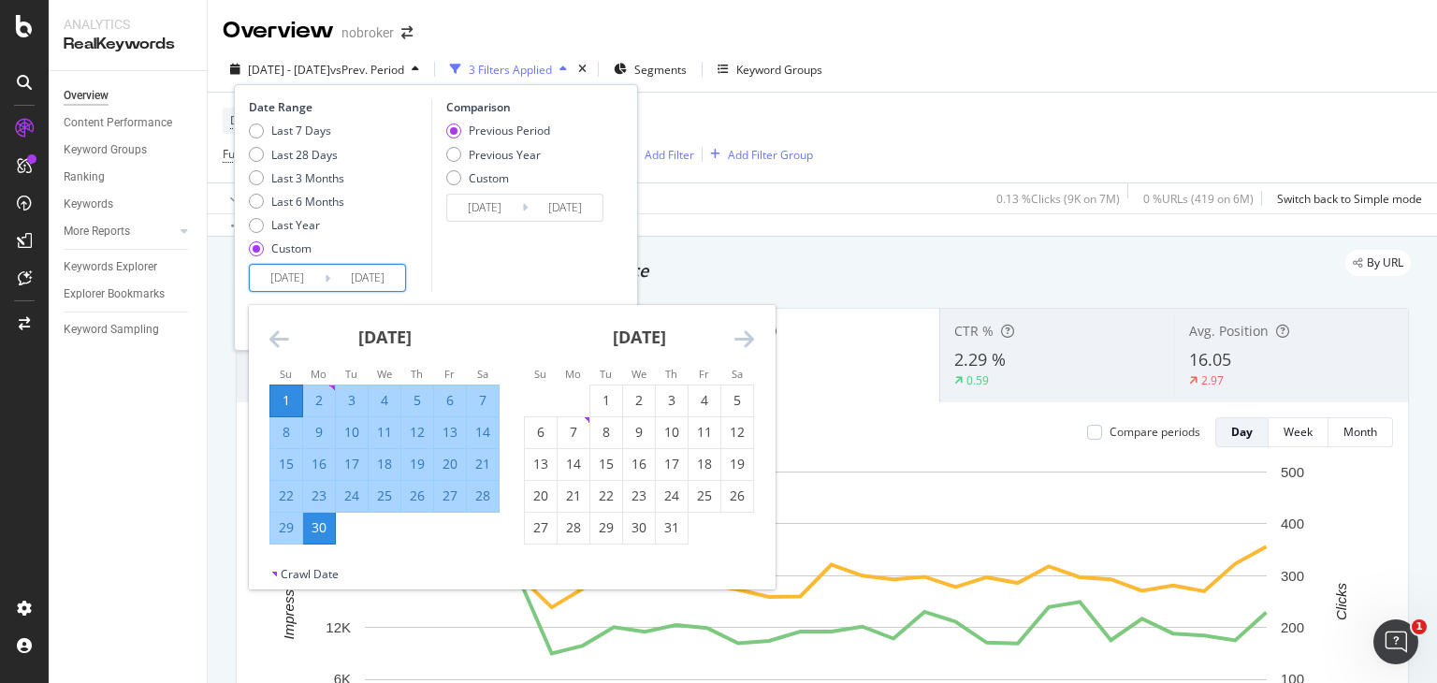
click at [745, 337] on icon "Move forward to switch to the next month." at bounding box center [744, 338] width 20 height 22
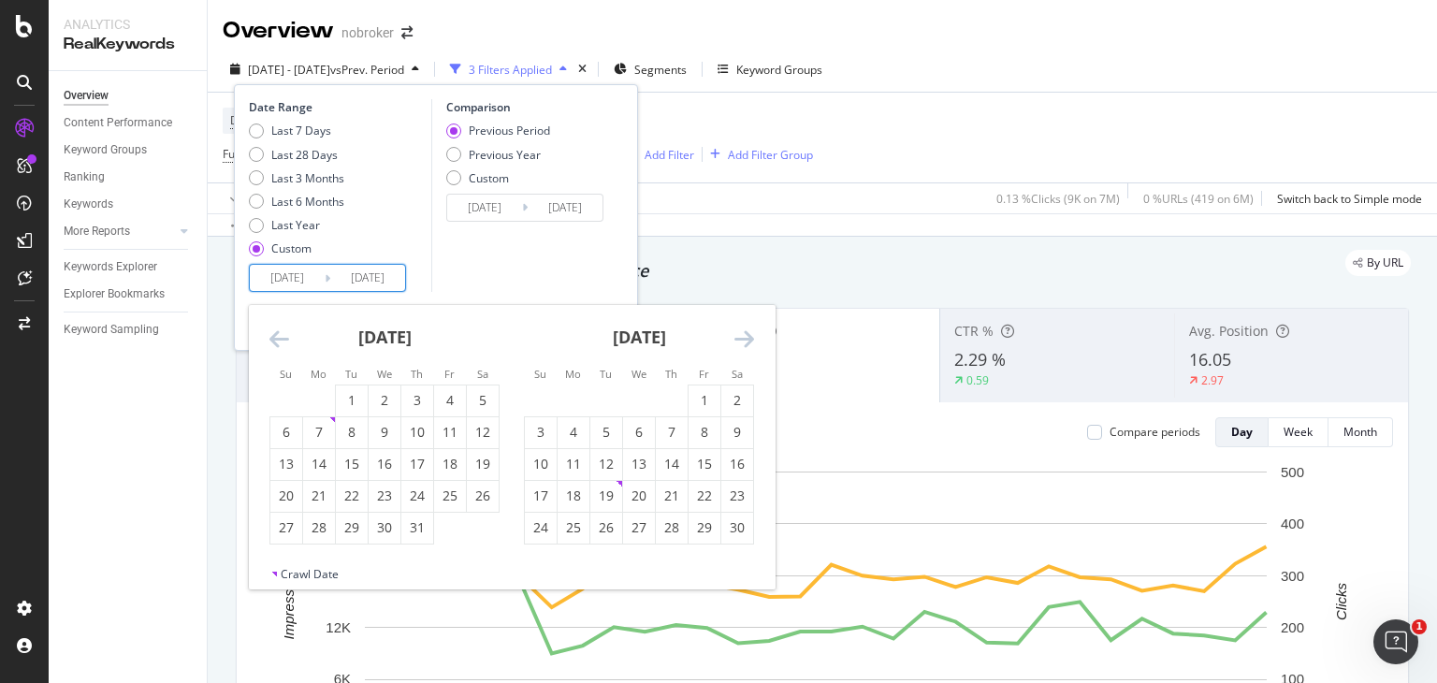
click at [745, 337] on icon "Move forward to switch to the next month." at bounding box center [744, 338] width 20 height 22
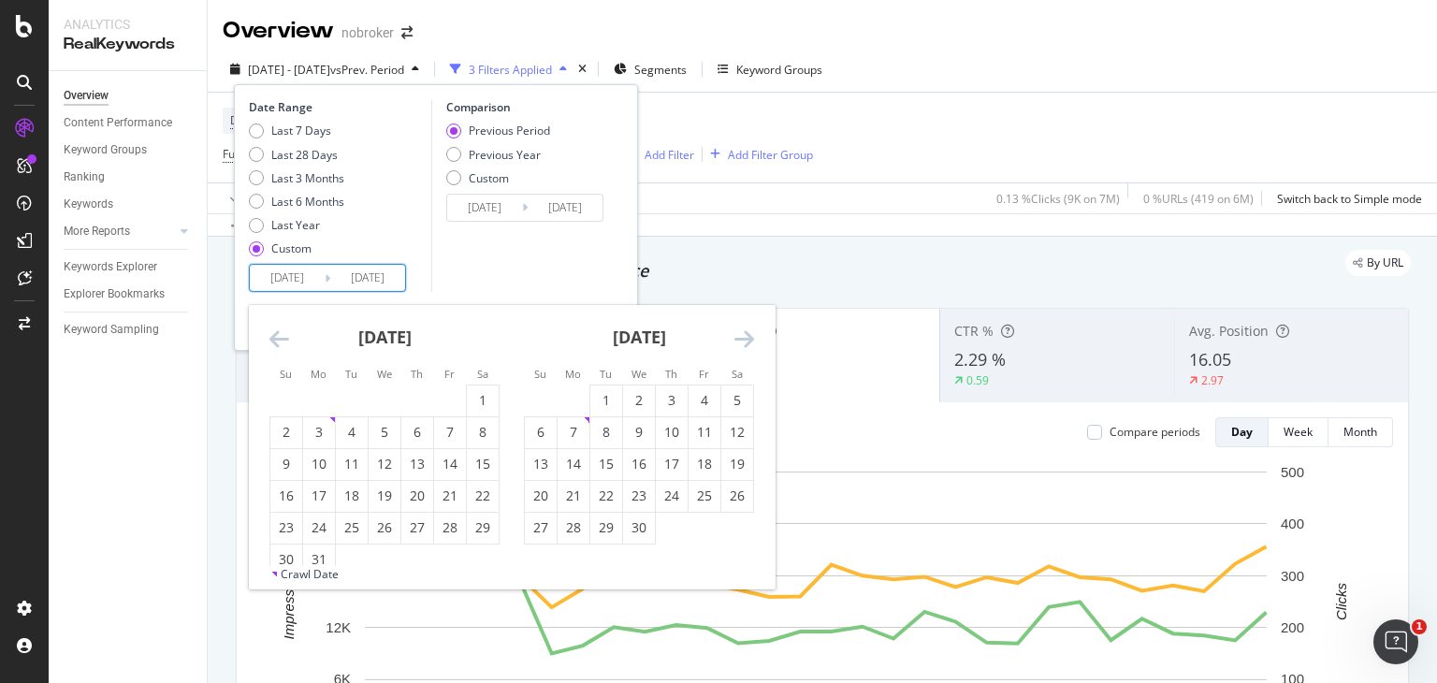
click at [745, 337] on icon "Move forward to switch to the next month." at bounding box center [744, 338] width 20 height 22
click at [749, 338] on icon "Move forward to switch to the next month." at bounding box center [744, 338] width 20 height 22
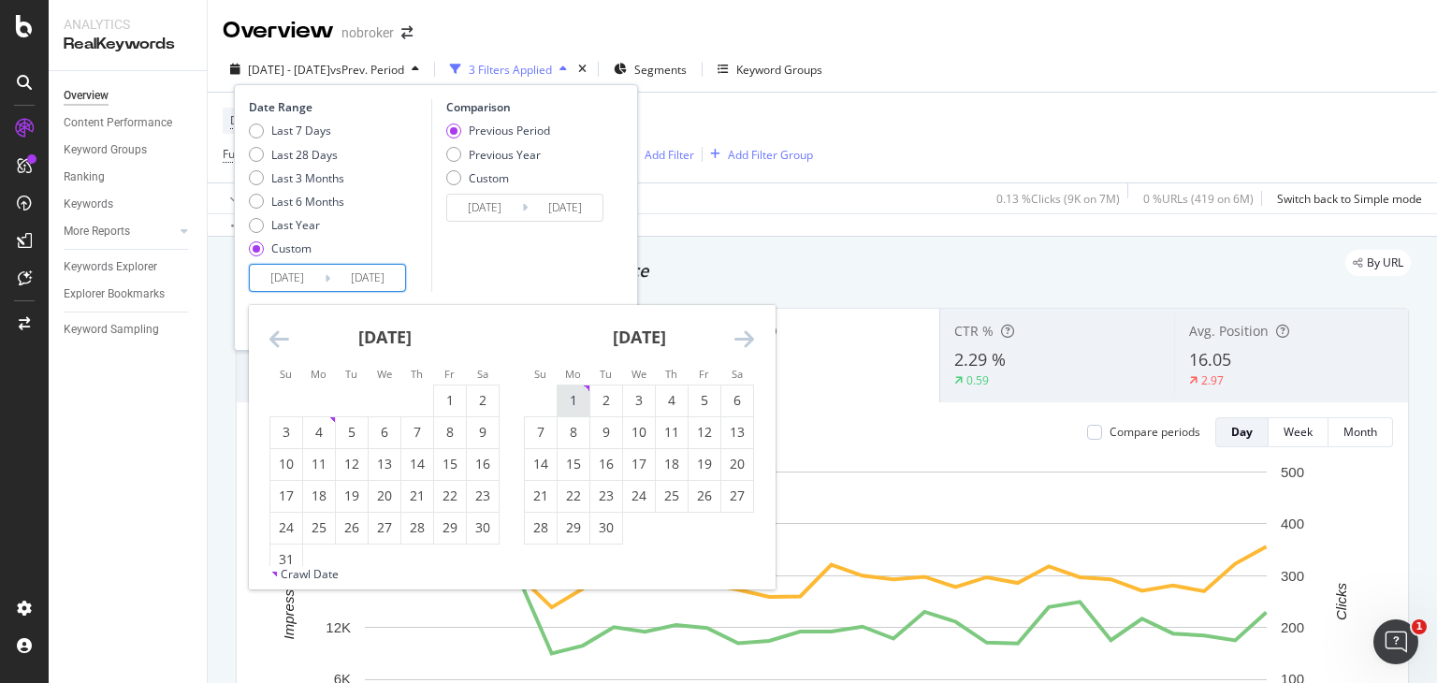
click at [582, 391] on div "1" at bounding box center [574, 400] width 32 height 19
type input "[DATE]"
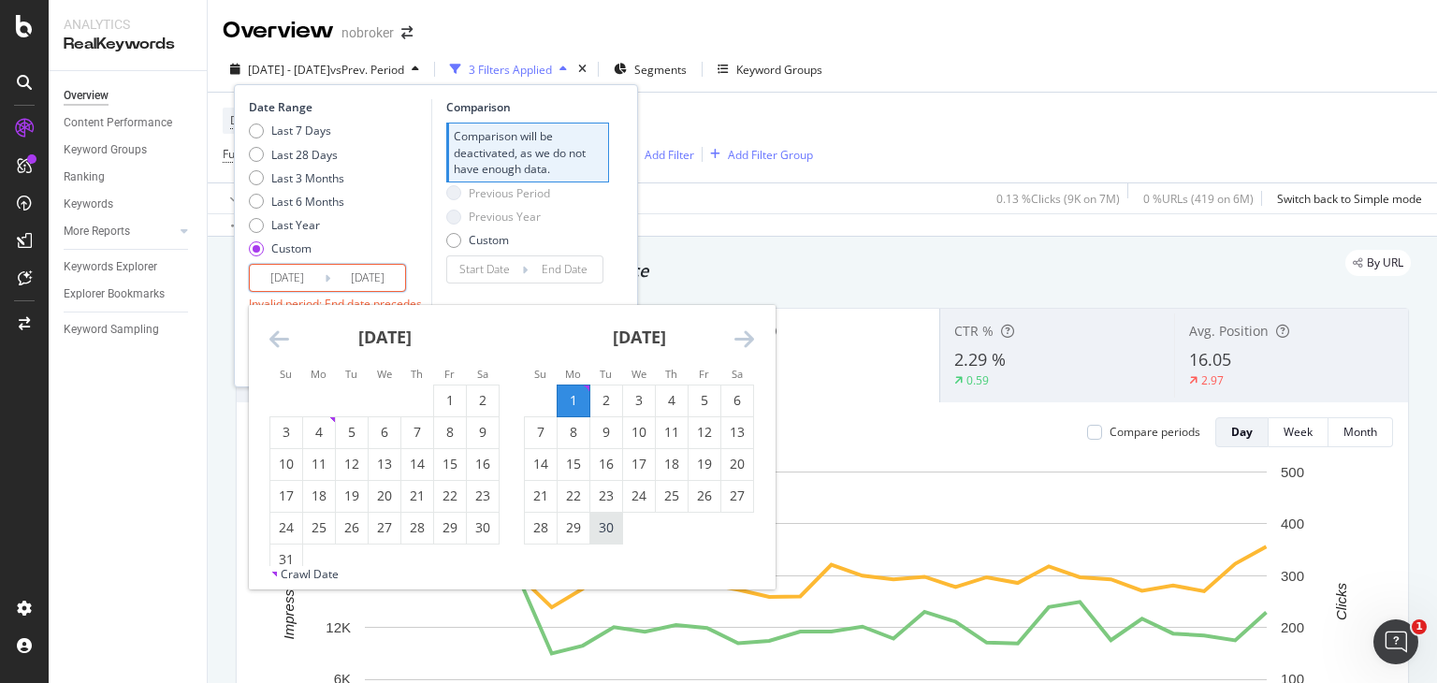
click at [608, 539] on div "30" at bounding box center [606, 528] width 32 height 31
type input "[DATE]"
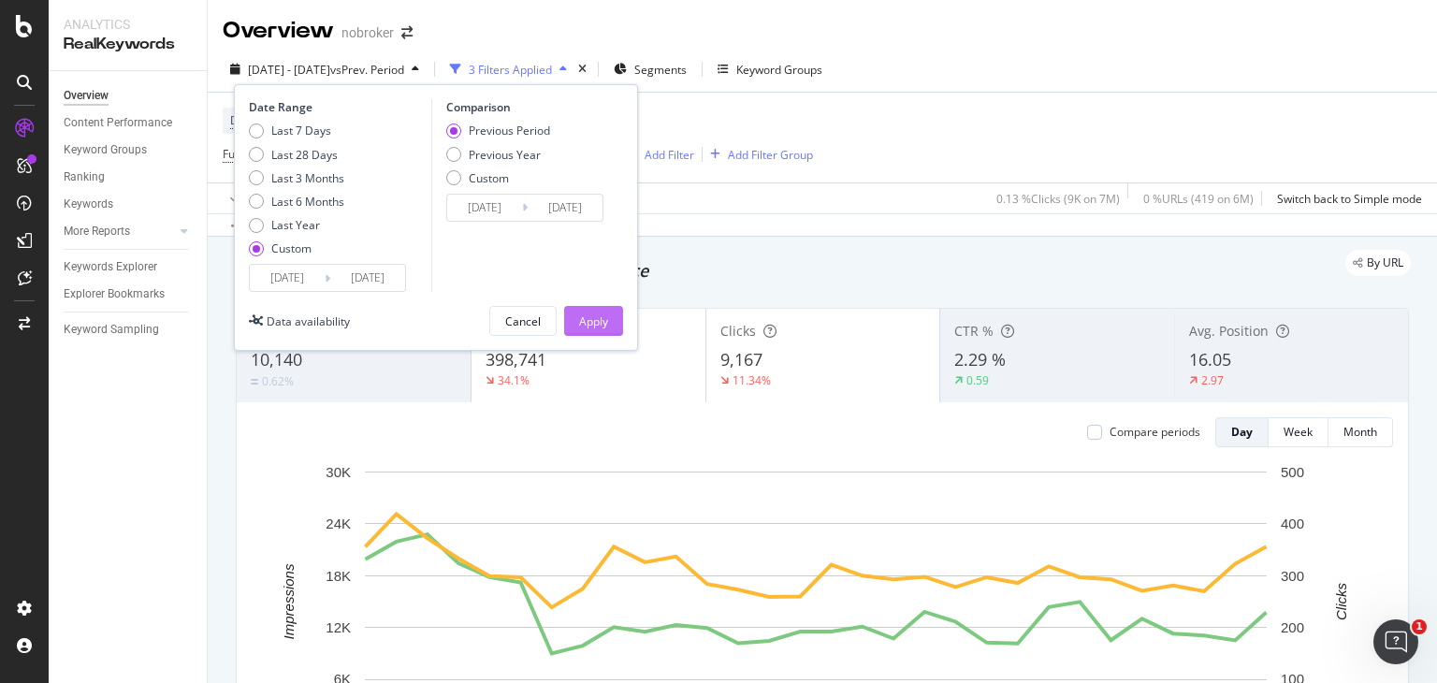
click at [592, 315] on div "Apply" at bounding box center [593, 321] width 29 height 16
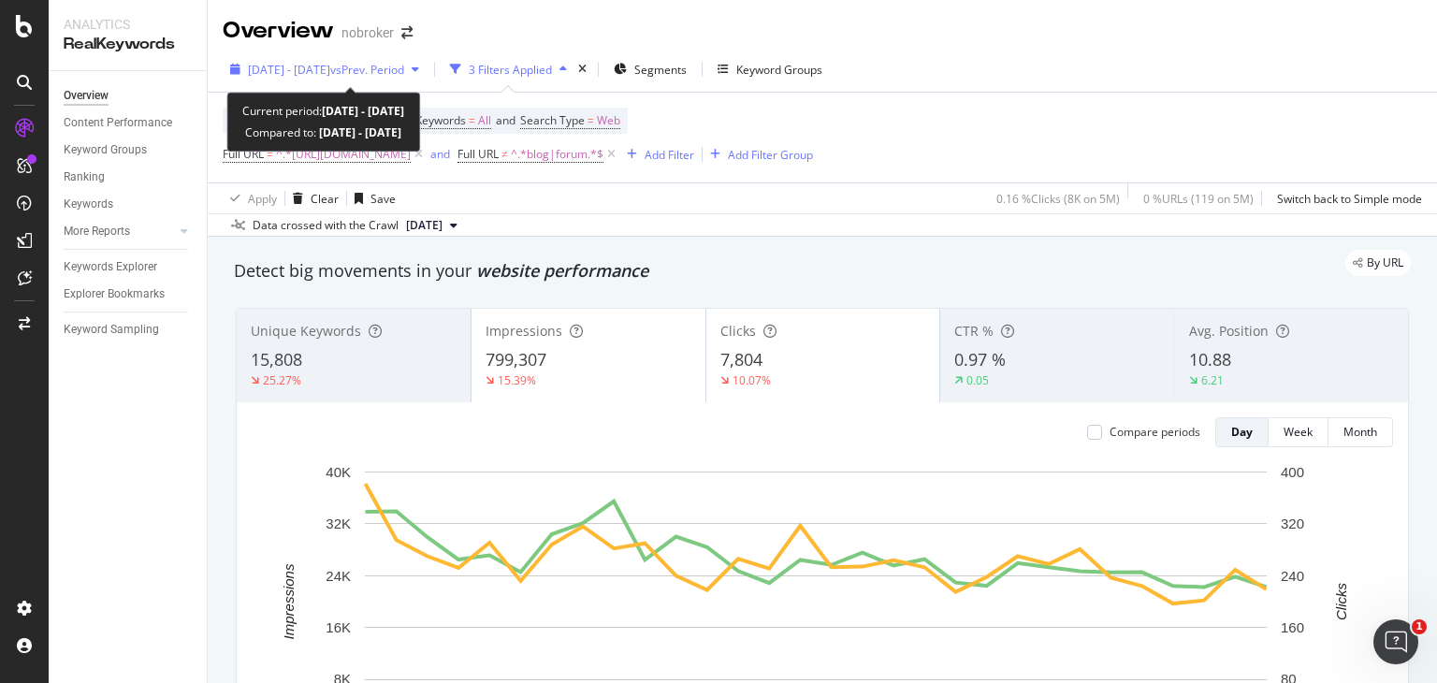
click at [330, 65] on span "[DATE] - [DATE]" at bounding box center [289, 70] width 82 height 16
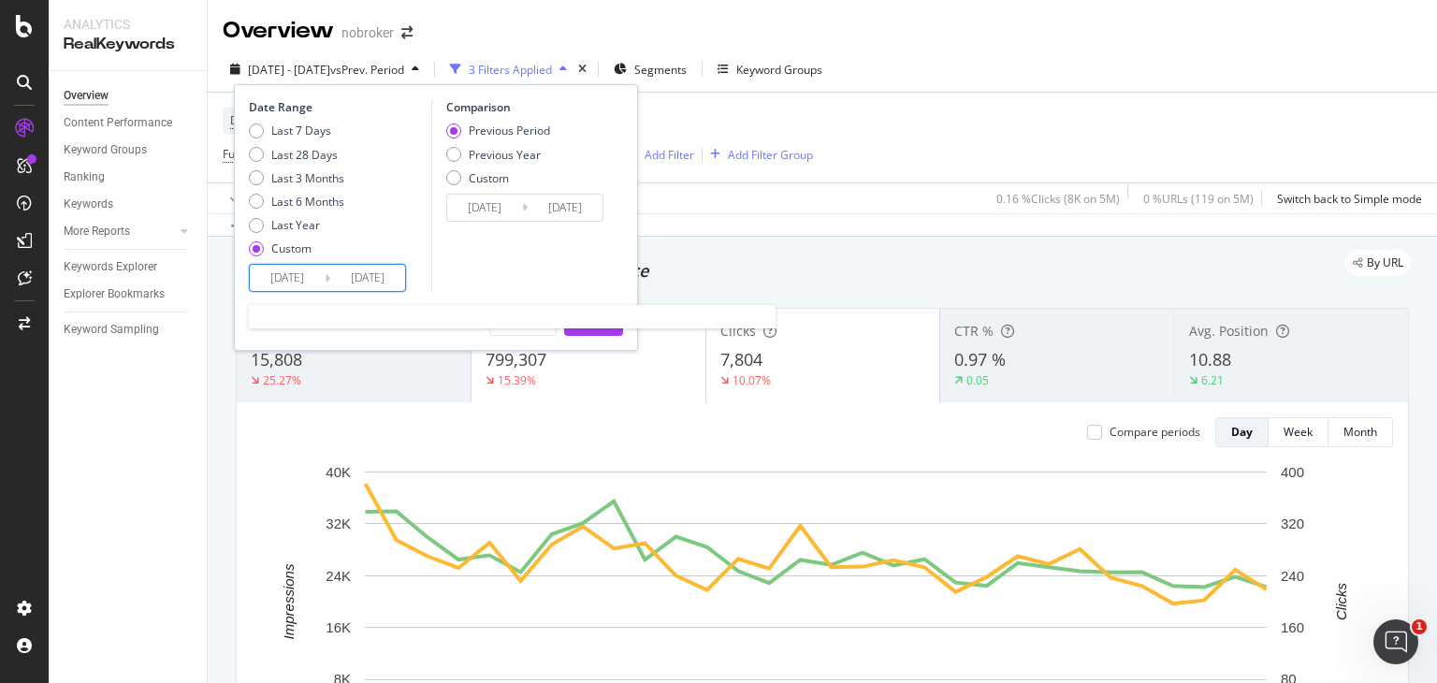
click at [296, 283] on input "[DATE]" at bounding box center [287, 278] width 75 height 26
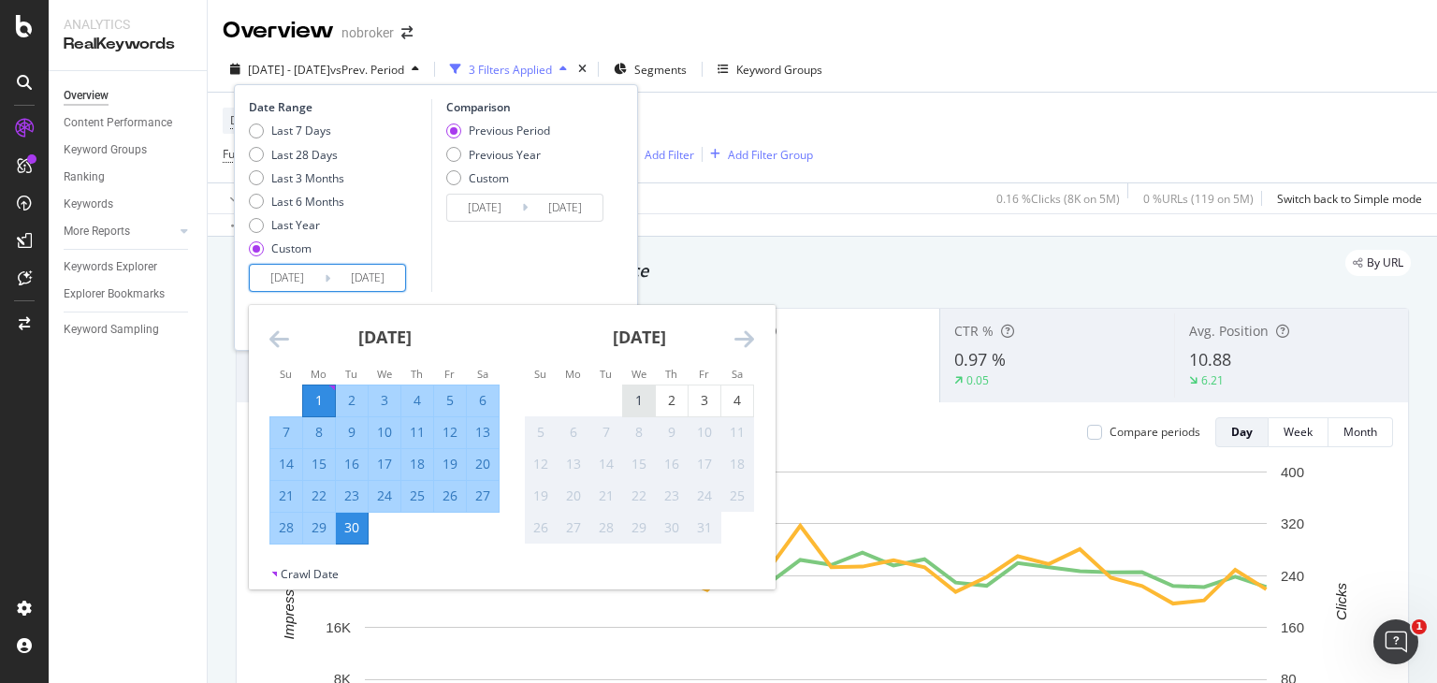
click at [632, 404] on div "1" at bounding box center [639, 400] width 32 height 19
type input "[DATE]"
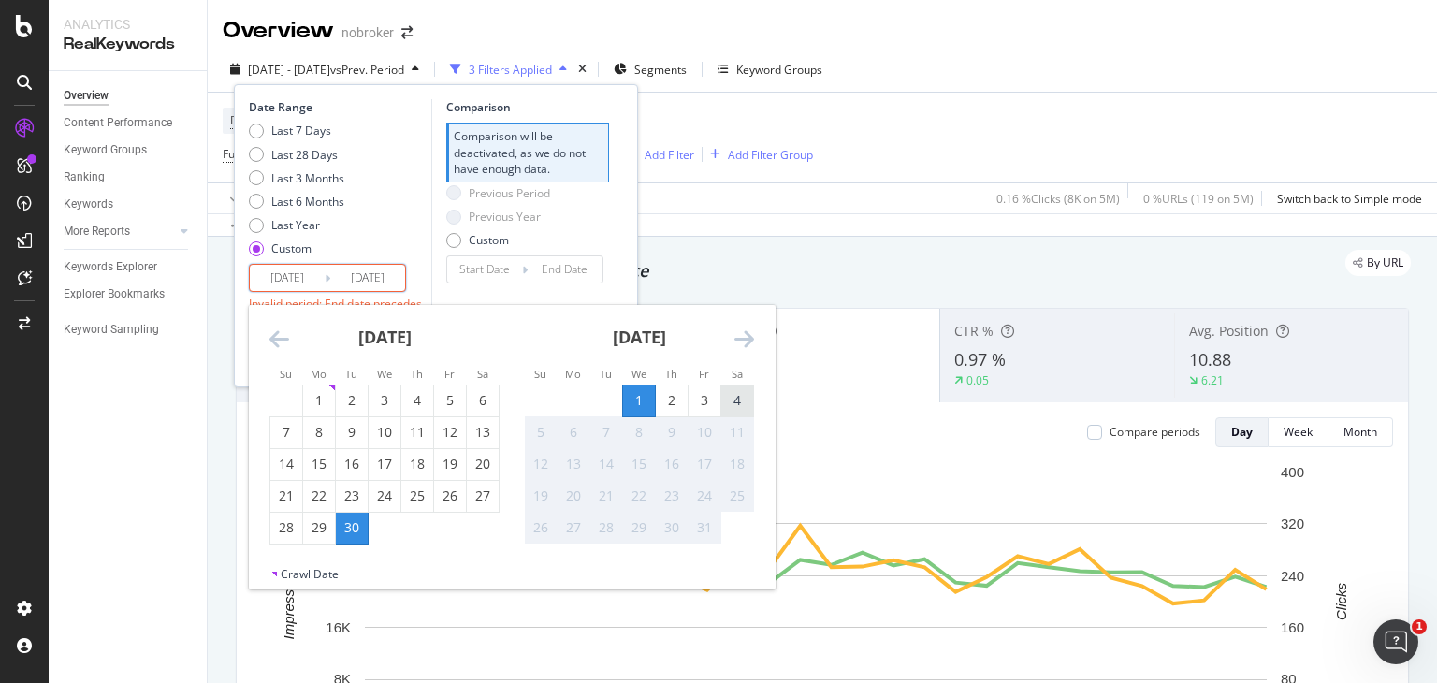
click at [745, 397] on div "4" at bounding box center [737, 400] width 32 height 19
type input "[DATE]"
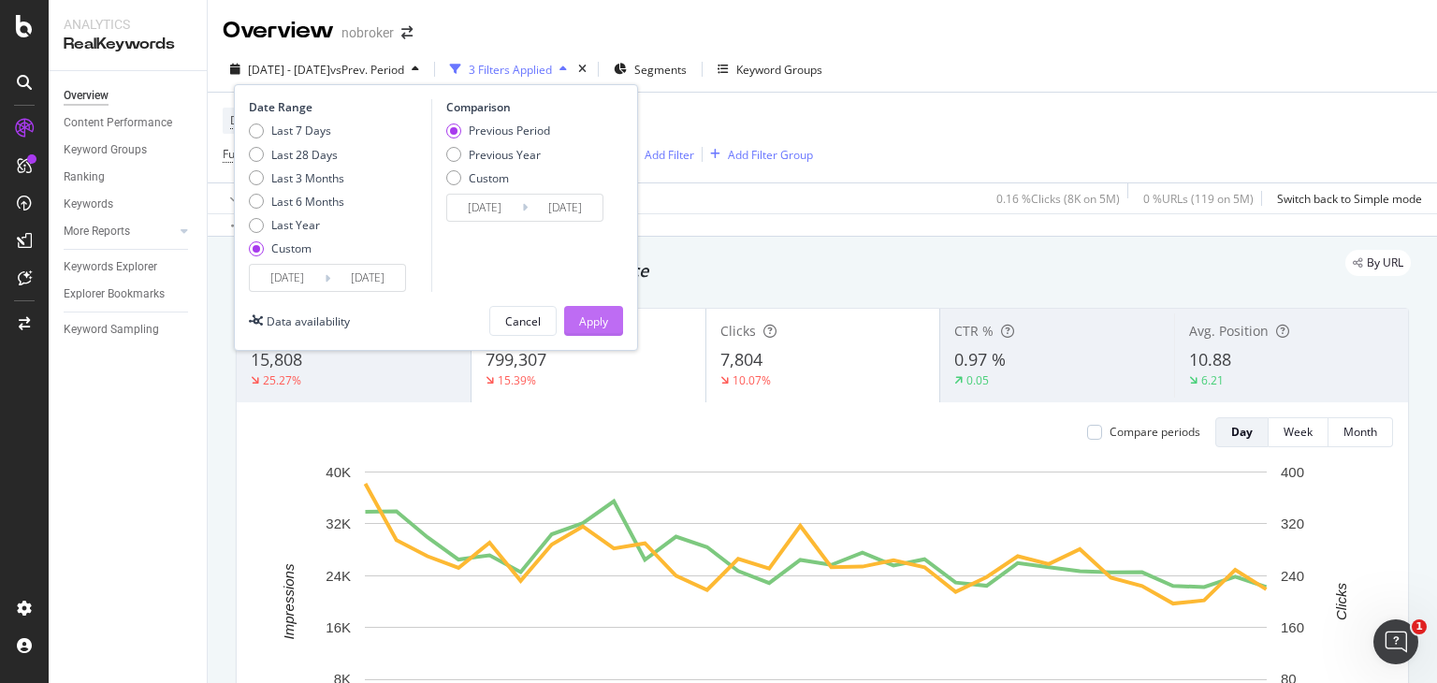
click at [612, 316] on button "Apply" at bounding box center [593, 321] width 59 height 30
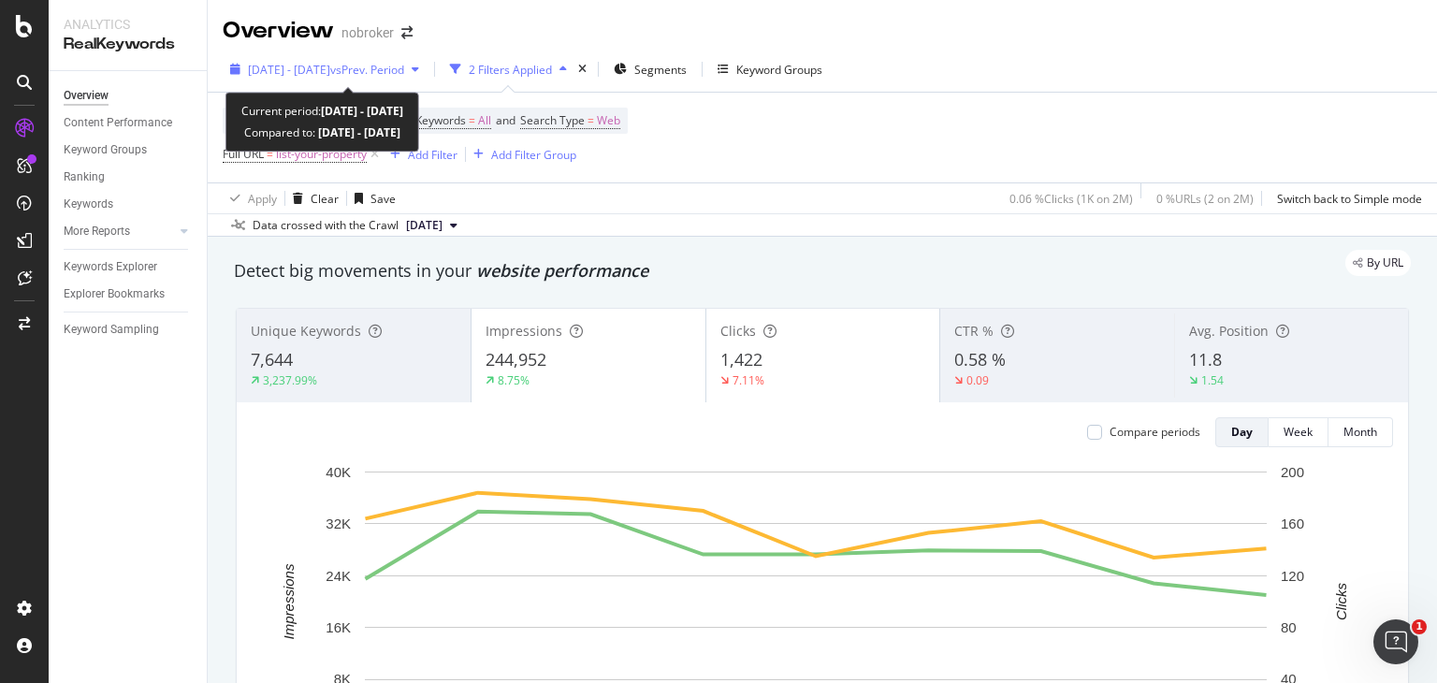
click at [404, 68] on span "vs Prev. Period" at bounding box center [367, 70] width 74 height 16
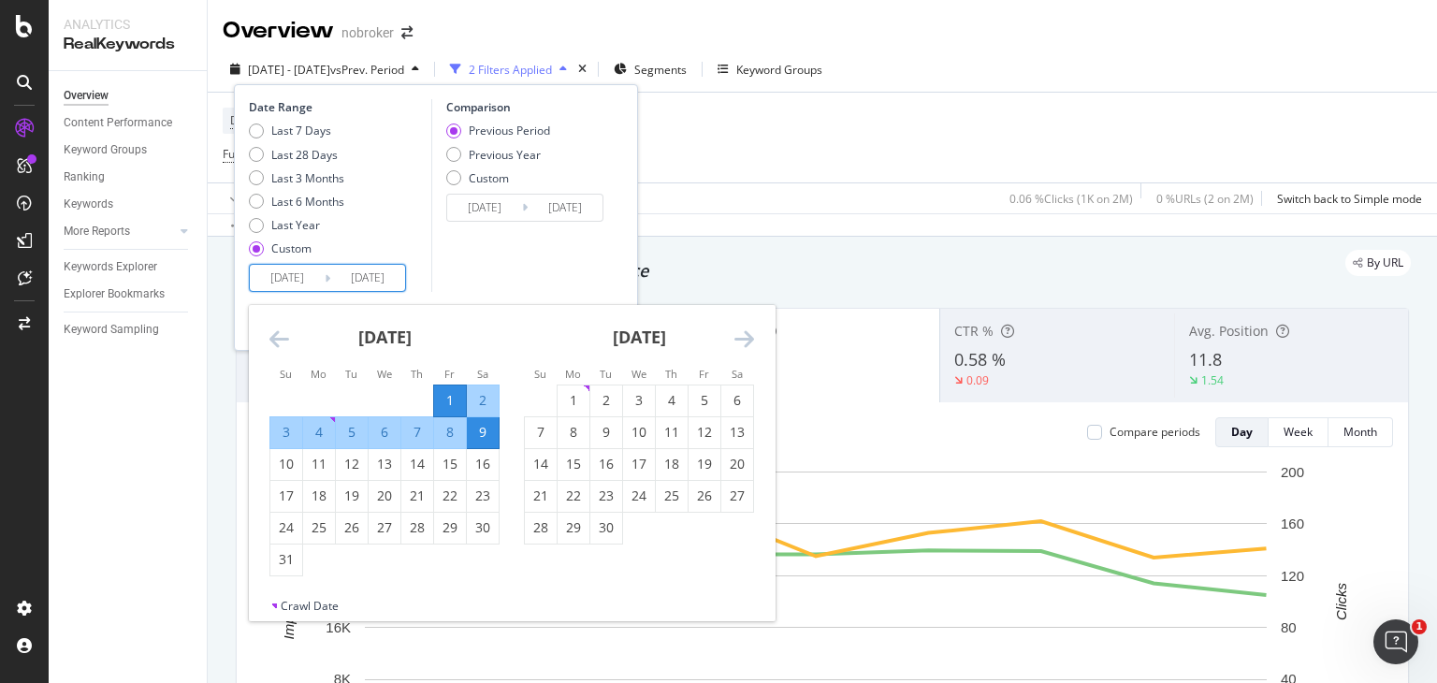
click at [299, 278] on input "2024/03/01" at bounding box center [287, 278] width 75 height 26
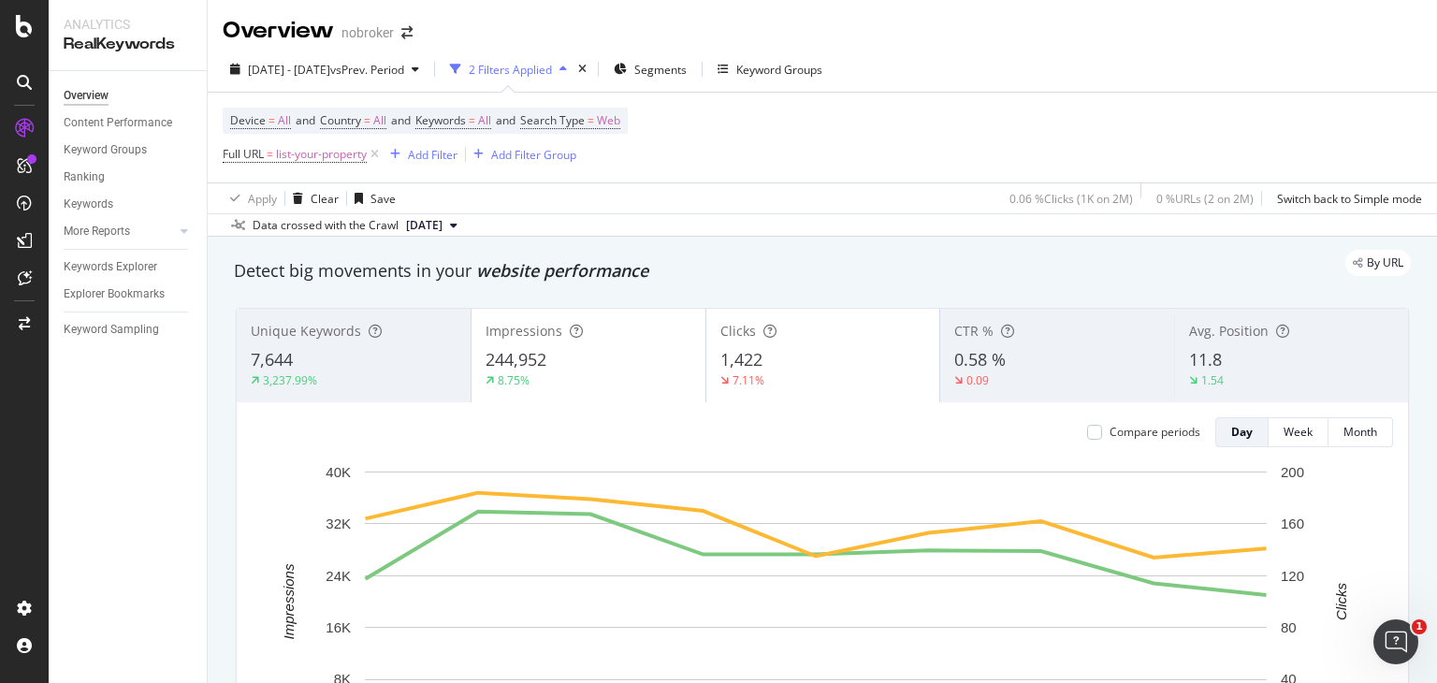
click at [1156, 109] on div "Device = All and Country = All and Keywords = All and Search Type = Web Full UR…" at bounding box center [822, 138] width 1199 height 90
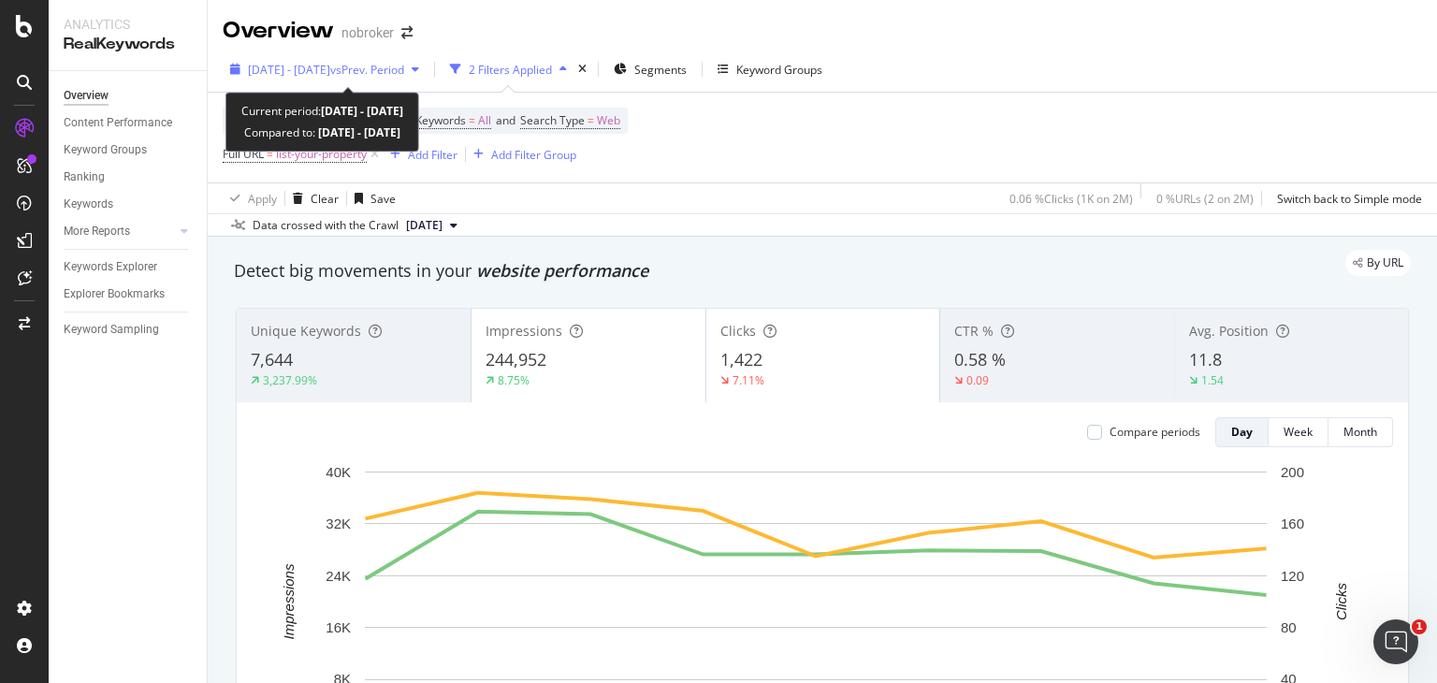
click at [356, 57] on div "2024 Mar. 1st - Mar. 9th vs Prev. Period" at bounding box center [325, 69] width 204 height 28
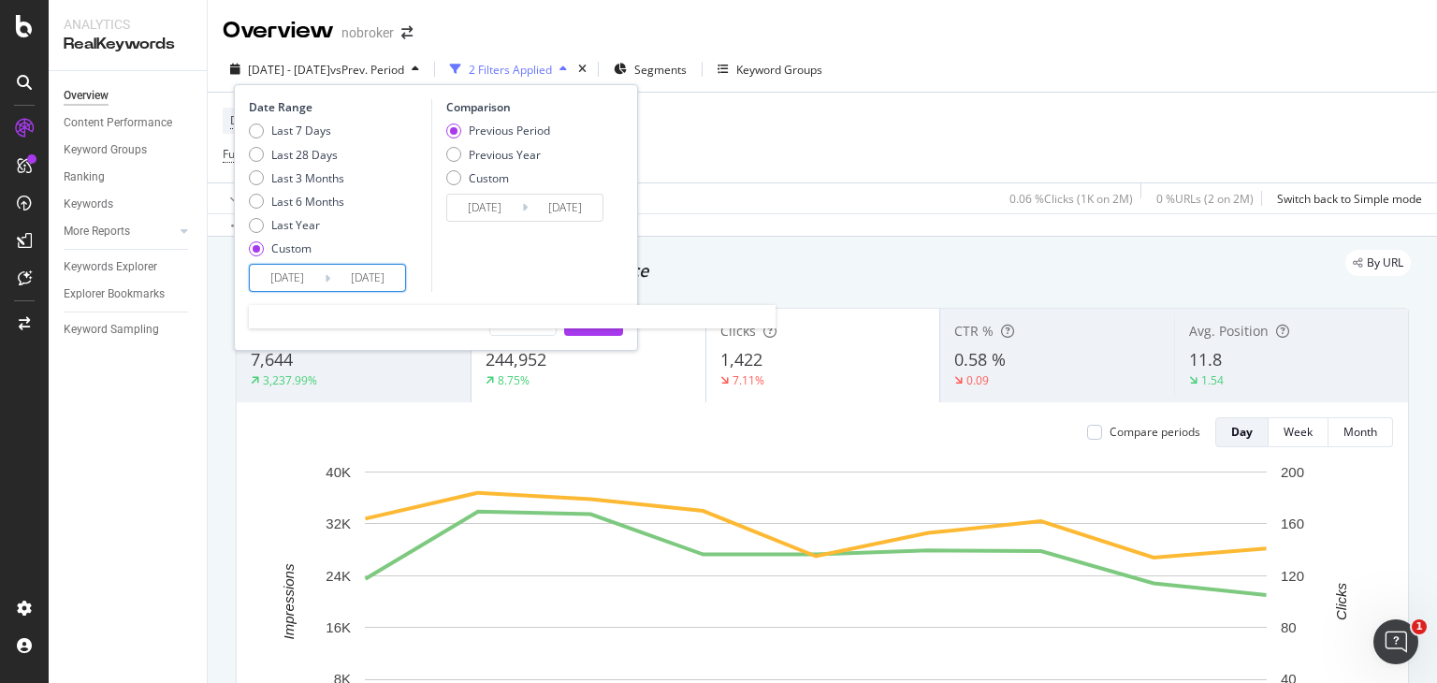
click at [296, 270] on input "2024/03/01" at bounding box center [287, 278] width 75 height 26
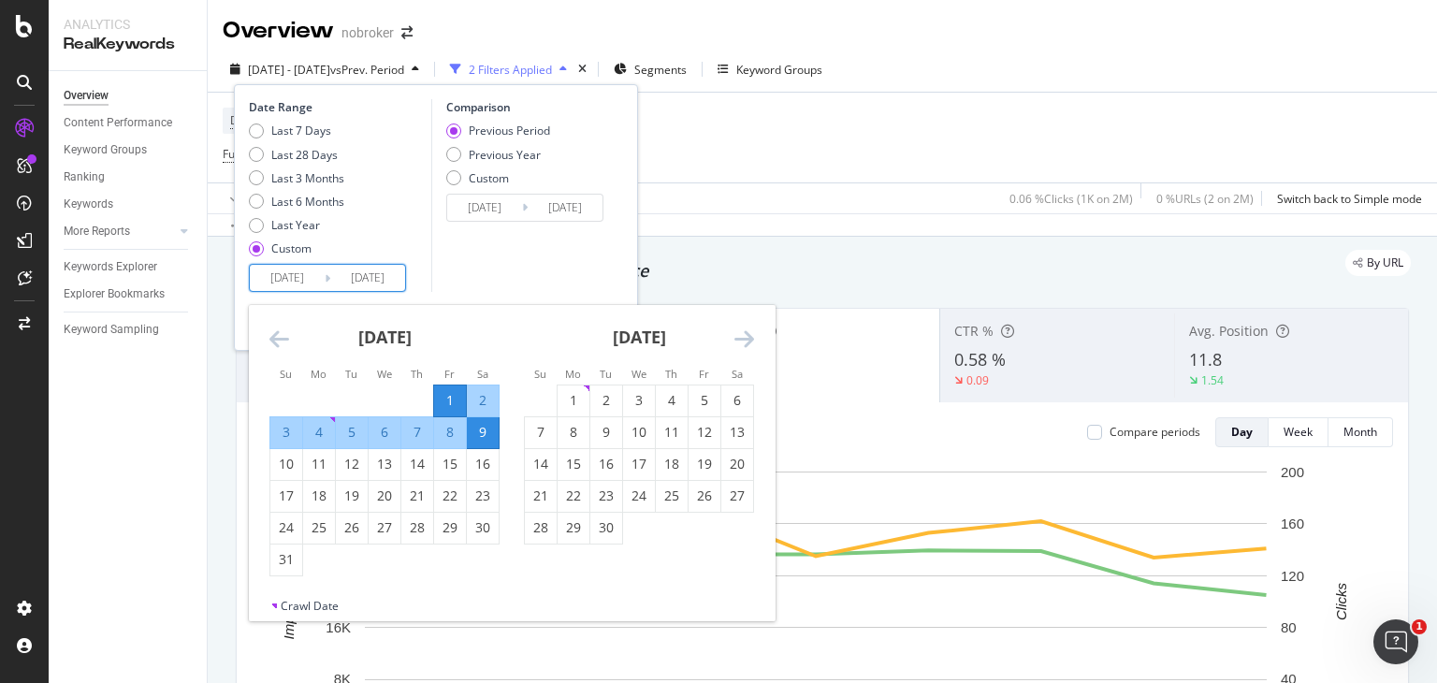
click at [738, 340] on icon "Move forward to switch to the next month." at bounding box center [744, 338] width 20 height 22
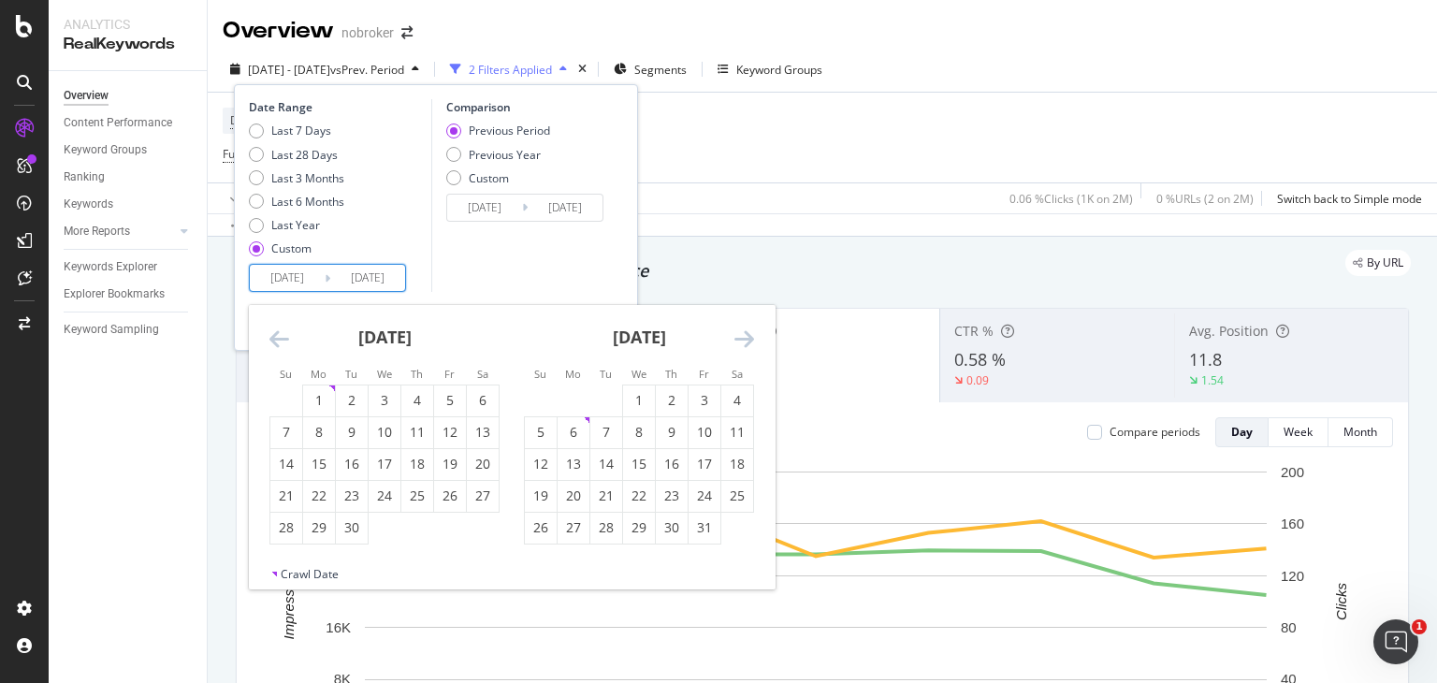
click at [738, 340] on icon "Move forward to switch to the next month." at bounding box center [744, 338] width 20 height 22
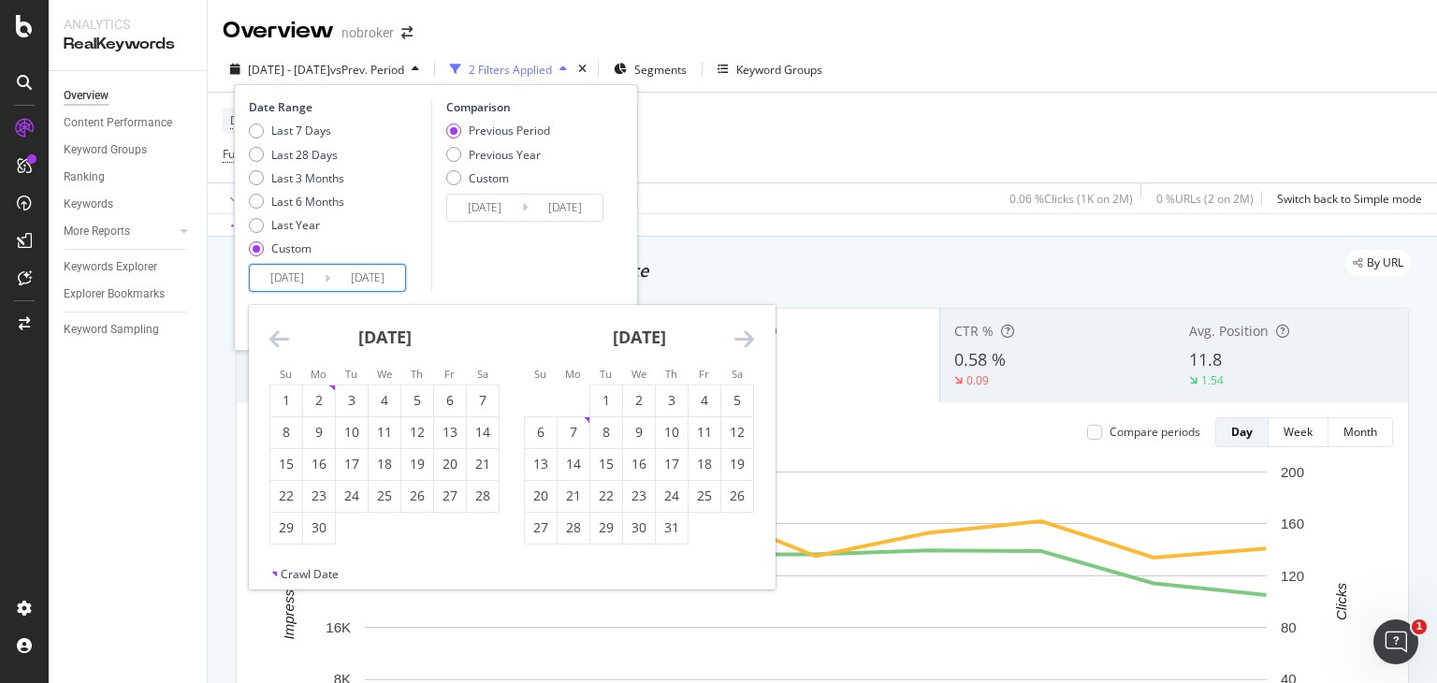
click at [738, 340] on icon "Move forward to switch to the next month." at bounding box center [744, 338] width 20 height 22
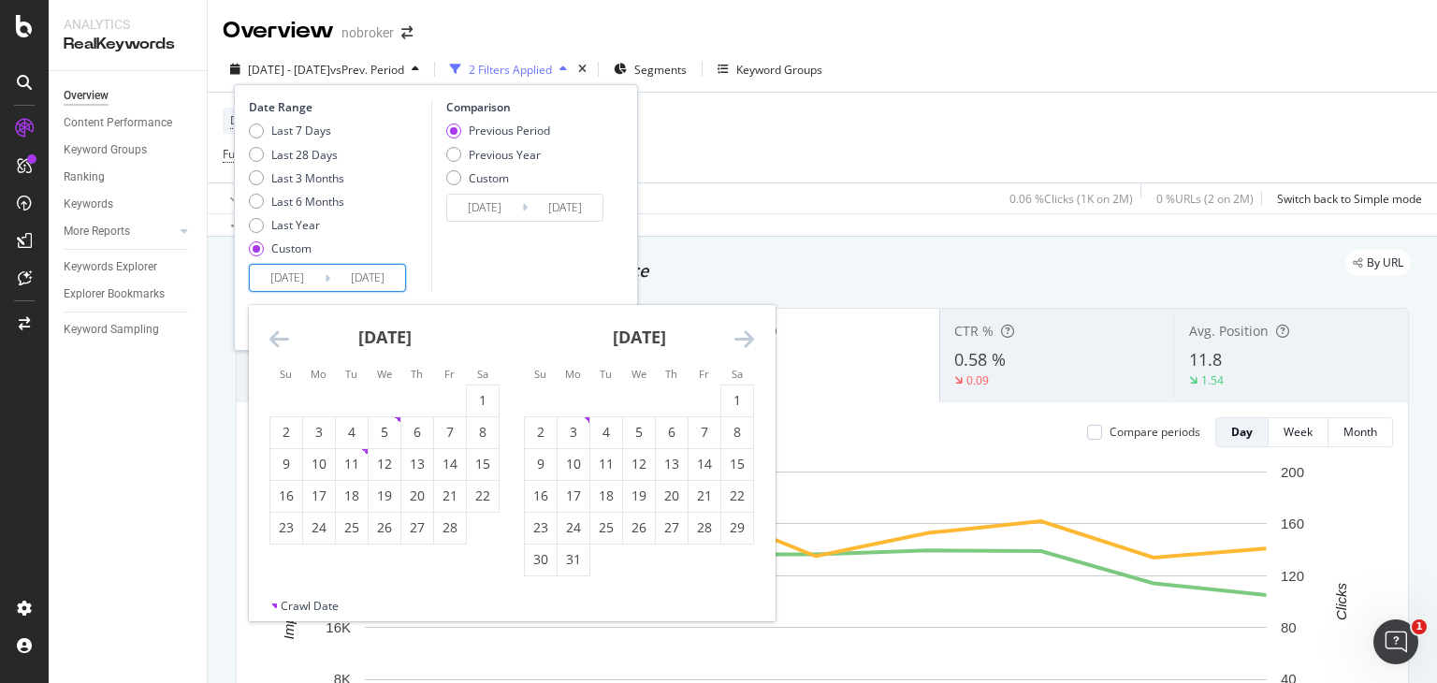
click at [738, 340] on icon "Move forward to switch to the next month." at bounding box center [744, 338] width 20 height 22
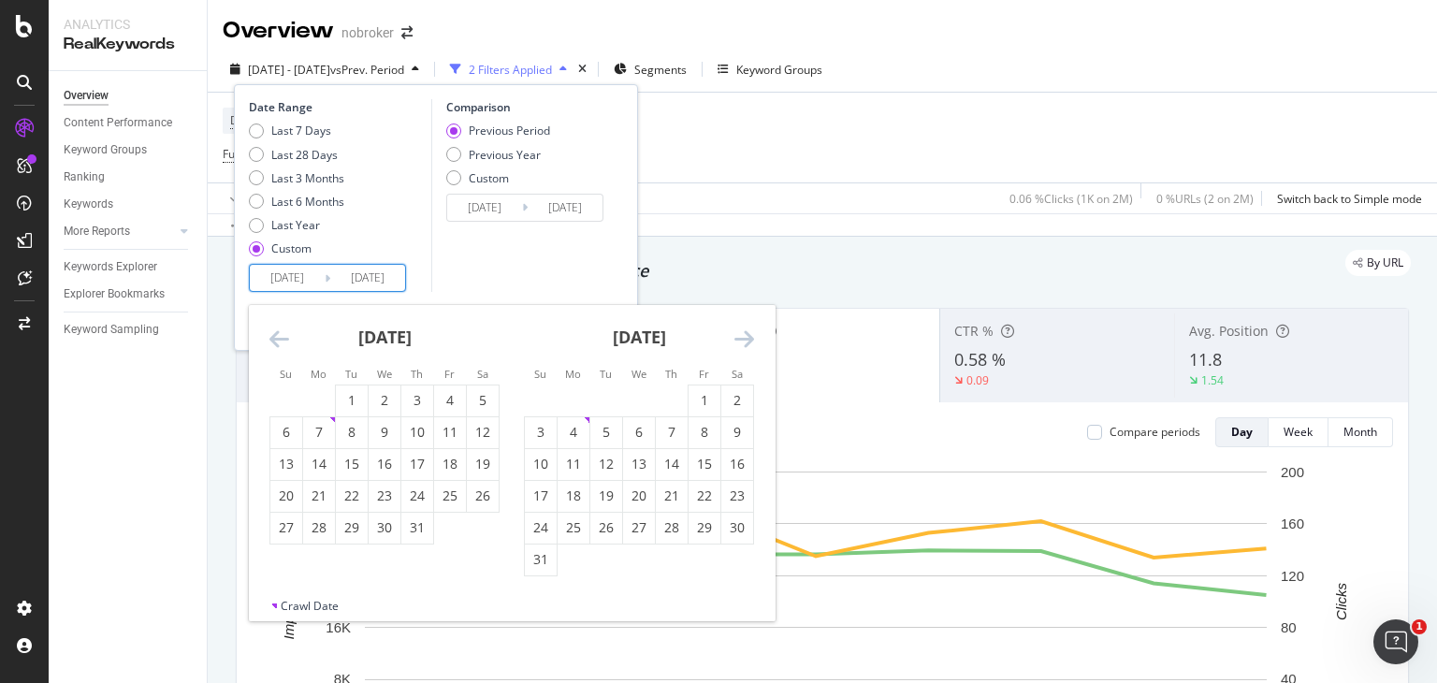
click at [738, 340] on icon "Move forward to switch to the next month." at bounding box center [744, 338] width 20 height 22
click at [576, 394] on div "1" at bounding box center [574, 400] width 32 height 19
type input "[DATE]"
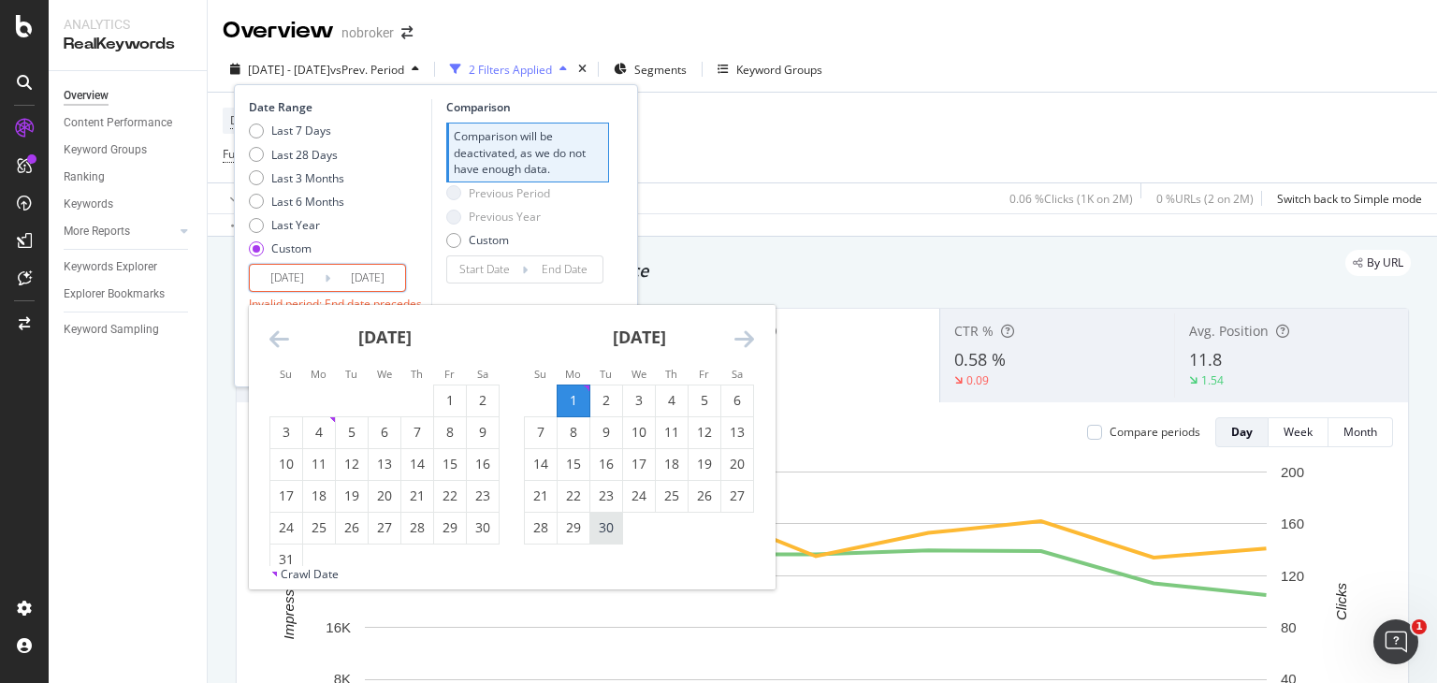
click at [609, 529] on div "30" at bounding box center [606, 527] width 32 height 19
type input "[DATE]"
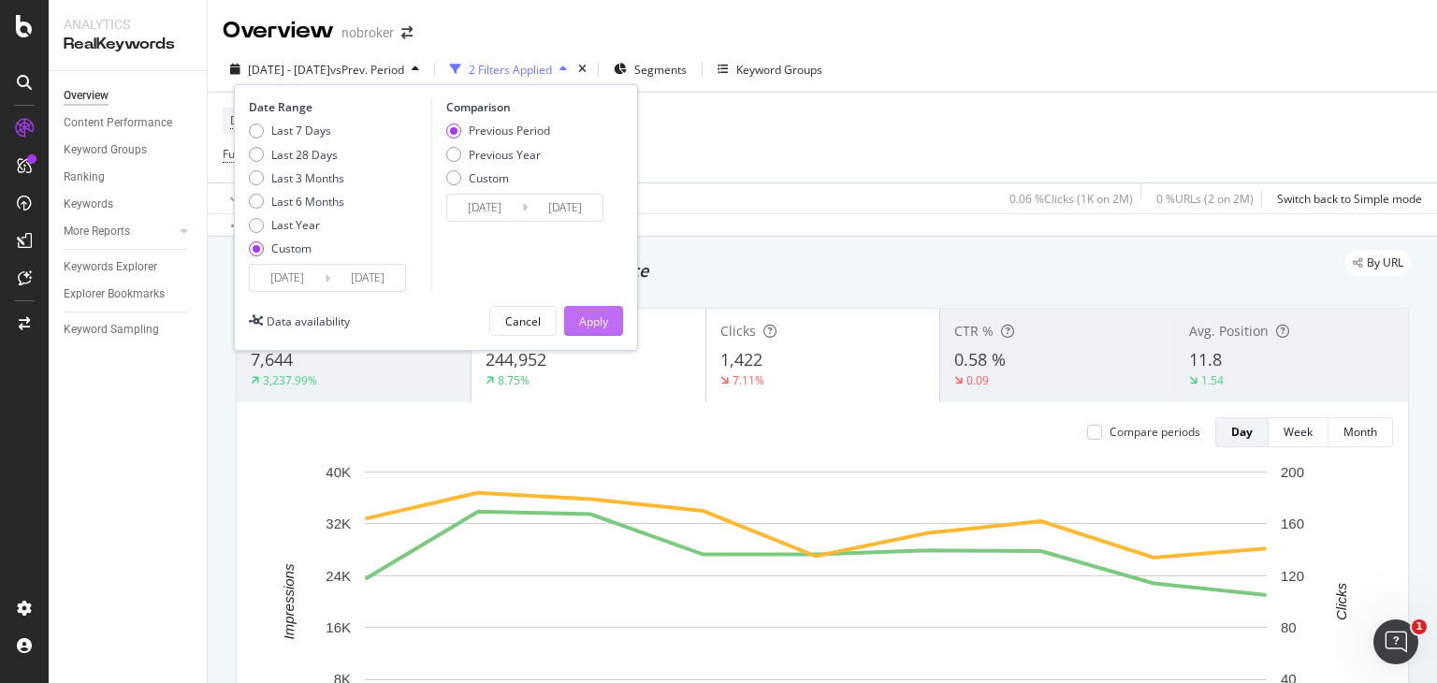
click at [590, 316] on div "Apply" at bounding box center [593, 321] width 29 height 16
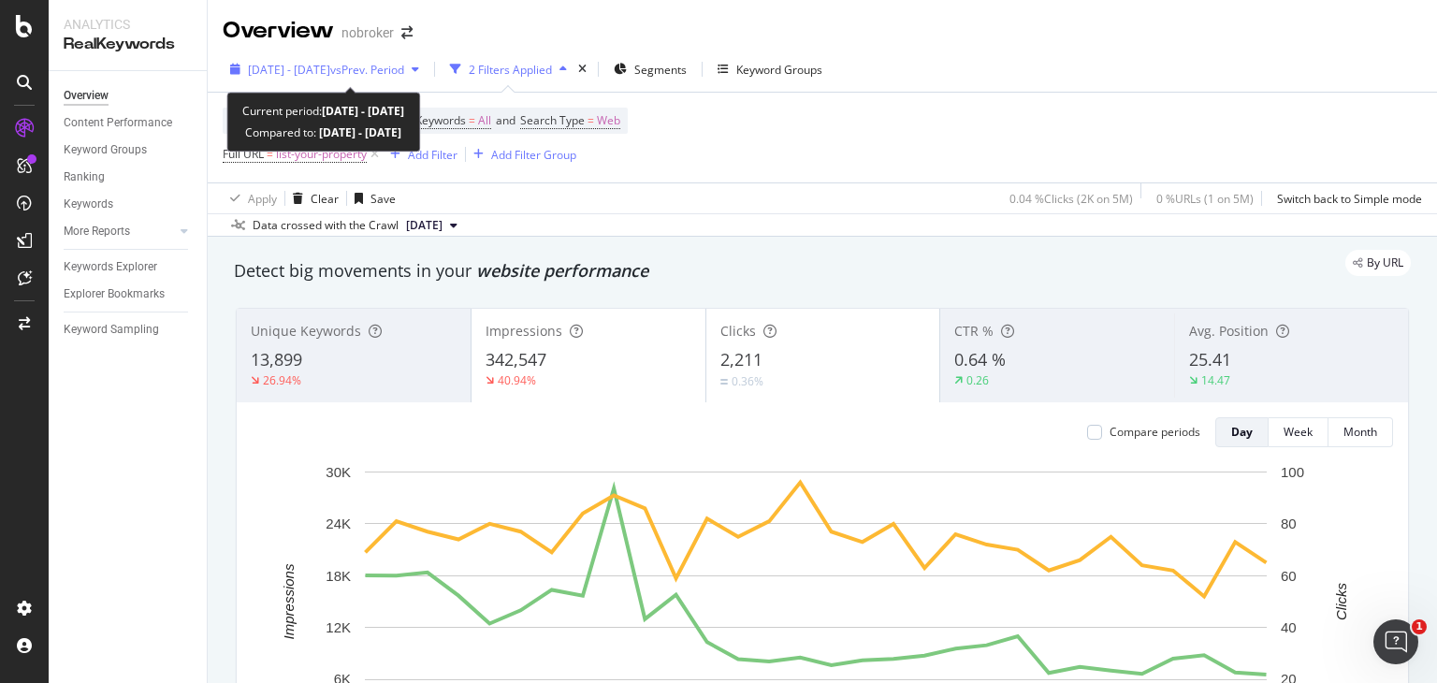
click at [330, 64] on span "[DATE] - [DATE]" at bounding box center [289, 70] width 82 height 16
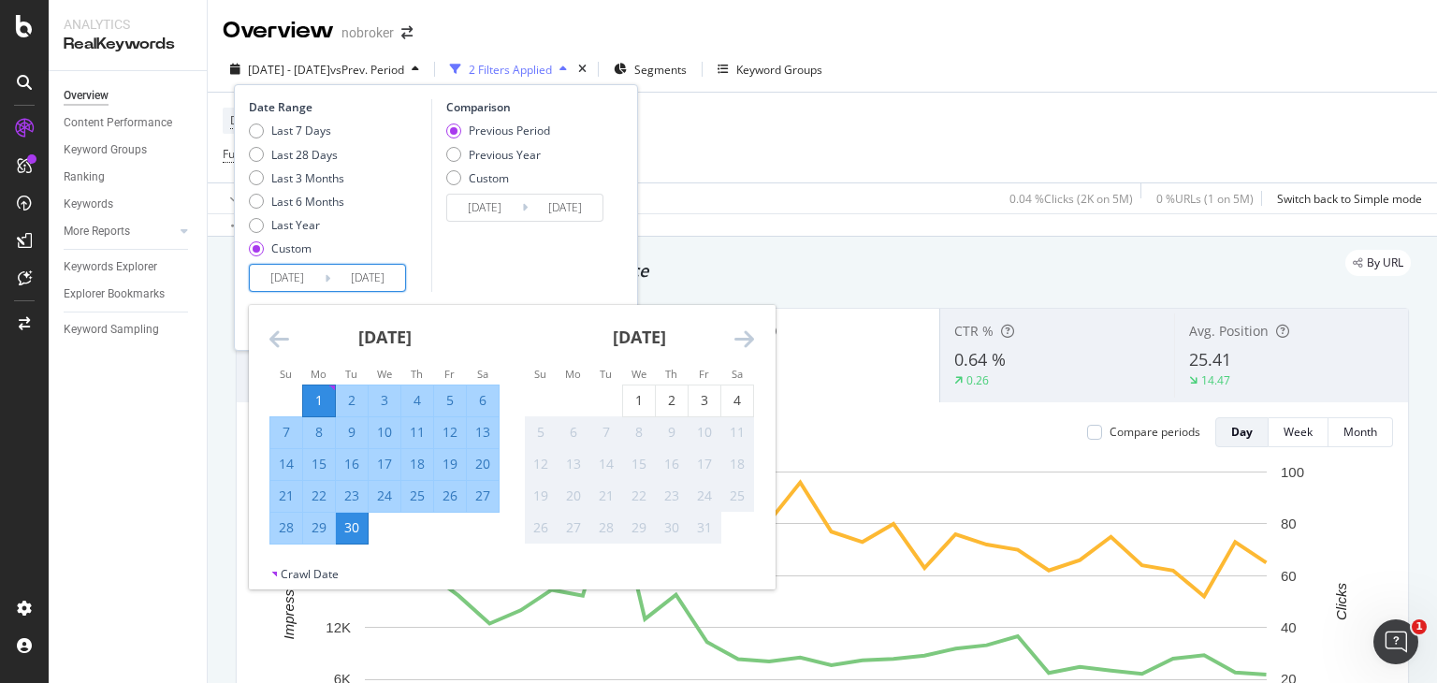
click at [307, 270] on input "[DATE]" at bounding box center [287, 278] width 75 height 26
click at [640, 391] on div "1" at bounding box center [639, 400] width 32 height 19
type input "[DATE]"
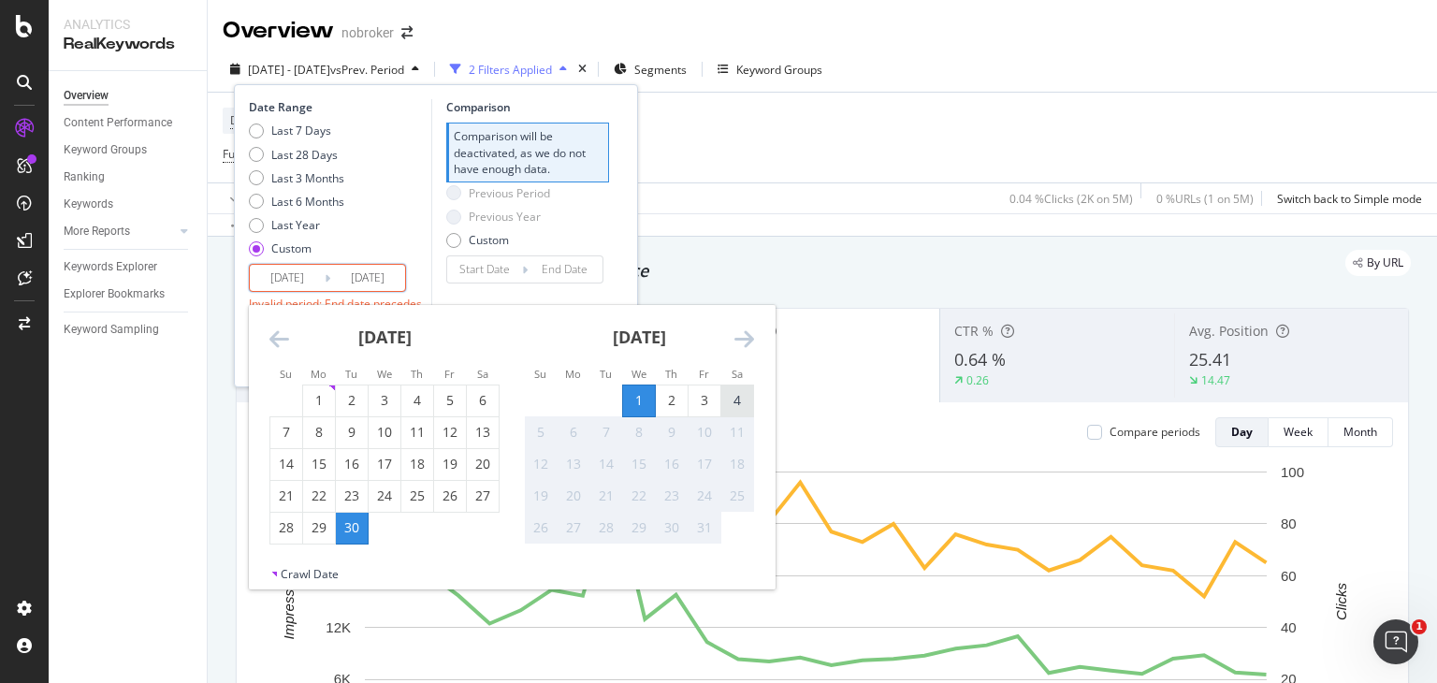
click at [737, 395] on div "4" at bounding box center [737, 400] width 32 height 19
type input "[DATE]"
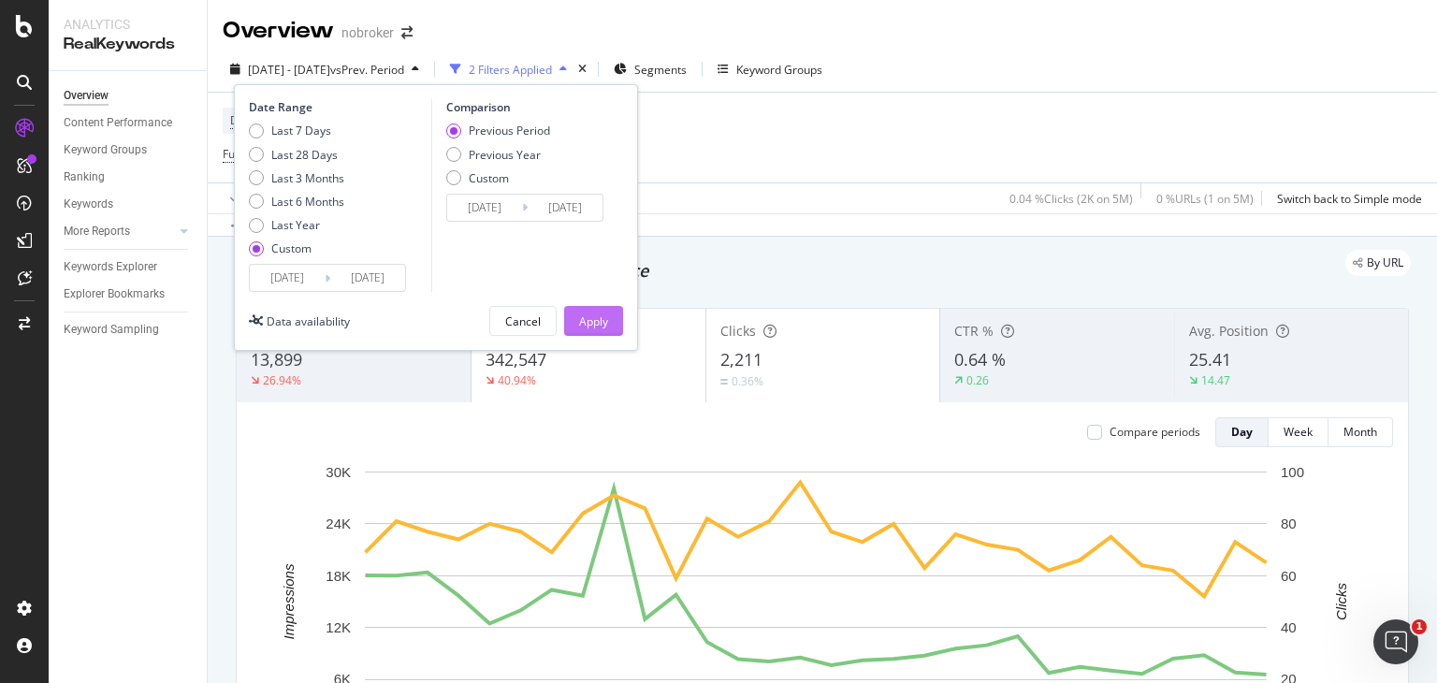
click at [597, 325] on div "Apply" at bounding box center [593, 321] width 29 height 16
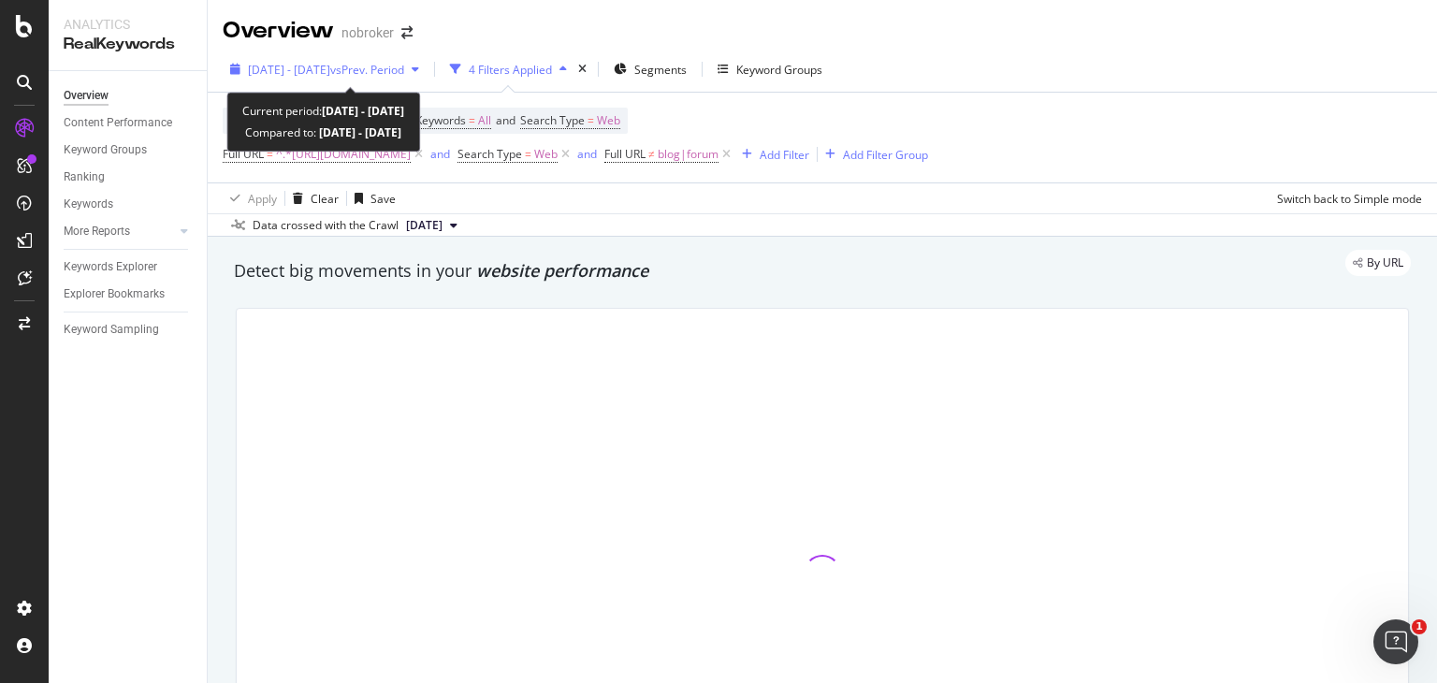
click at [388, 65] on span "vs Prev. Period" at bounding box center [367, 70] width 74 height 16
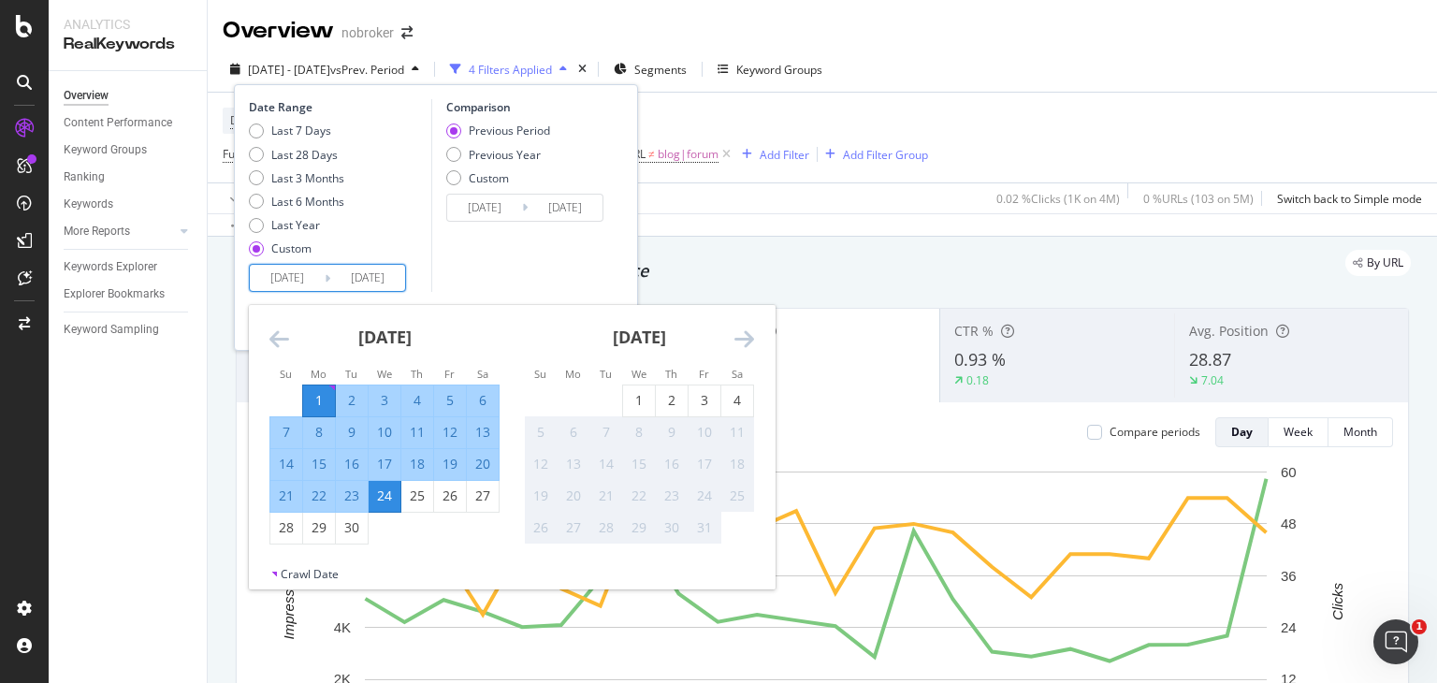
click at [298, 280] on input "[DATE]" at bounding box center [287, 278] width 75 height 26
click at [649, 385] on div "1" at bounding box center [639, 400] width 32 height 31
type input "[DATE]"
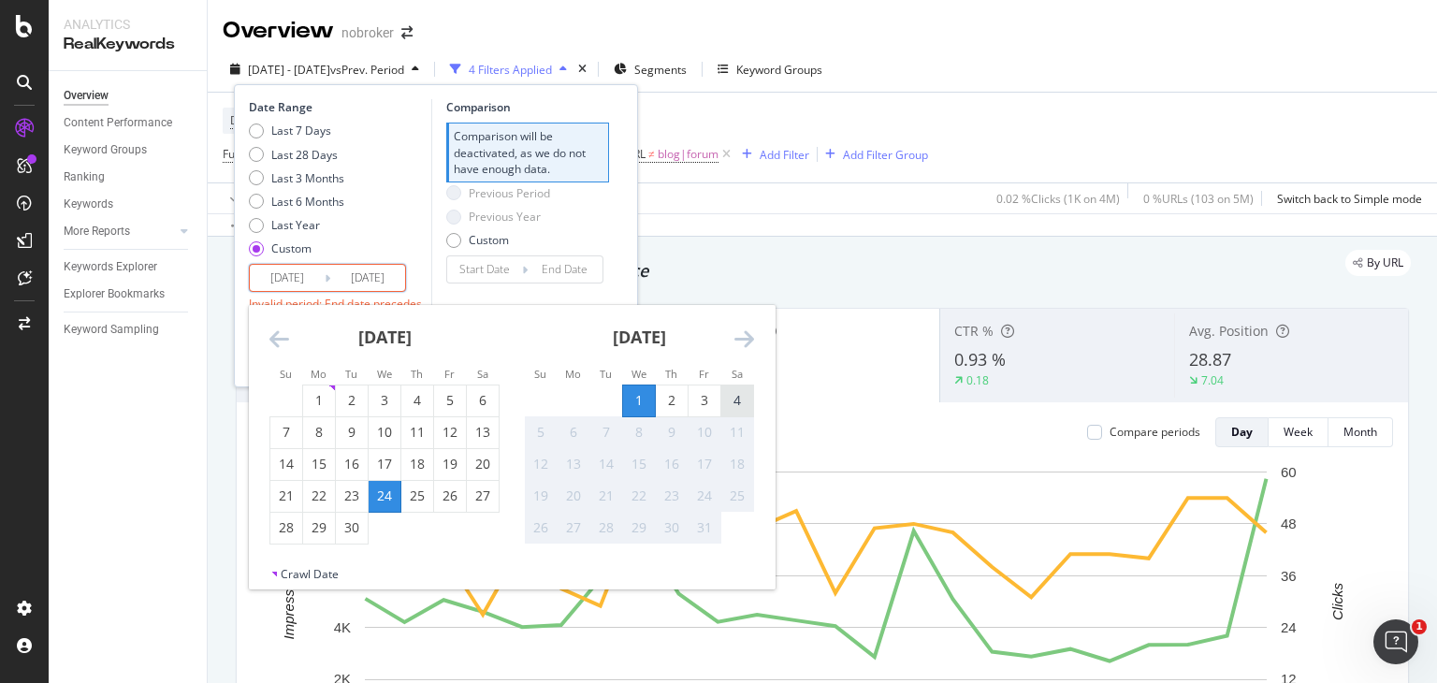
click at [734, 391] on div "4" at bounding box center [737, 400] width 32 height 19
type input "[DATE]"
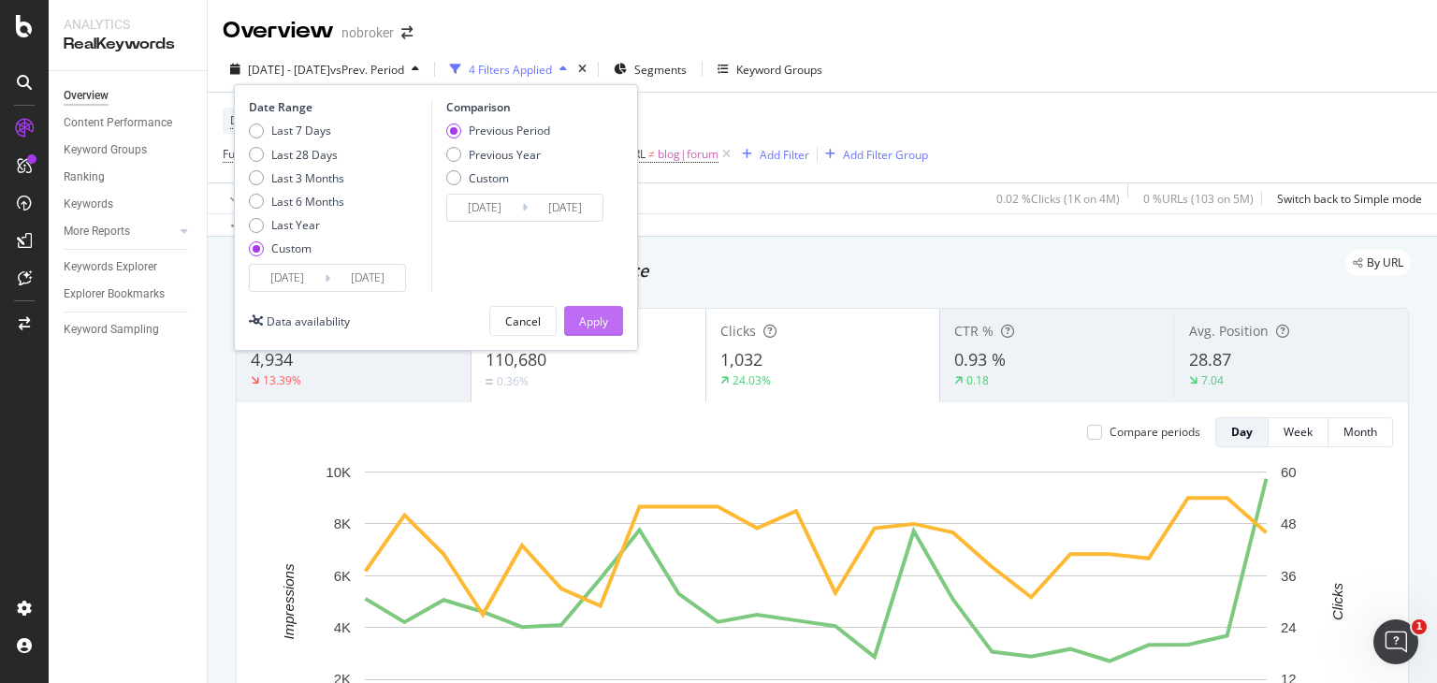
click at [590, 319] on div "Apply" at bounding box center [593, 321] width 29 height 16
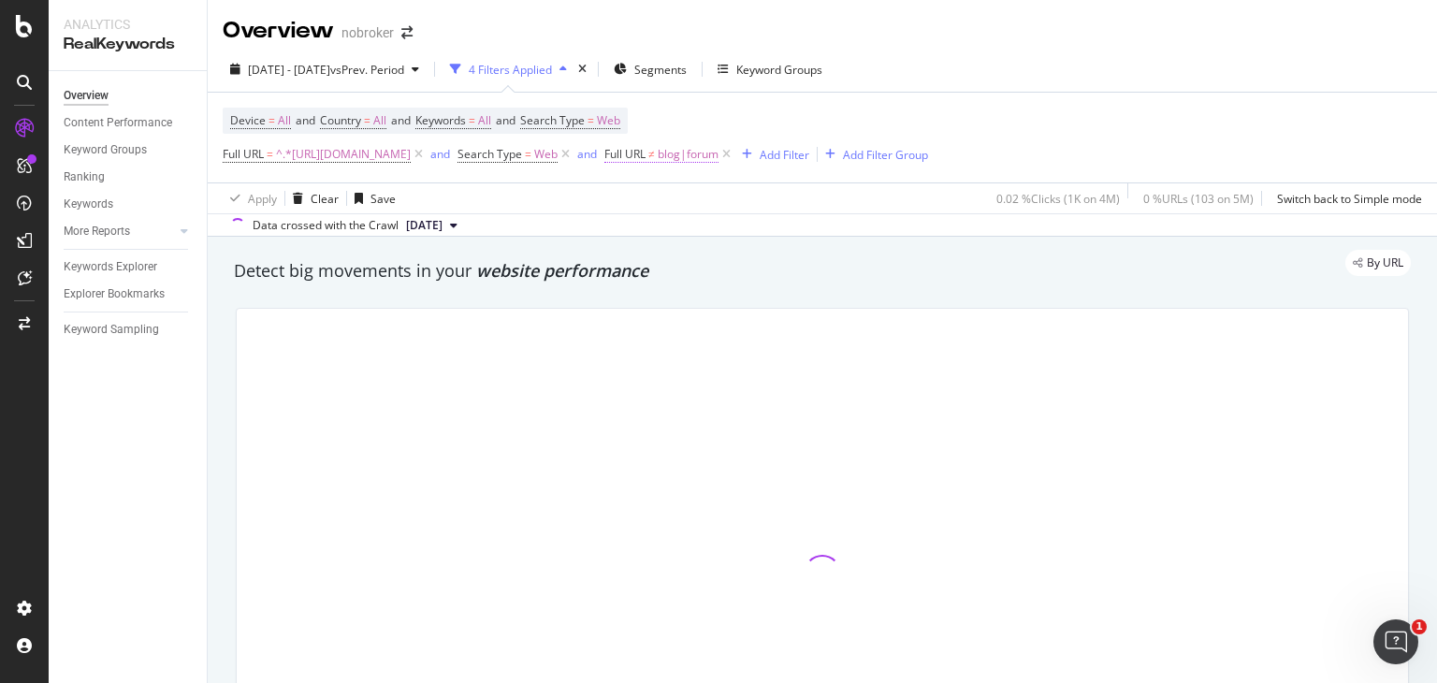
click at [719, 156] on span "blog|forum" at bounding box center [688, 154] width 61 height 26
click at [820, 231] on input "blog|forum" at bounding box center [870, 232] width 177 height 30
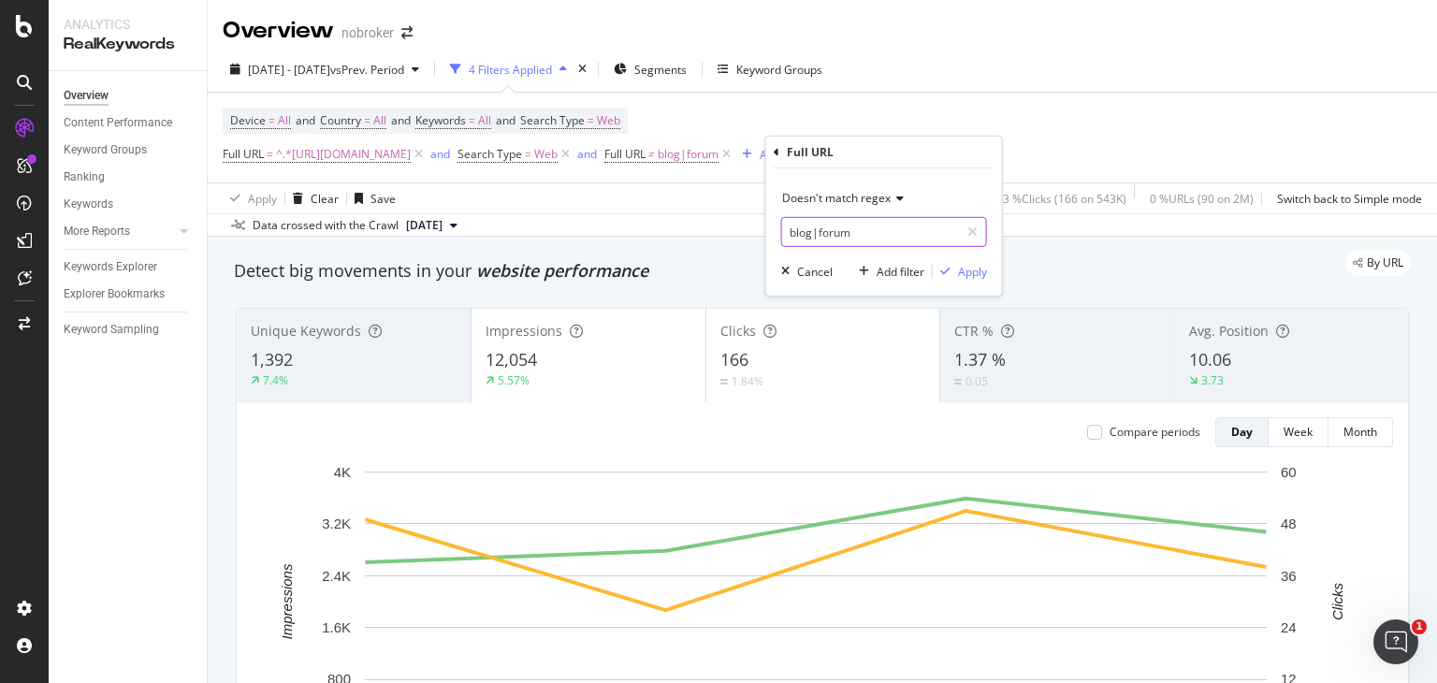
click at [820, 231] on input "blog|forum" at bounding box center [870, 232] width 177 height 30
click at [818, 224] on input "blog|forum" at bounding box center [870, 232] width 177 height 30
type input "forum"
click at [958, 275] on div "Apply" at bounding box center [972, 271] width 29 height 16
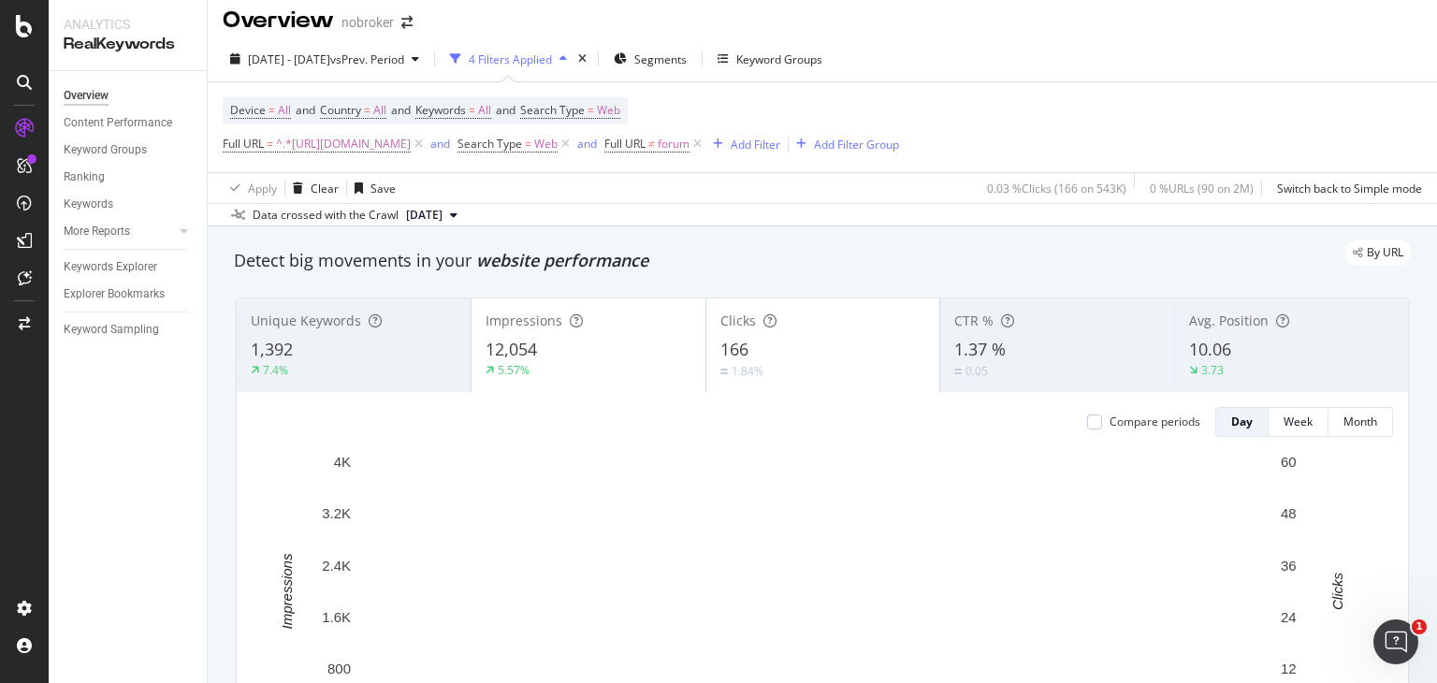
scroll to position [11, 0]
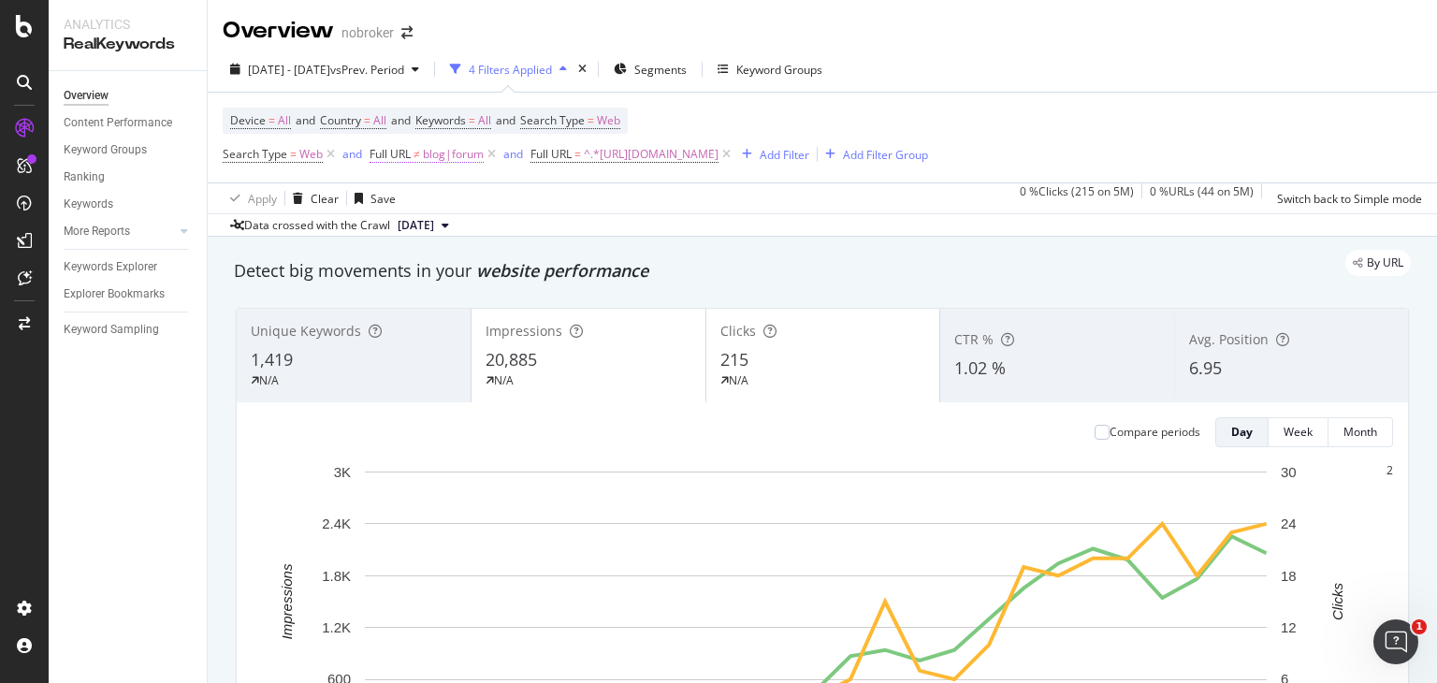
click at [438, 152] on span "blog|forum" at bounding box center [453, 154] width 61 height 26
click at [423, 201] on input "blog|forum" at bounding box center [436, 191] width 133 height 19
type input "forum"
click at [712, 190] on div "Apply" at bounding box center [726, 182] width 29 height 16
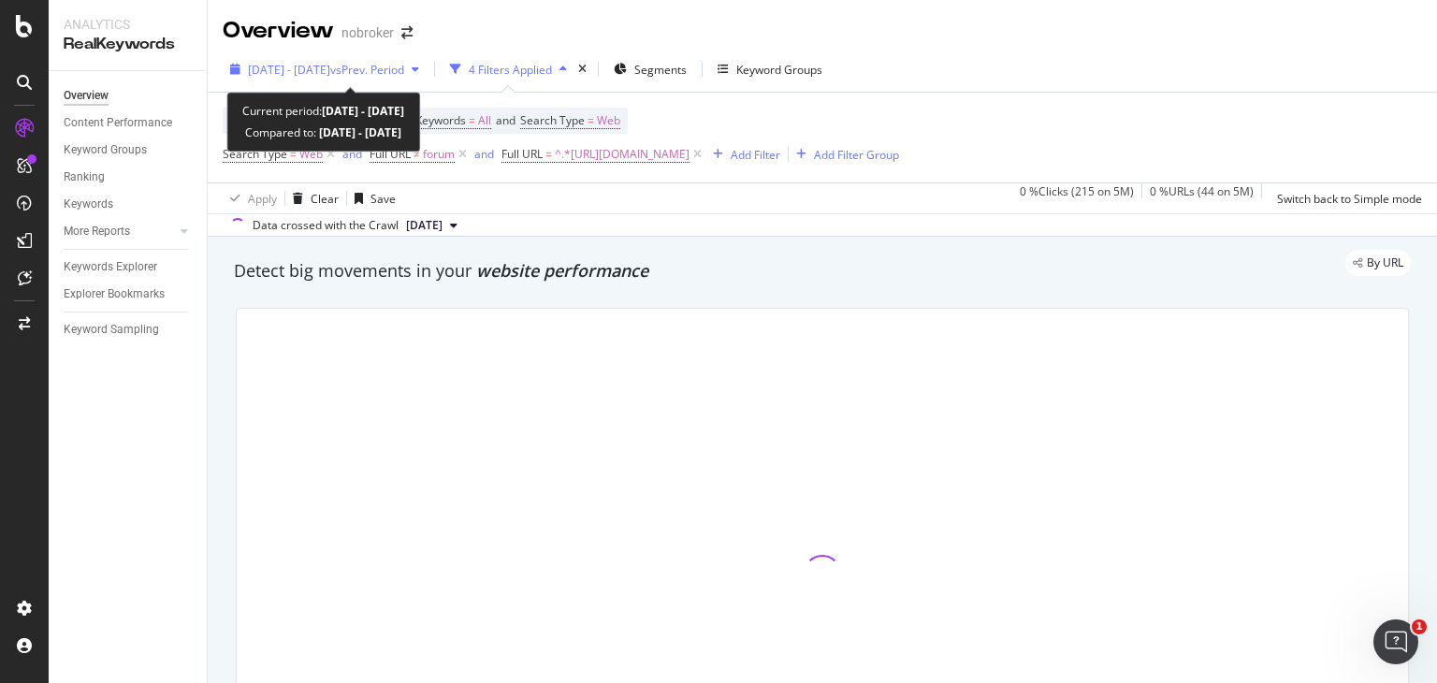
click at [404, 72] on span "vs Prev. Period" at bounding box center [367, 70] width 74 height 16
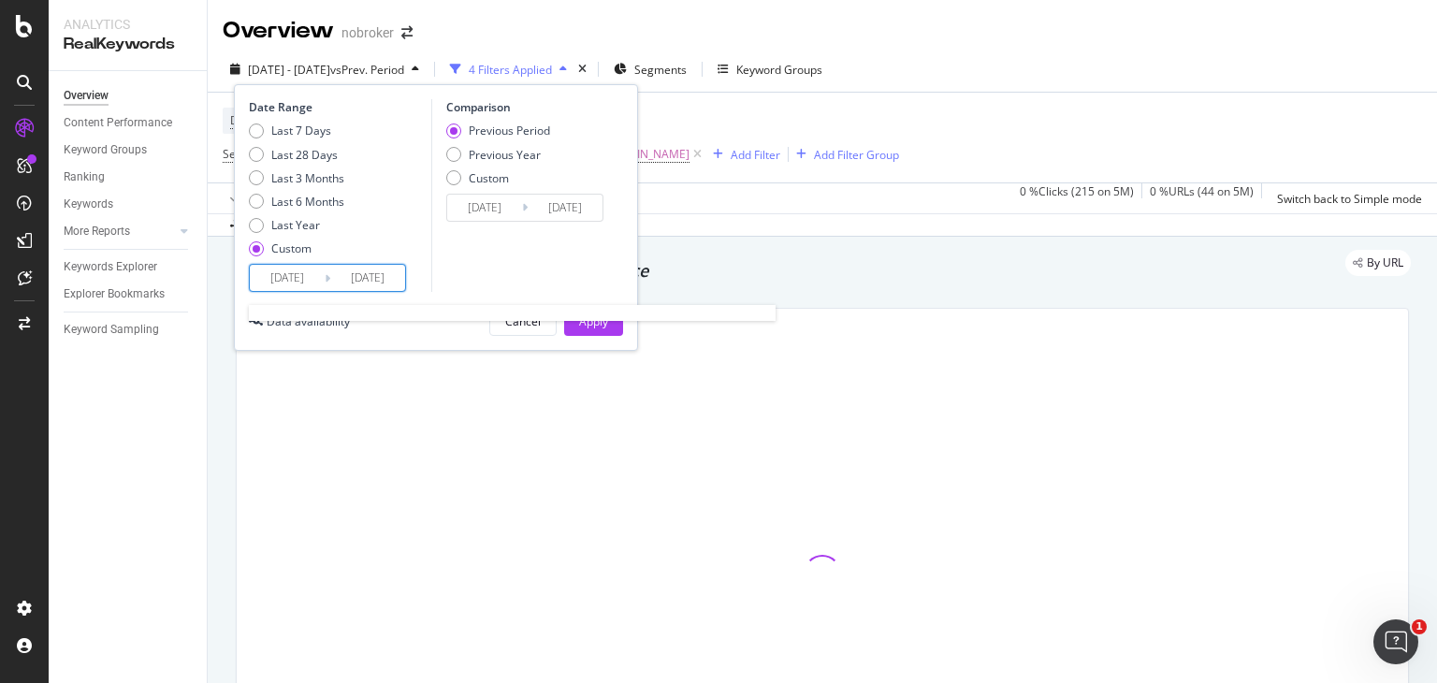
click at [298, 274] on input "[DATE]" at bounding box center [287, 278] width 75 height 26
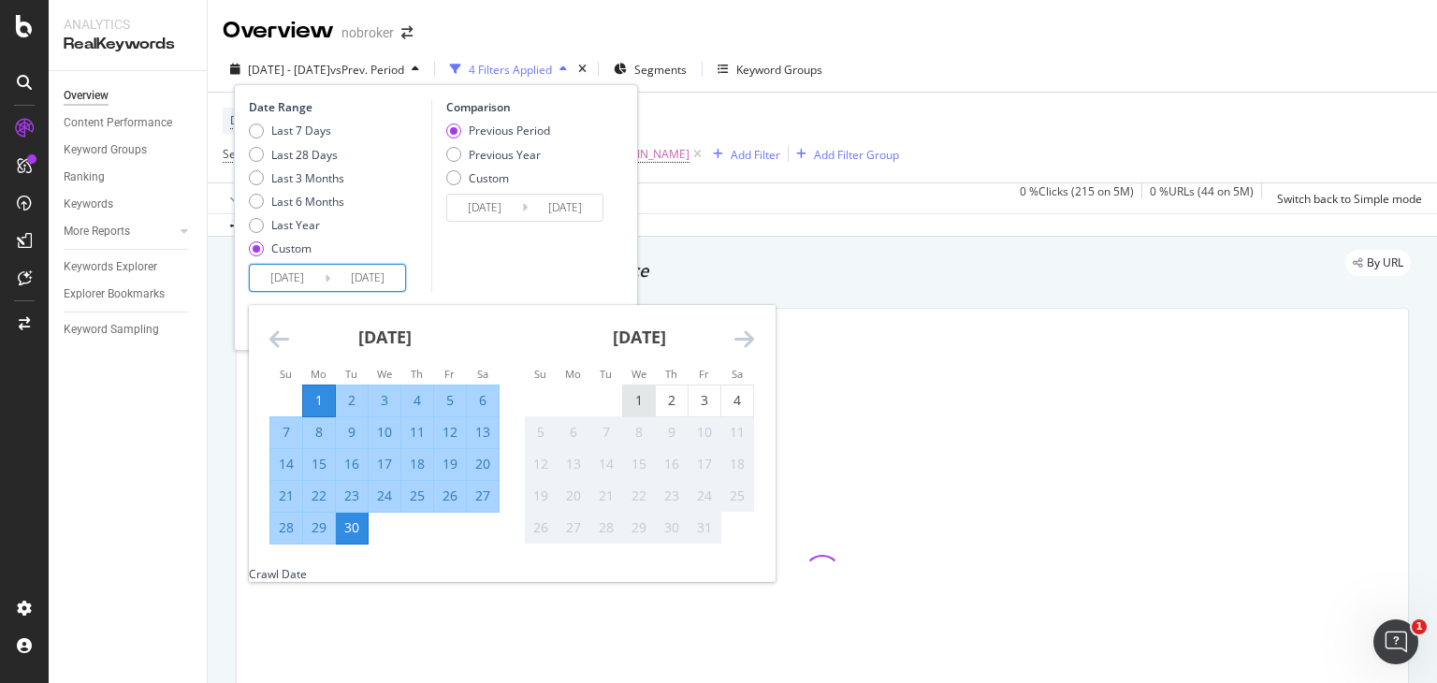
click at [636, 402] on div "1" at bounding box center [639, 400] width 32 height 19
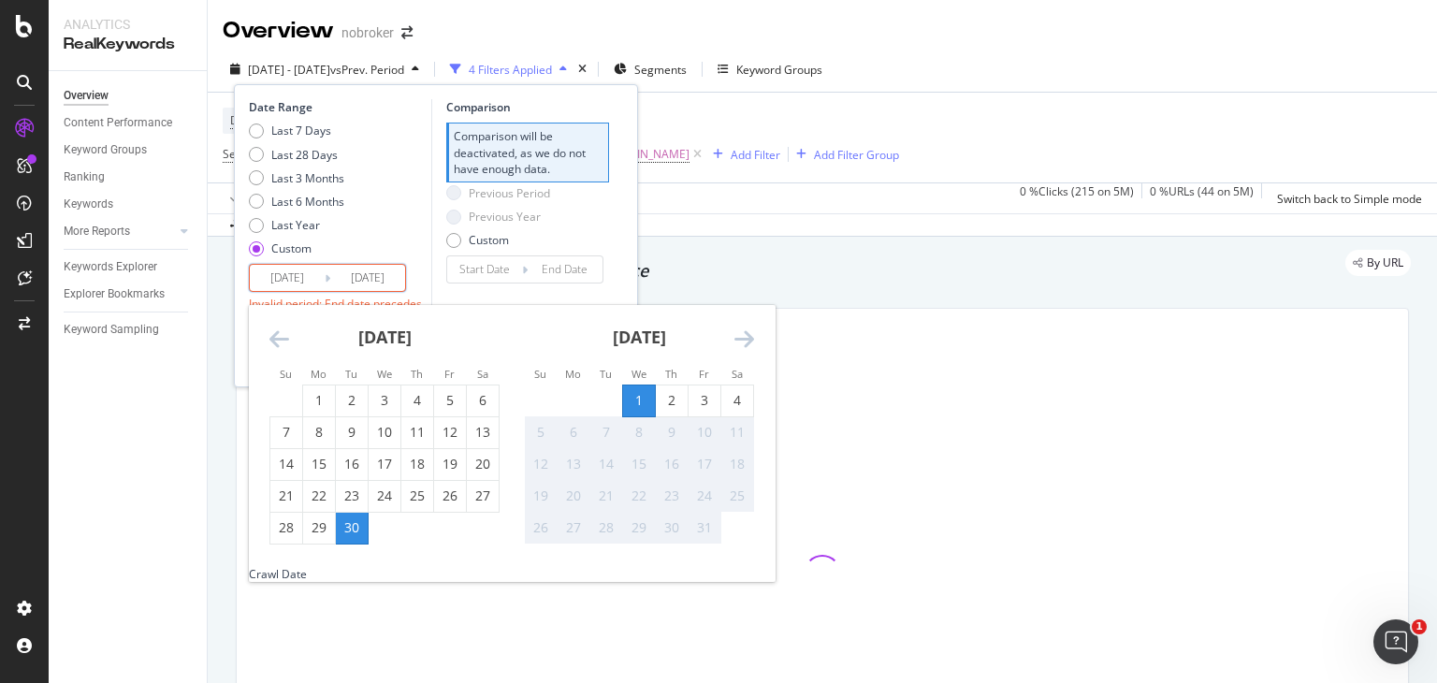
type input "[DATE]"
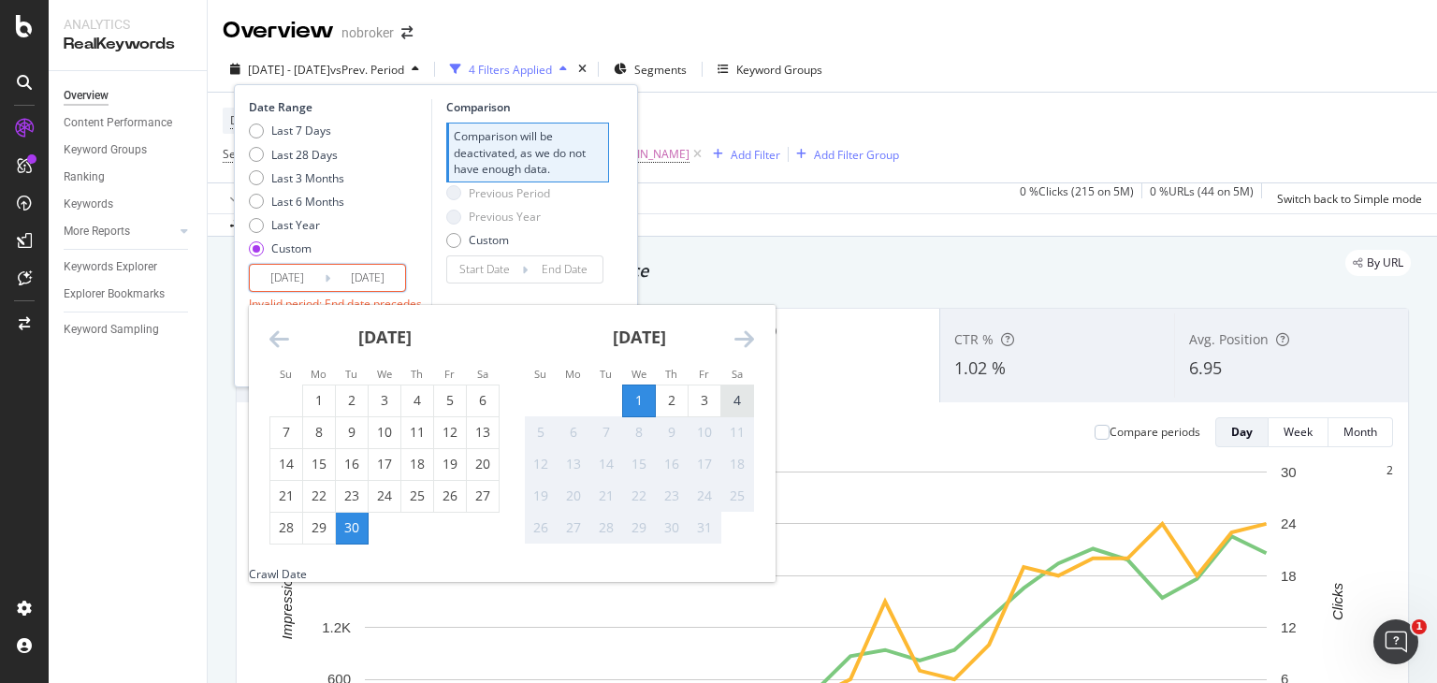
click at [737, 399] on div "4" at bounding box center [737, 400] width 32 height 19
type input "[DATE]"
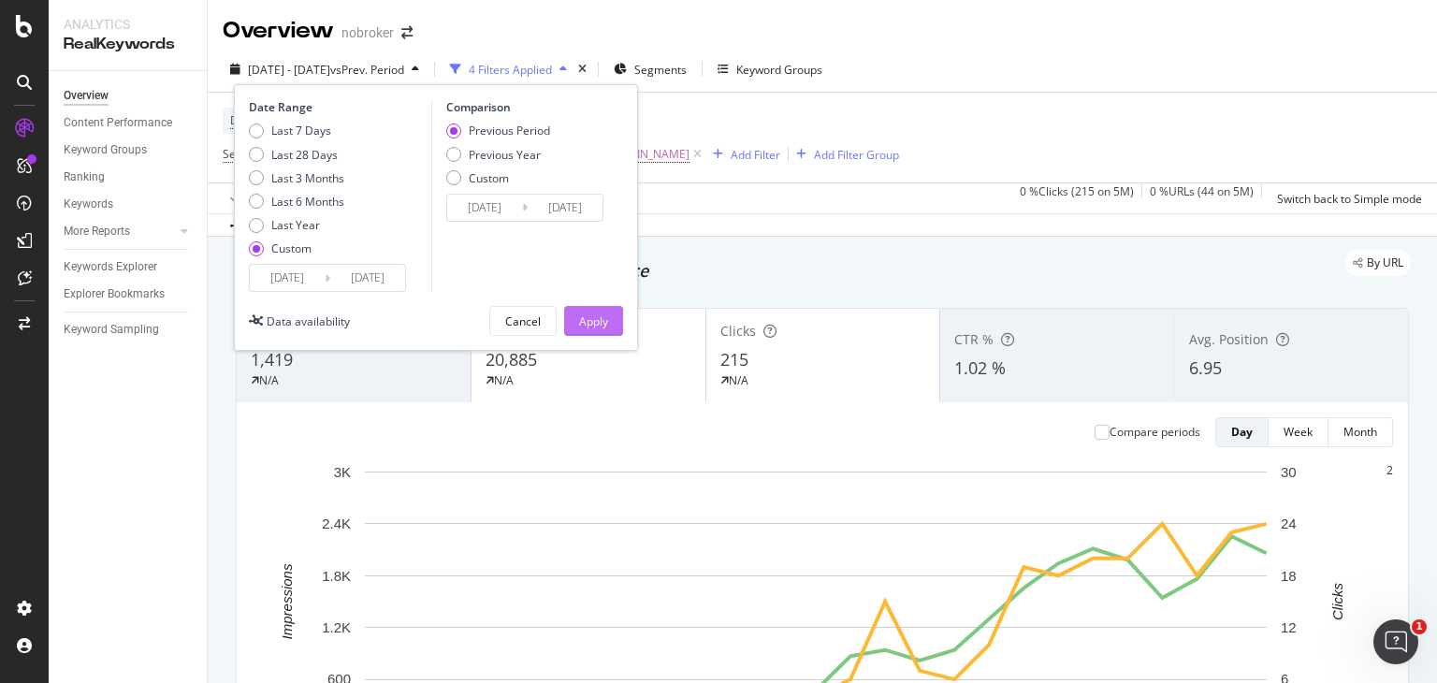
click at [596, 320] on div "Apply" at bounding box center [593, 321] width 29 height 16
